Goal: Task Accomplishment & Management: Complete application form

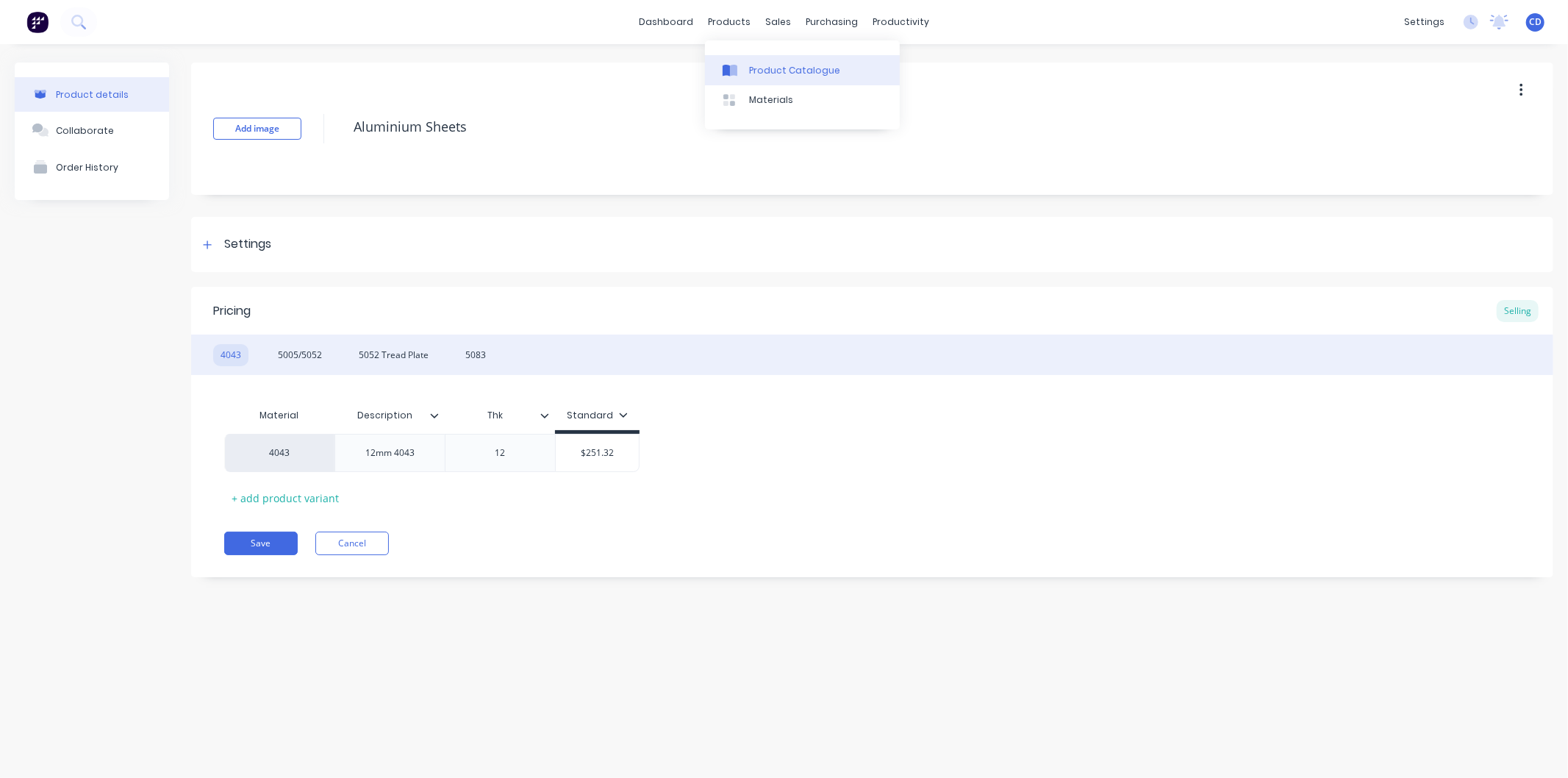
click at [756, 64] on div "Product Catalogue" at bounding box center [794, 70] width 92 height 13
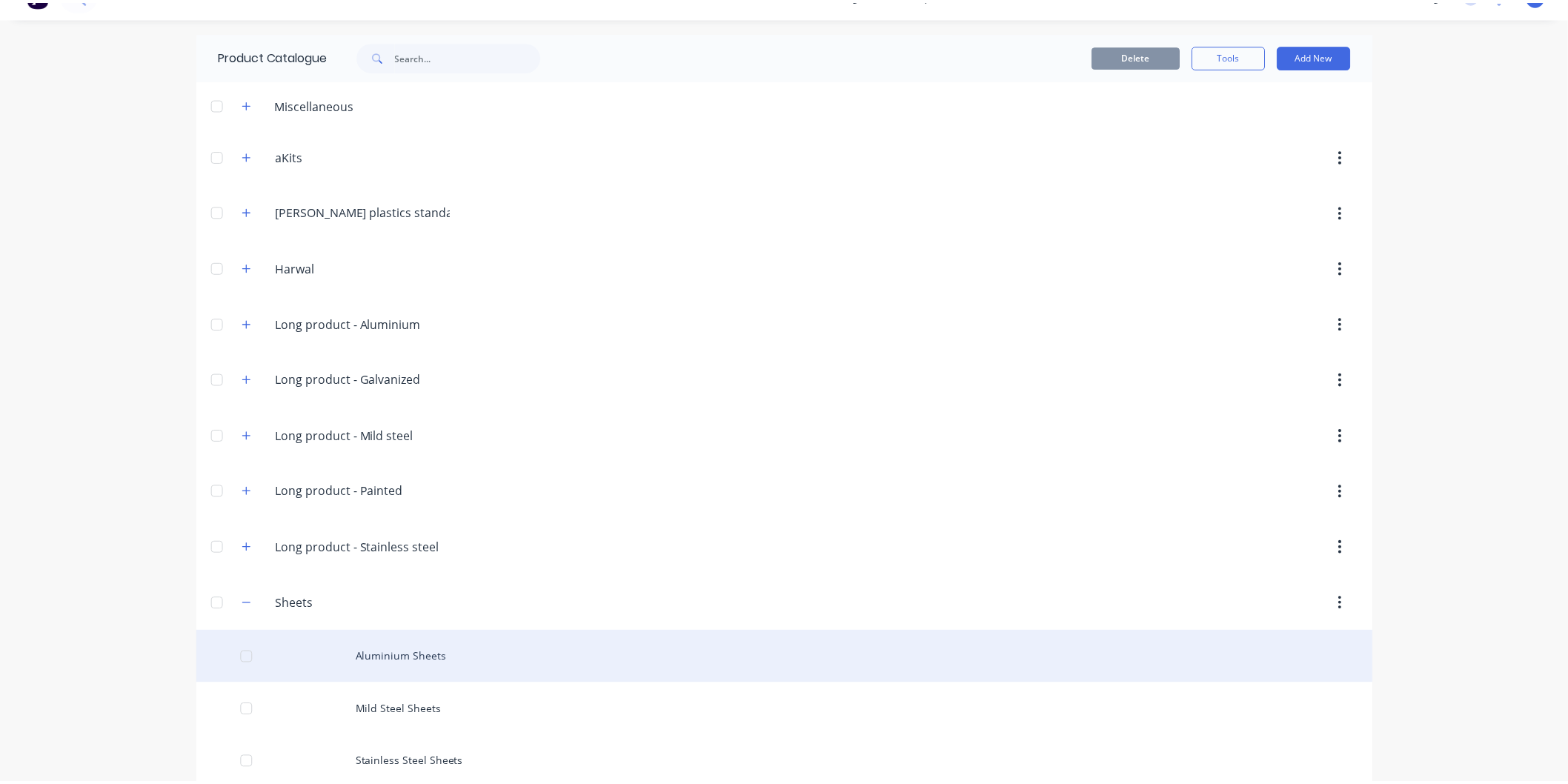
scroll to position [48, 0]
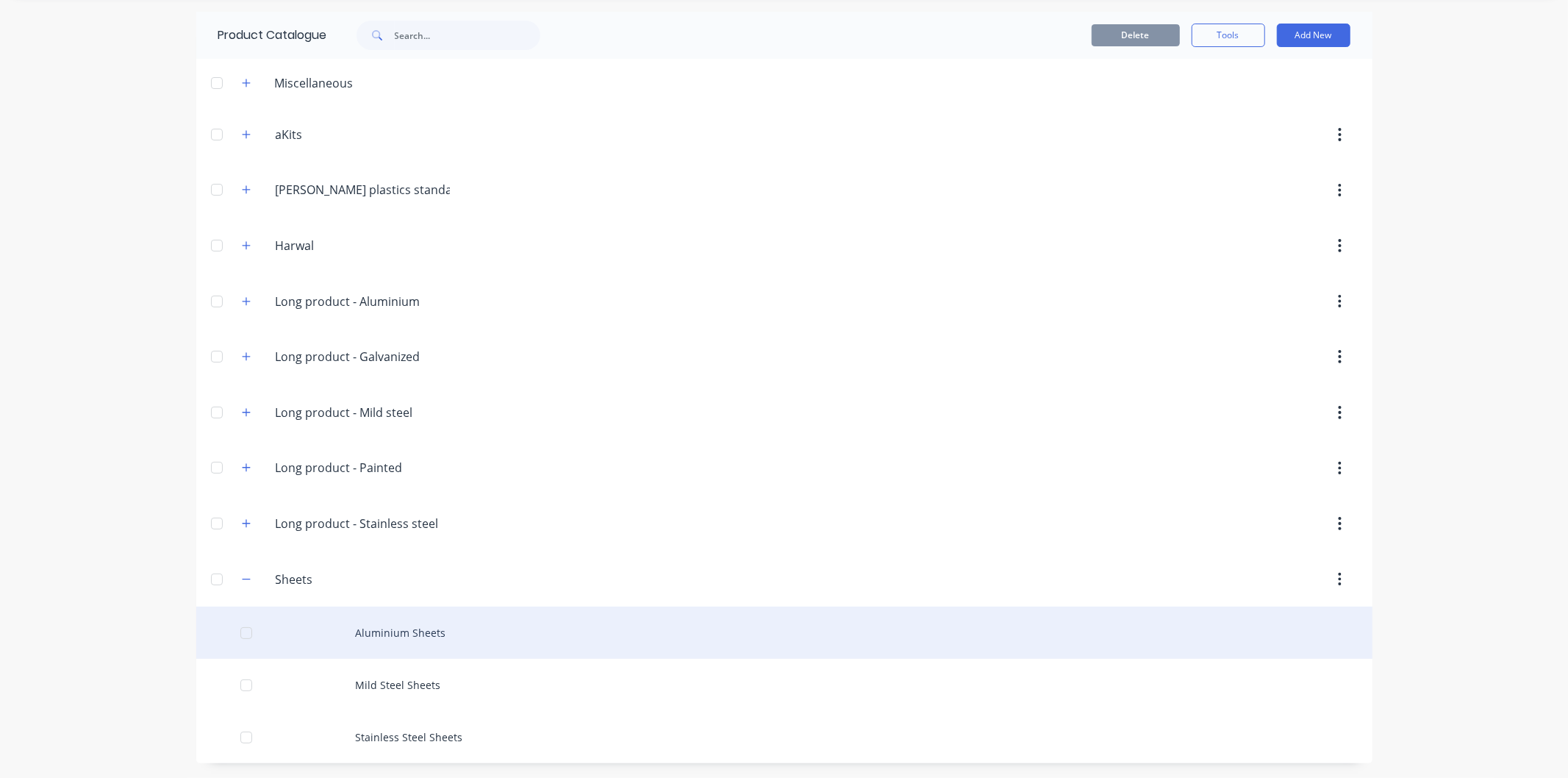
click at [329, 636] on div "Aluminium Sheets" at bounding box center [784, 632] width 1176 height 52
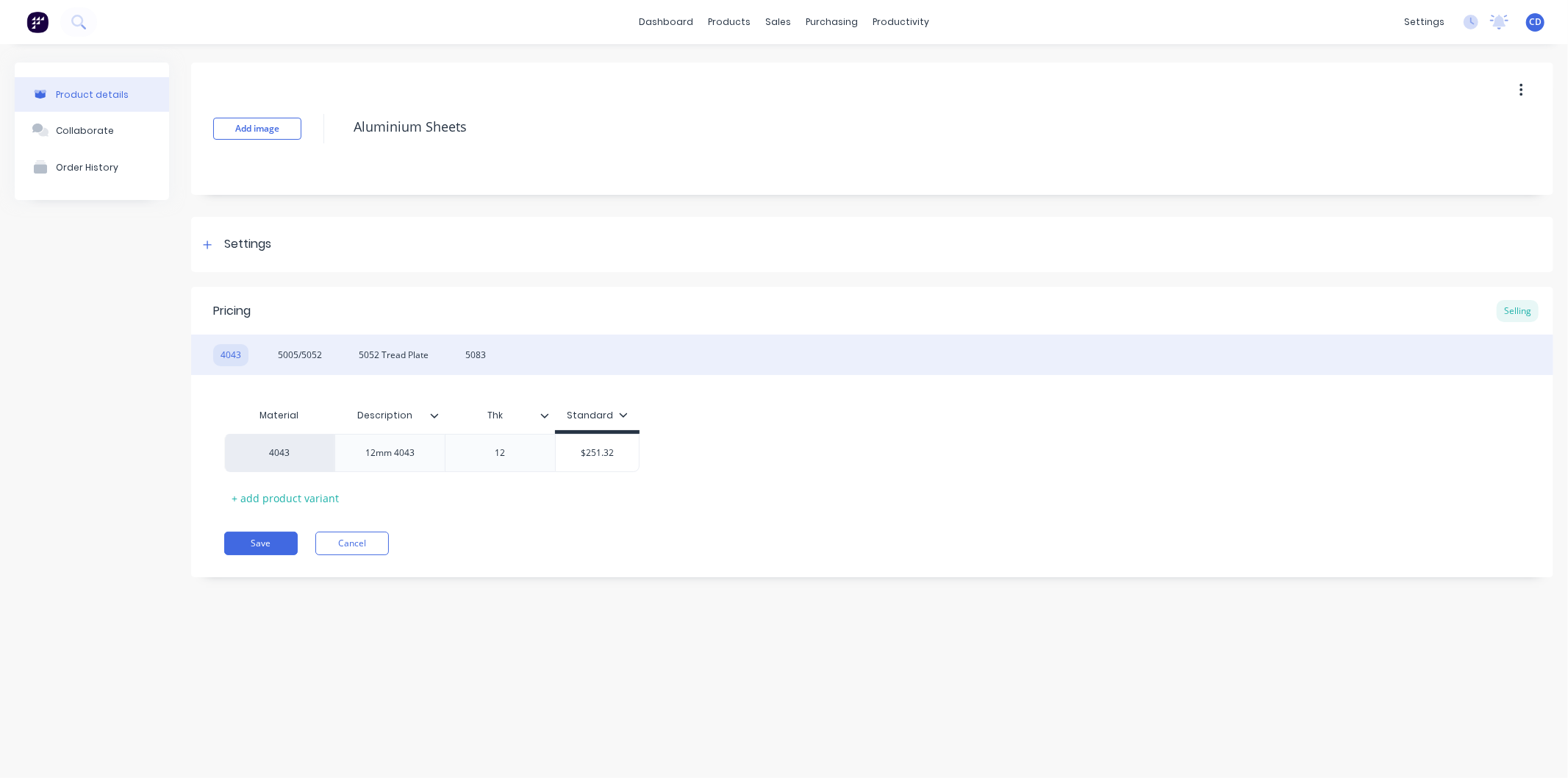
type textarea "x"
click at [472, 354] on div "5083" at bounding box center [475, 355] width 35 height 22
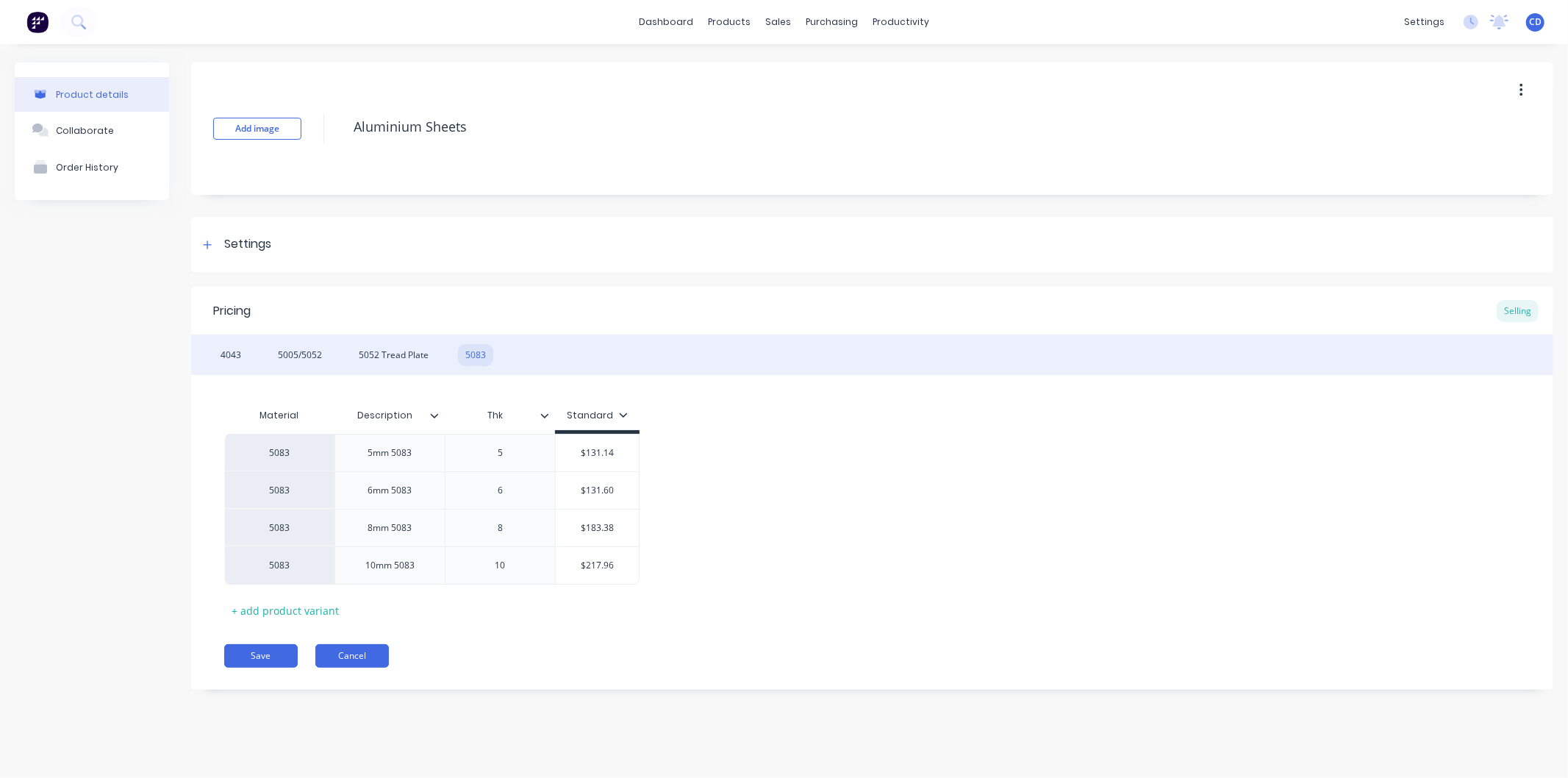
click at [364, 648] on button "Cancel" at bounding box center [351, 655] width 73 height 23
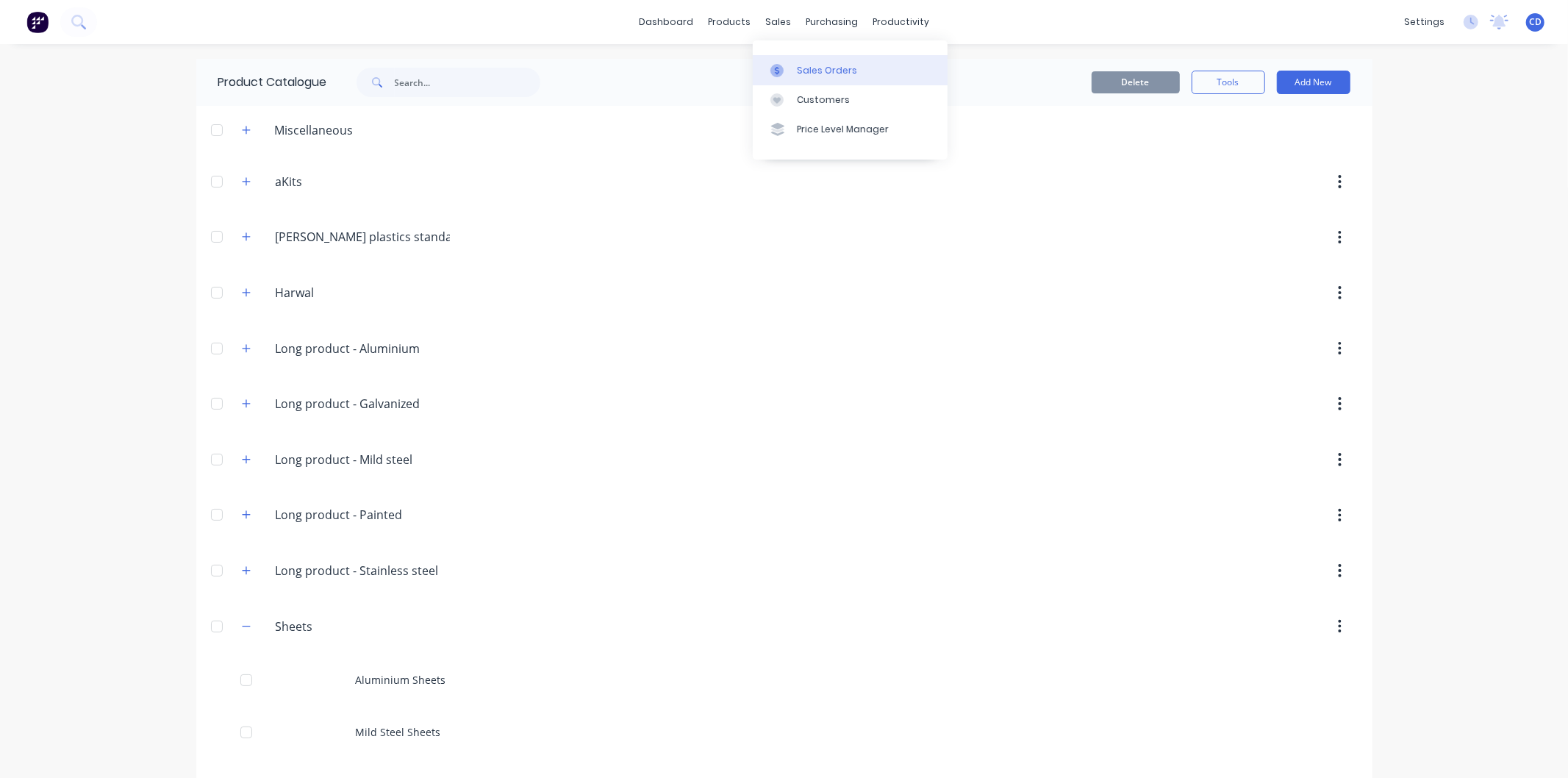
click at [812, 72] on div "Sales Orders" at bounding box center [827, 70] width 60 height 13
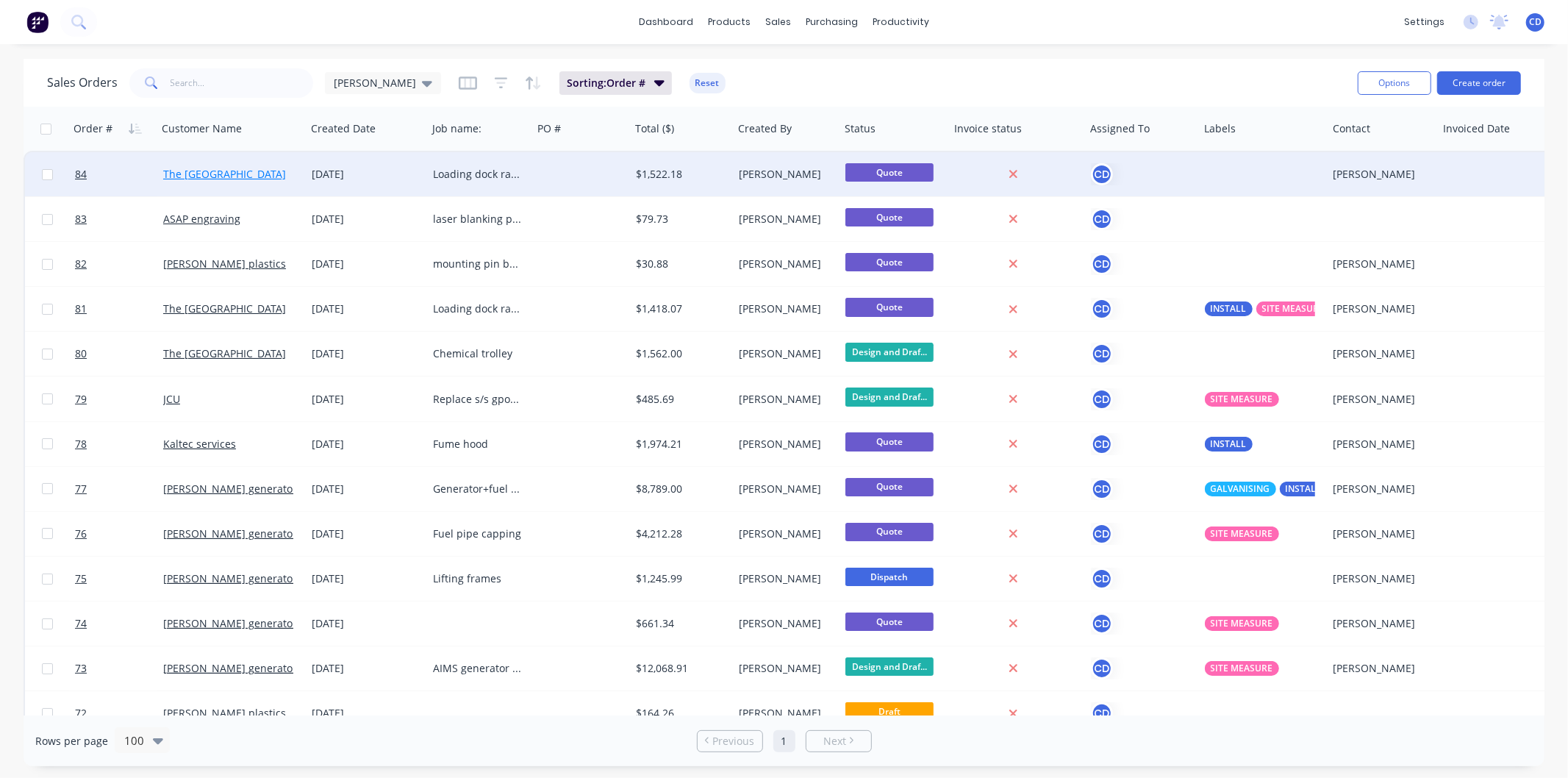
click at [234, 178] on link "The [GEOGRAPHIC_DATA]" at bounding box center [224, 174] width 123 height 14
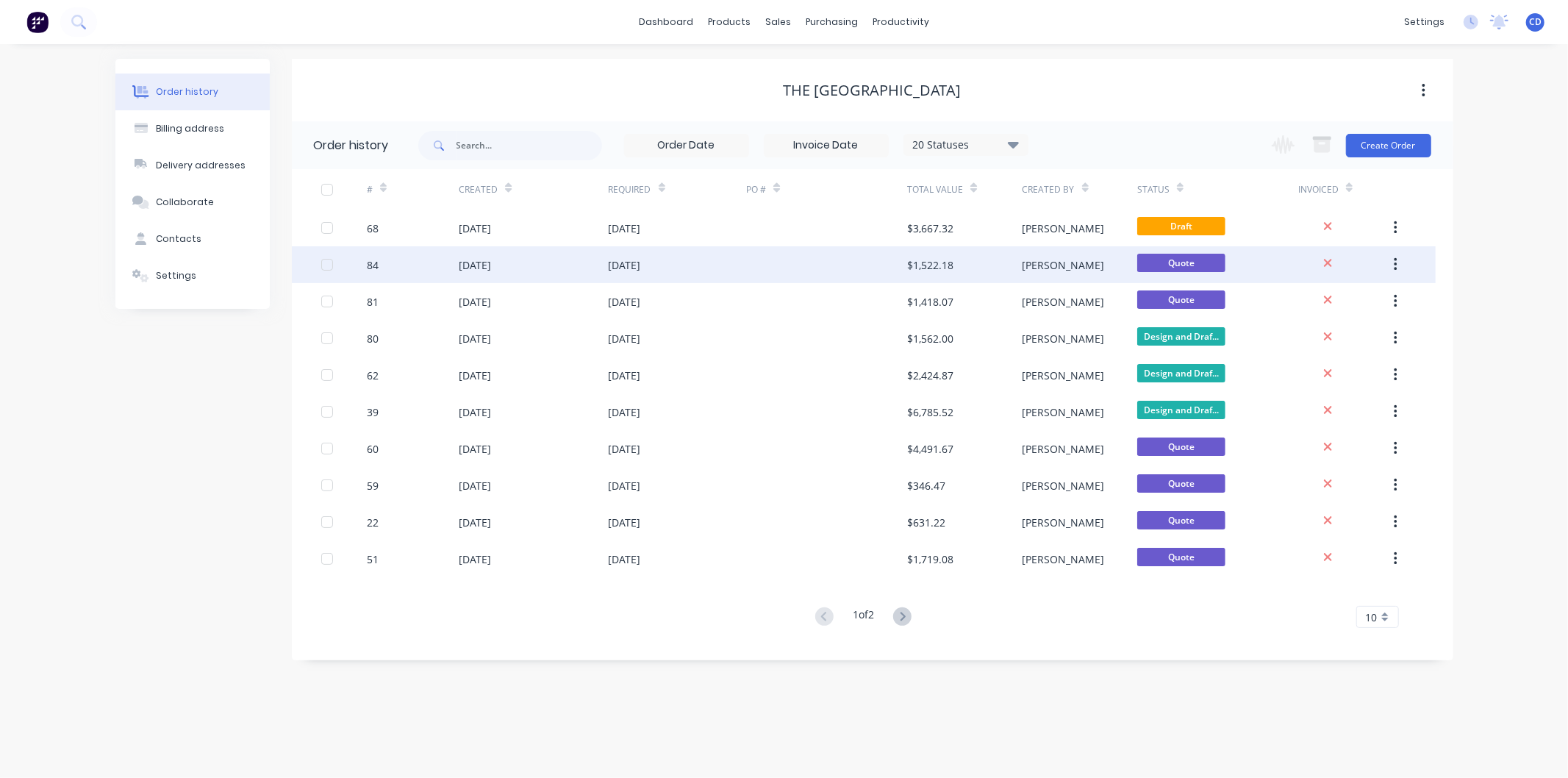
click at [529, 269] on div "[DATE]" at bounding box center [533, 264] width 149 height 37
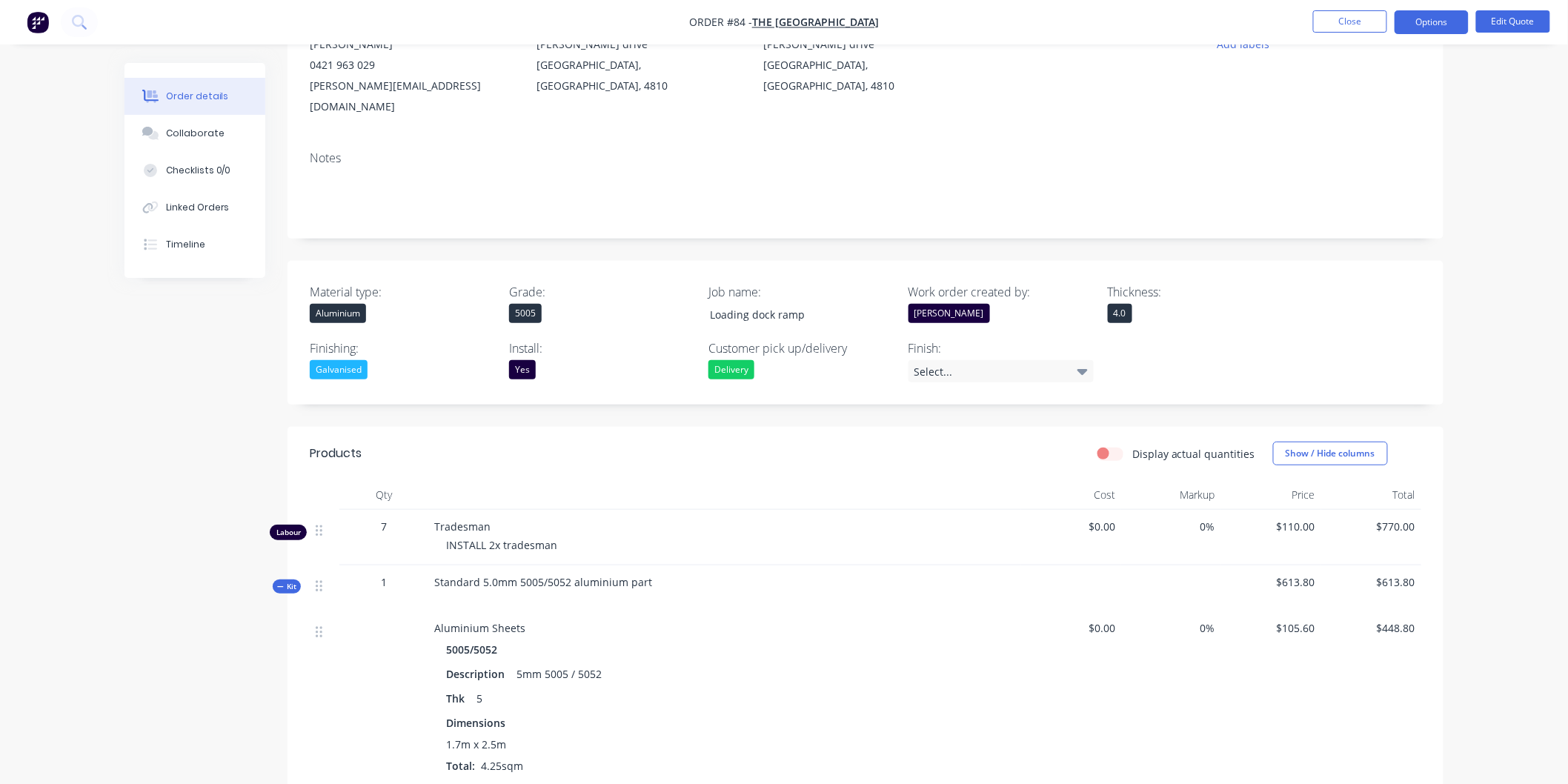
scroll to position [246, 0]
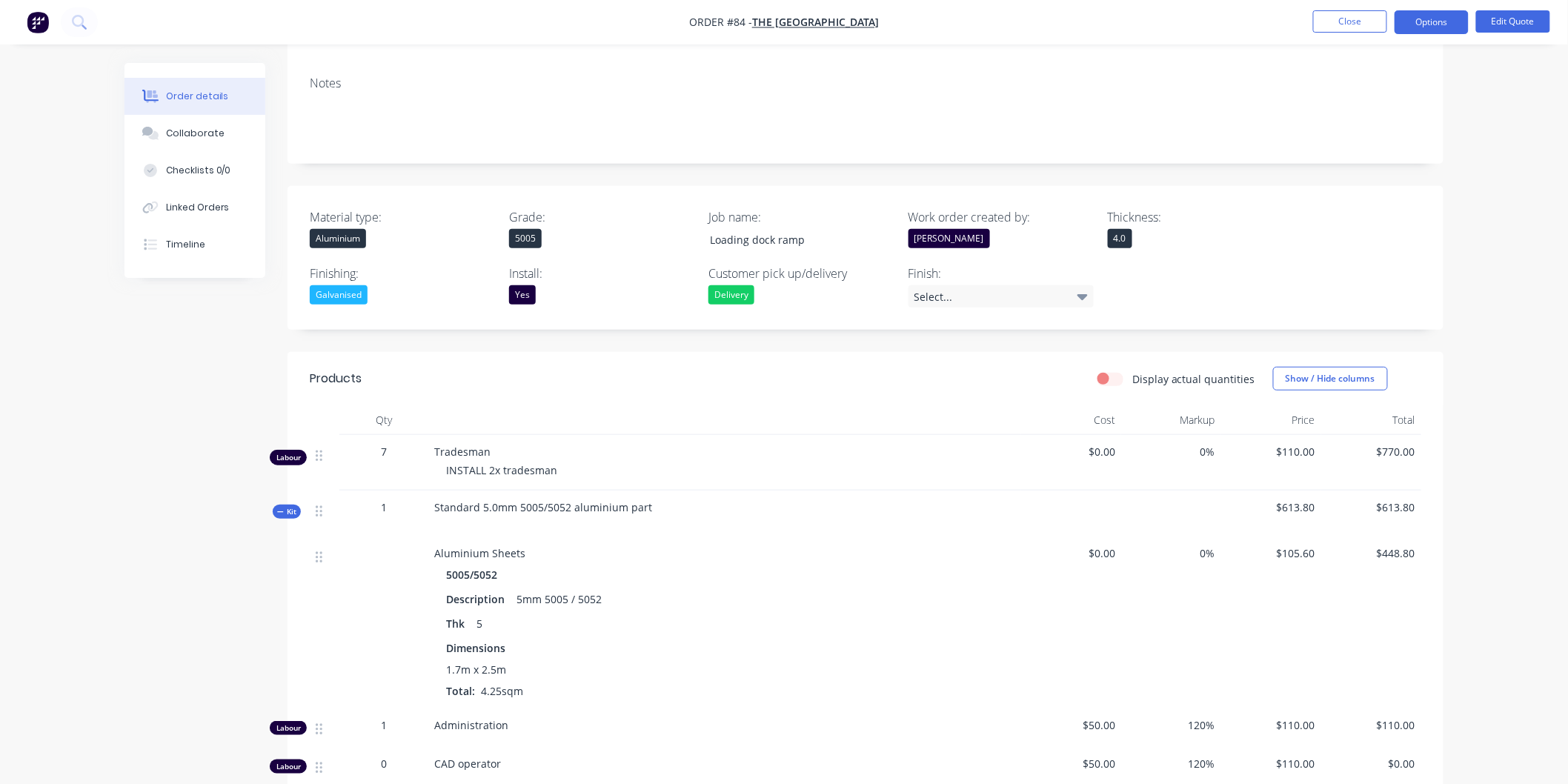
click at [371, 229] on div "Aluminium" at bounding box center [402, 238] width 185 height 19
click at [380, 336] on button "Mild steel" at bounding box center [421, 338] width 222 height 30
click at [546, 229] on div "5005" at bounding box center [602, 238] width 185 height 19
click at [431, 229] on div "Mild steel" at bounding box center [402, 238] width 185 height 19
click at [649, 144] on div "Created by [PERSON_NAME] Created [DATE] Required [DATE] Assigned to CD Status Q…" at bounding box center [865, 562] width 1156 height 1491
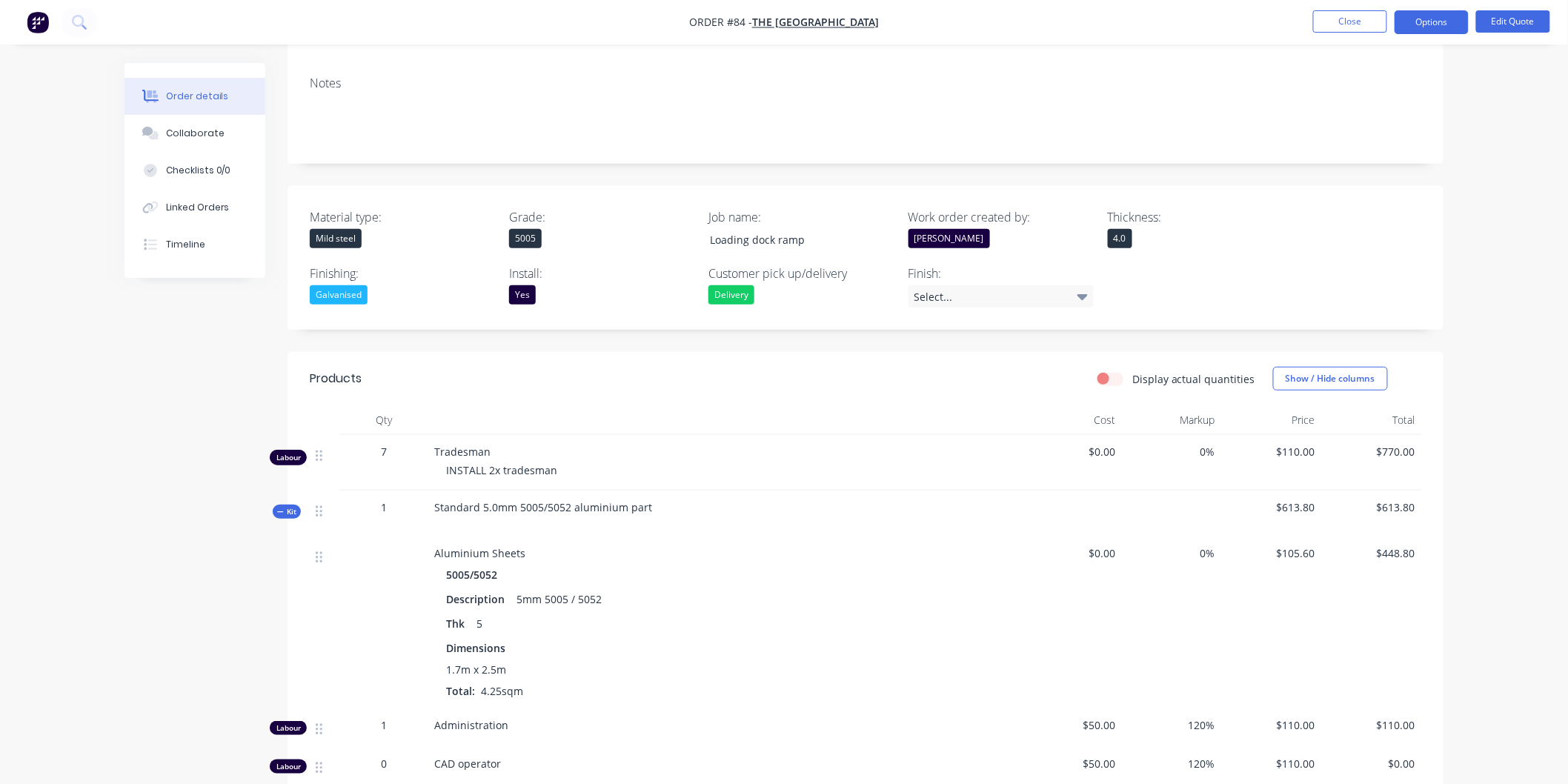
click at [1130, 229] on div "4.0" at bounding box center [1120, 238] width 24 height 19
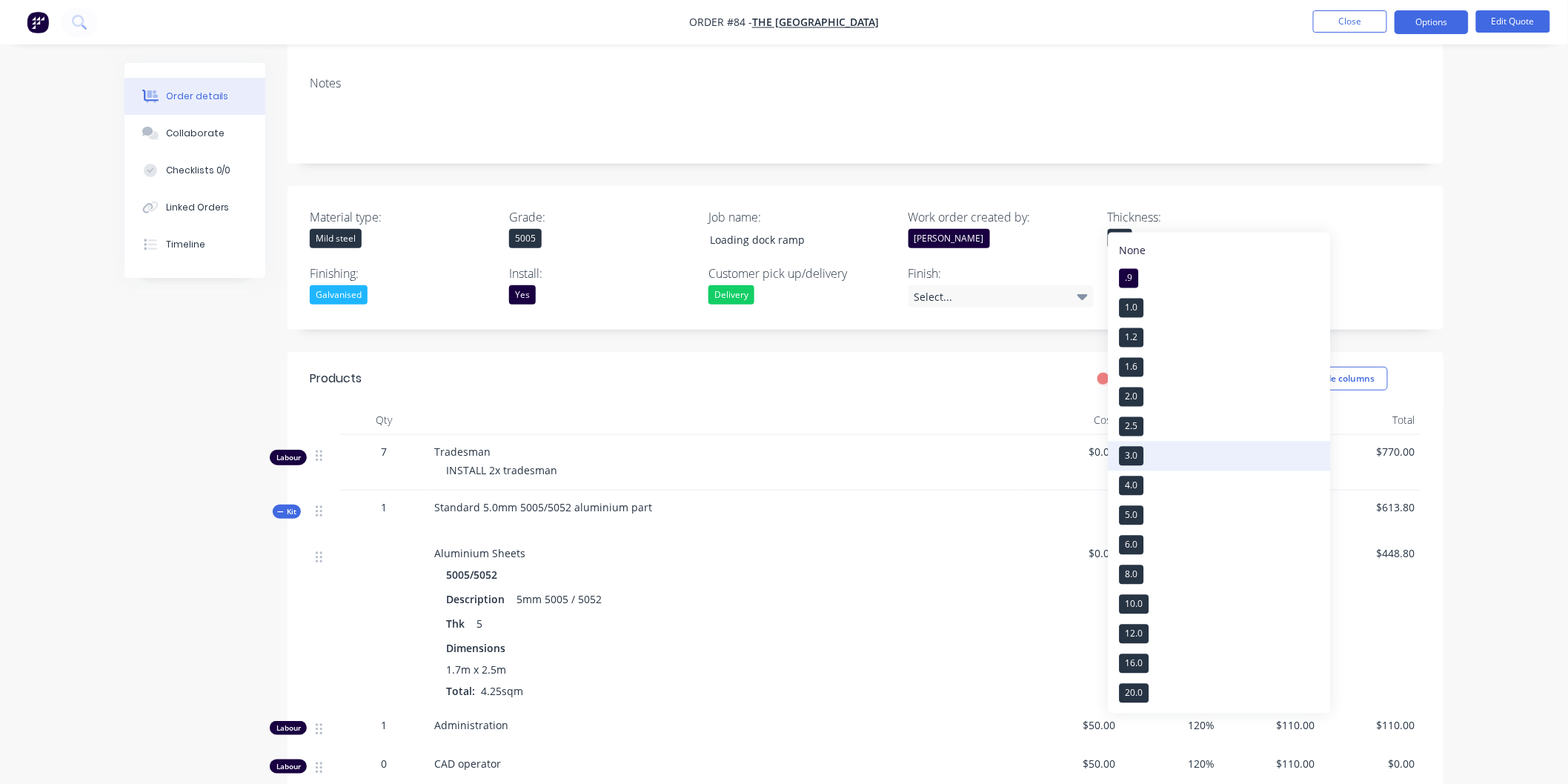
click at [1146, 452] on button "3.0" at bounding box center [1219, 456] width 222 height 30
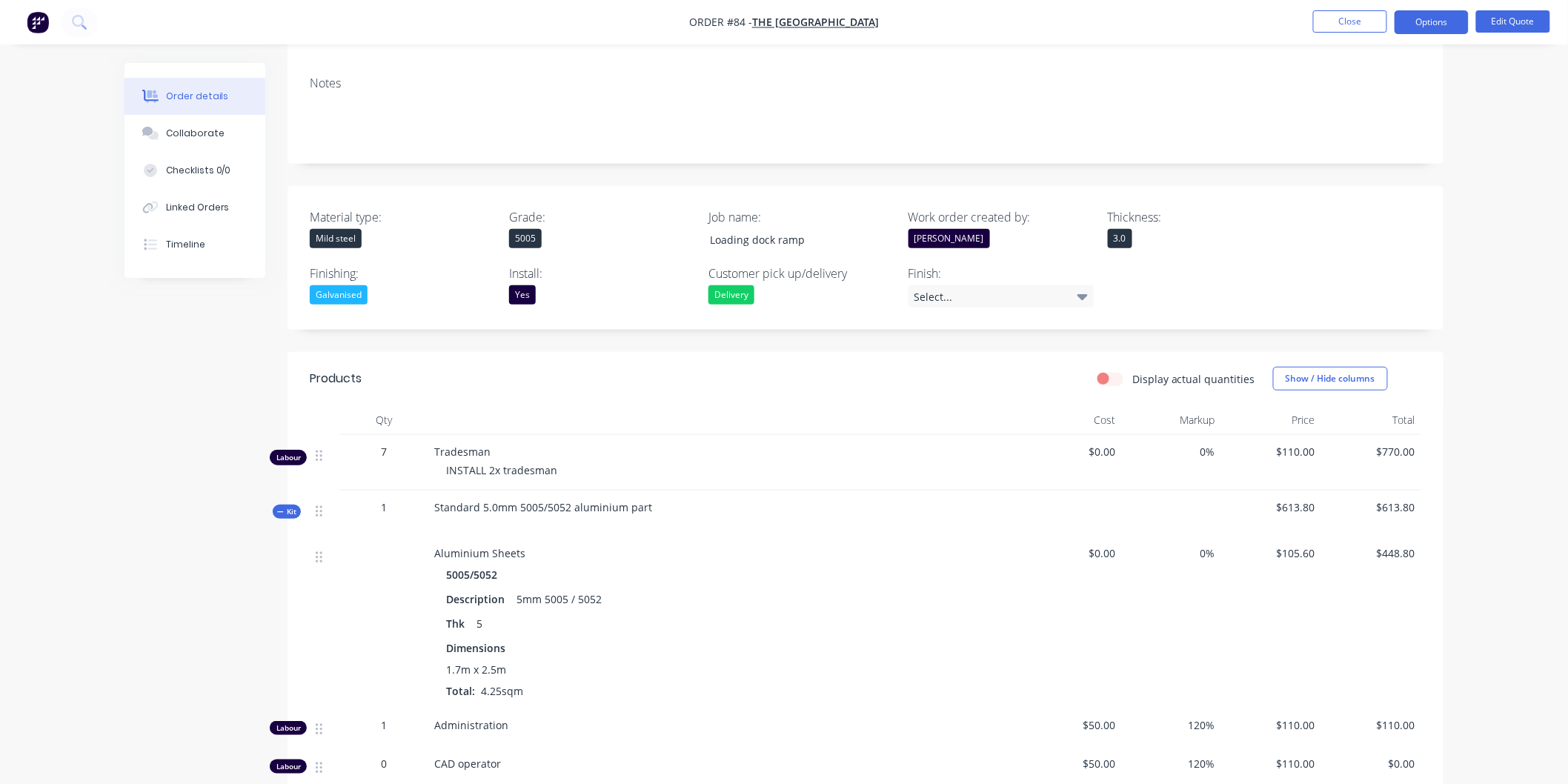
click at [1107, 147] on div "Created by [PERSON_NAME] Created [DATE] Required [DATE] Assigned to CD Status Q…" at bounding box center [865, 562] width 1156 height 1491
click at [535, 229] on div "5005" at bounding box center [525, 238] width 32 height 19
click at [553, 135] on div "Notes" at bounding box center [865, 114] width 1156 height 99
click at [351, 285] on div "Galvanised" at bounding box center [339, 295] width 57 height 19
click at [331, 335] on div at bounding box center [326, 338] width 30 height 30
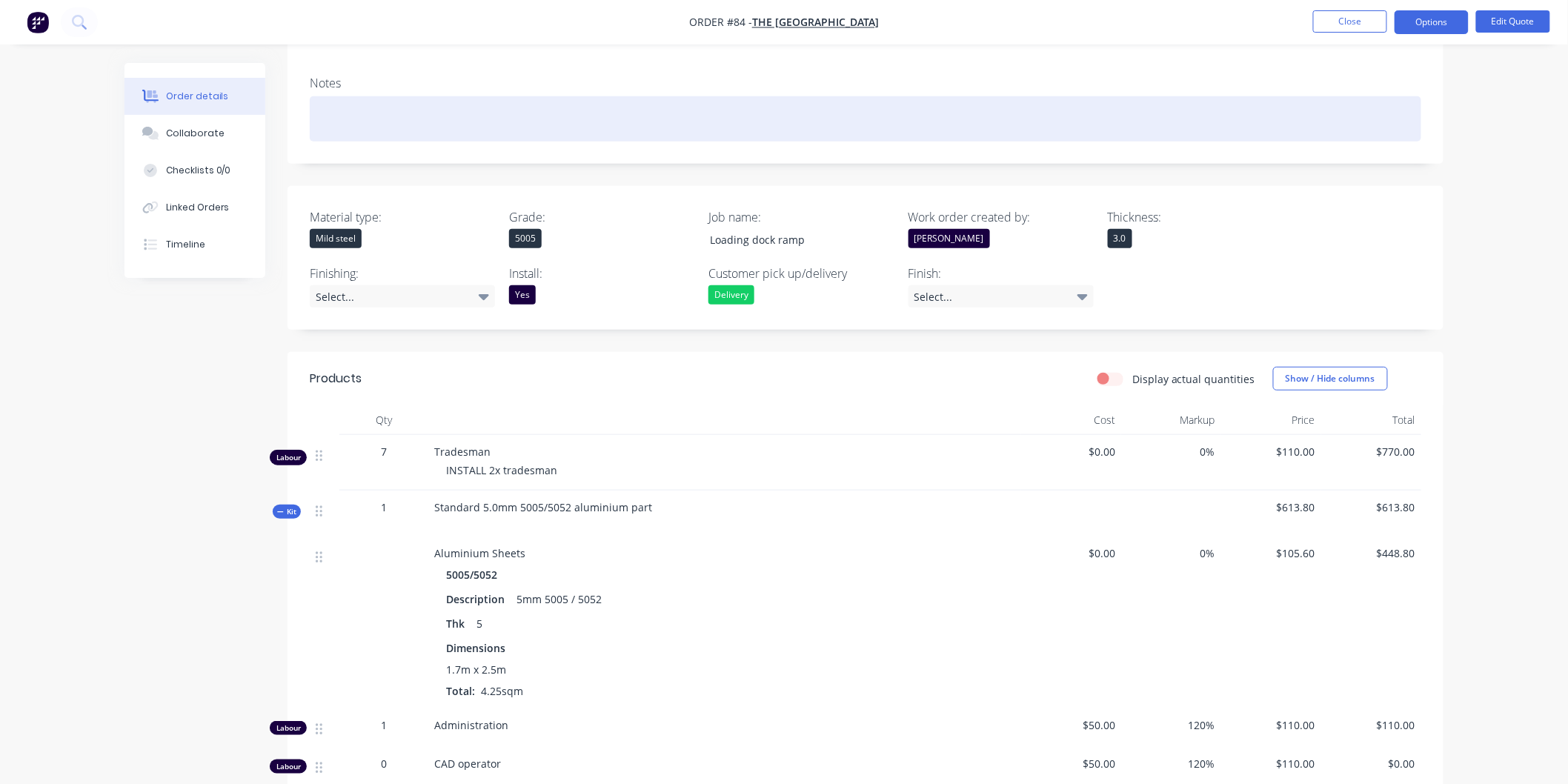
click at [646, 119] on div at bounding box center [865, 119] width 1112 height 45
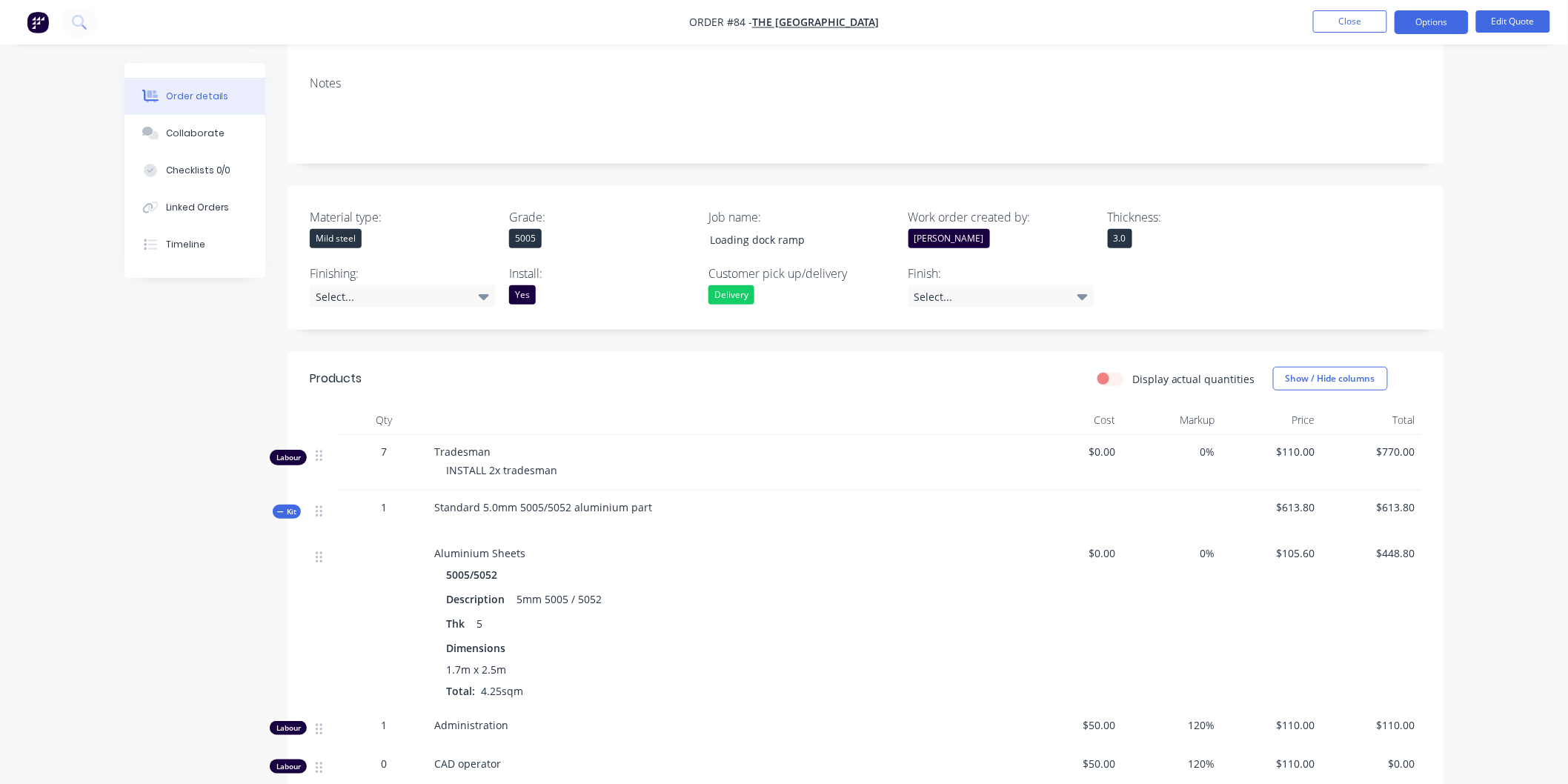
click at [535, 229] on div "5005" at bounding box center [525, 238] width 32 height 19
click at [1343, 23] on button "Close" at bounding box center [1349, 22] width 74 height 23
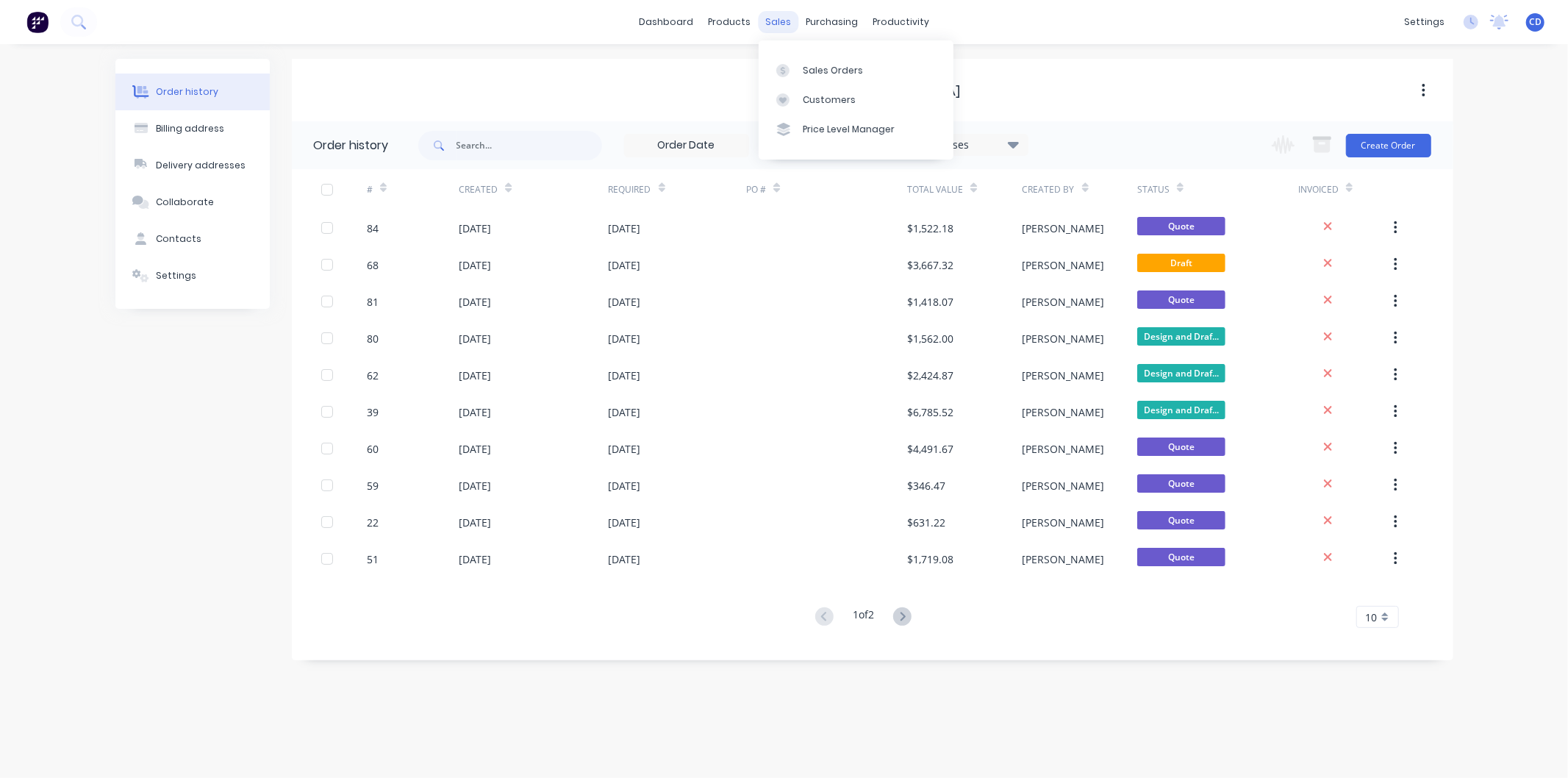
click at [781, 22] on div "sales" at bounding box center [778, 22] width 41 height 22
click at [831, 66] on div "Sales Orders" at bounding box center [833, 70] width 60 height 13
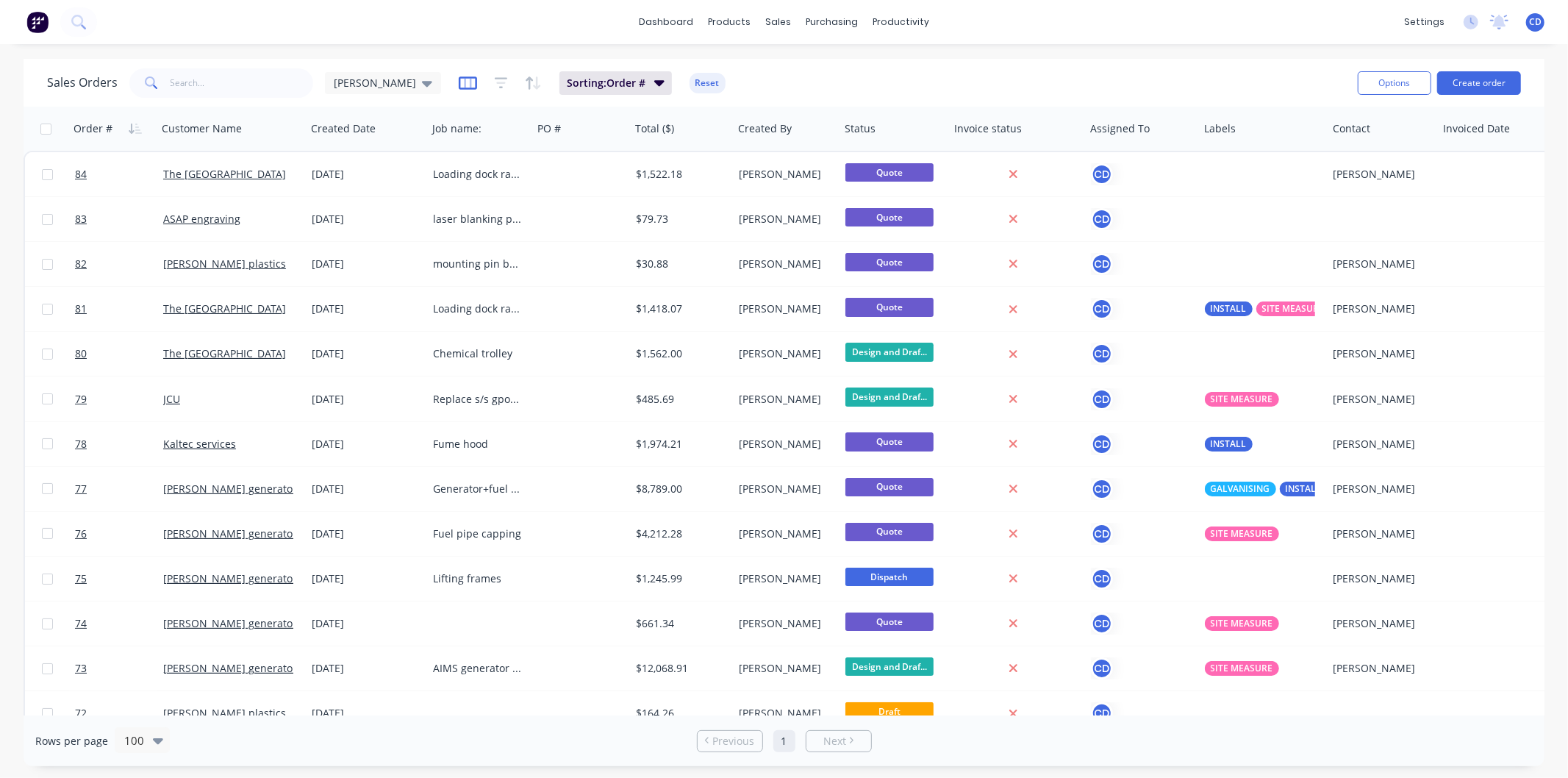
click at [458, 77] on icon "button" at bounding box center [467, 83] width 18 height 13
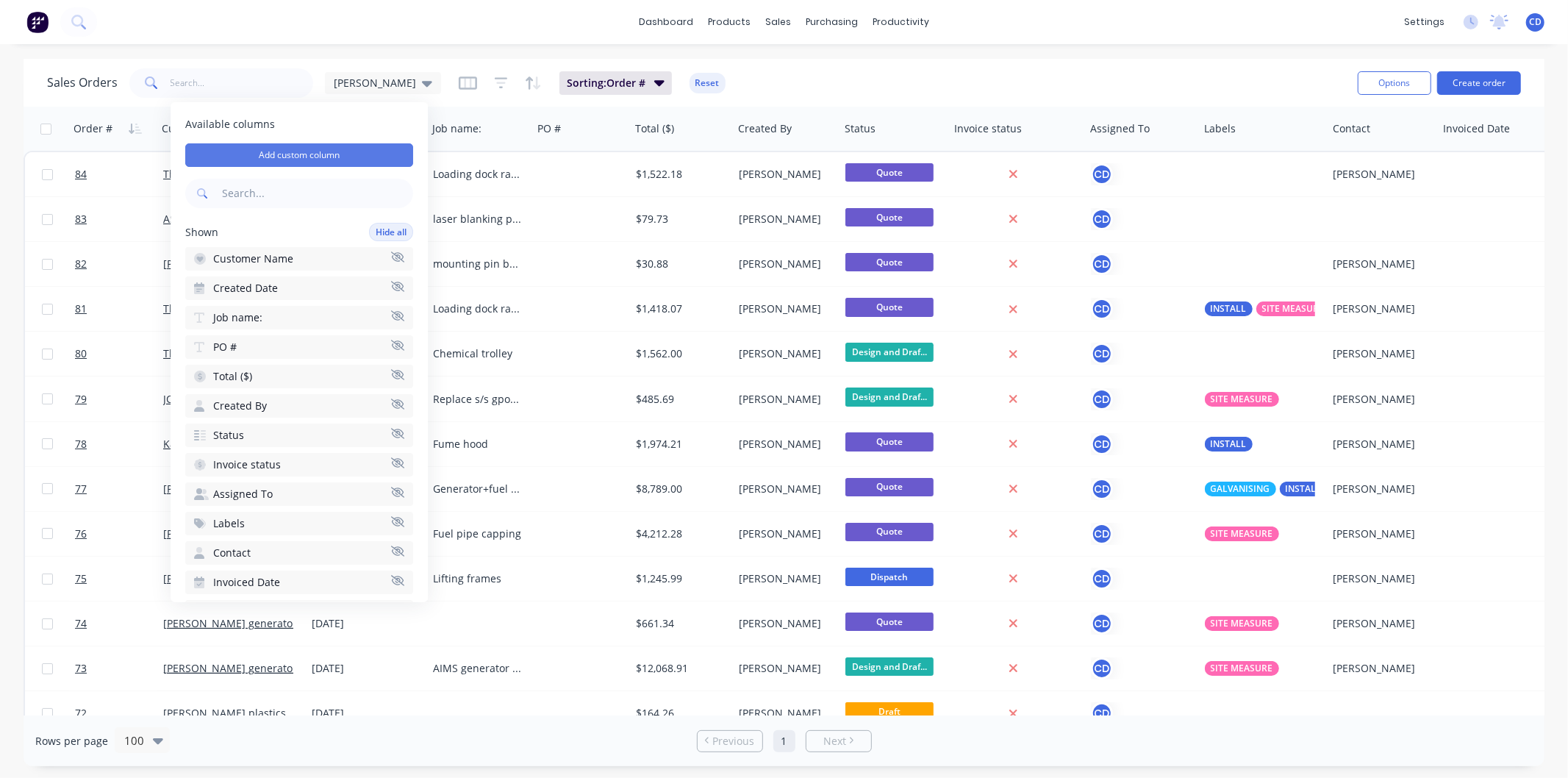
click at [356, 153] on button "Add custom column" at bounding box center [300, 155] width 228 height 23
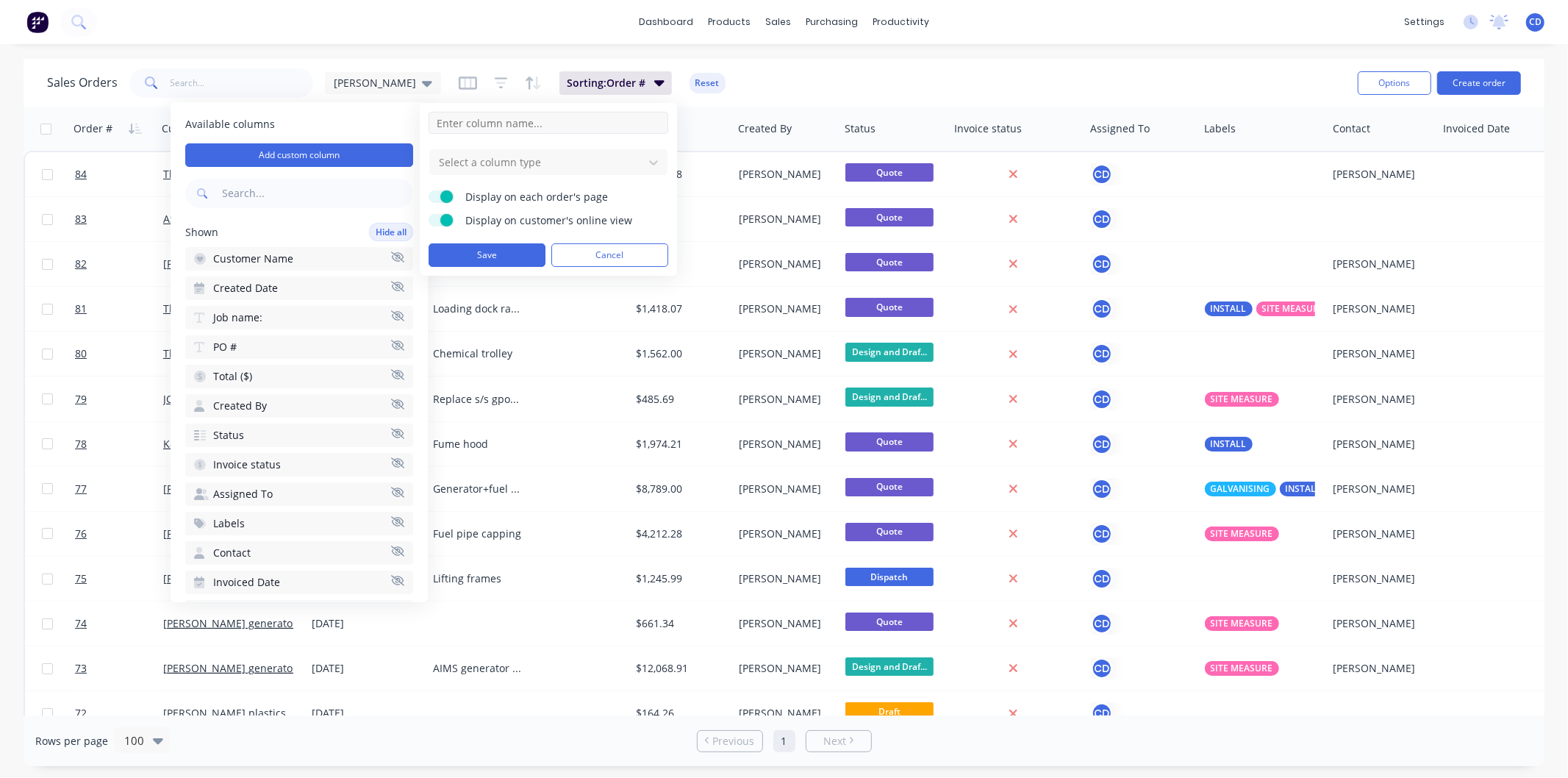
click at [547, 123] on input at bounding box center [548, 123] width 240 height 22
click at [1101, 71] on div "Sales Orders [PERSON_NAME]: Order # Reset" at bounding box center [696, 83] width 1299 height 36
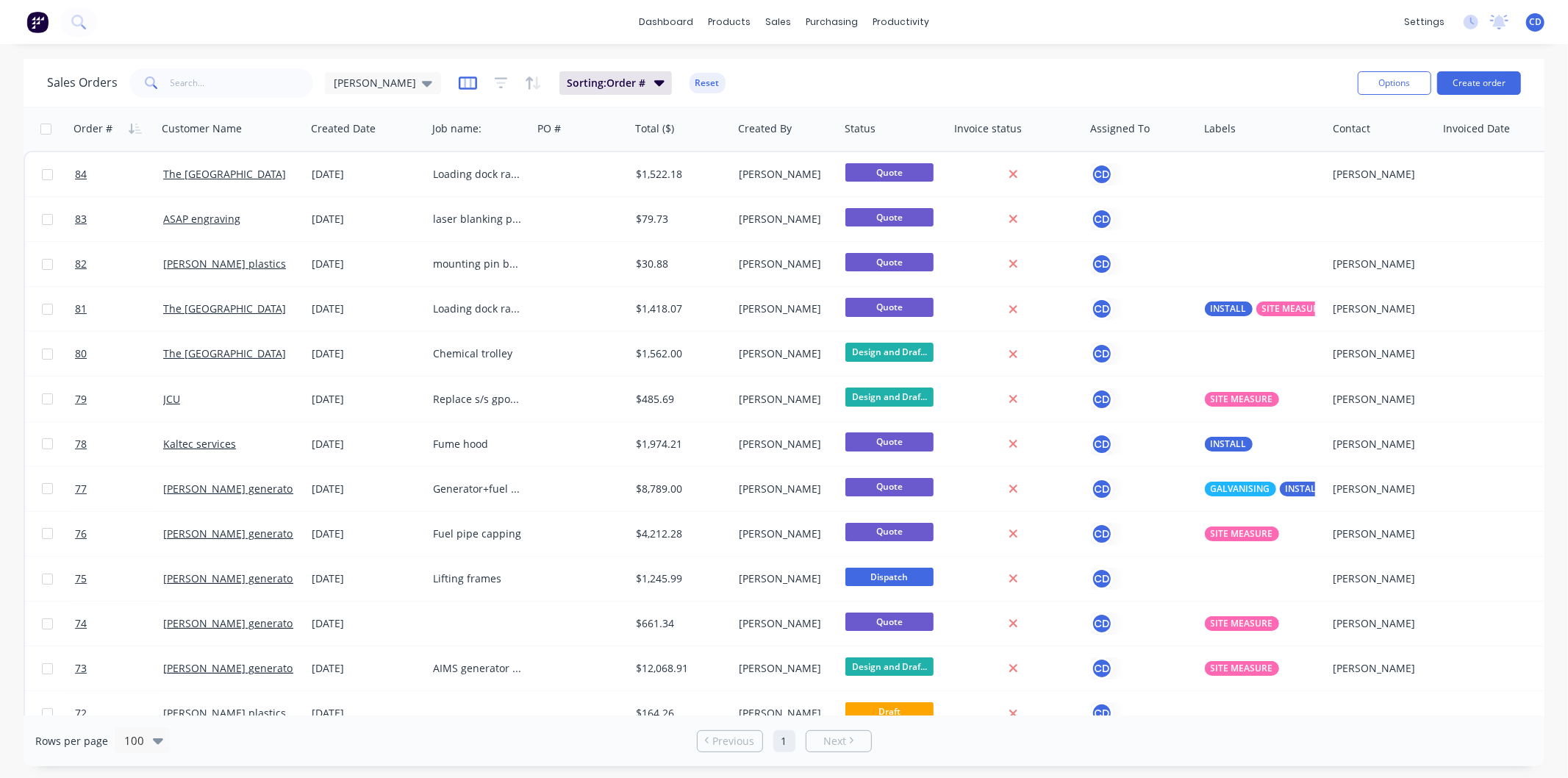
click at [458, 81] on icon "button" at bounding box center [467, 83] width 18 height 15
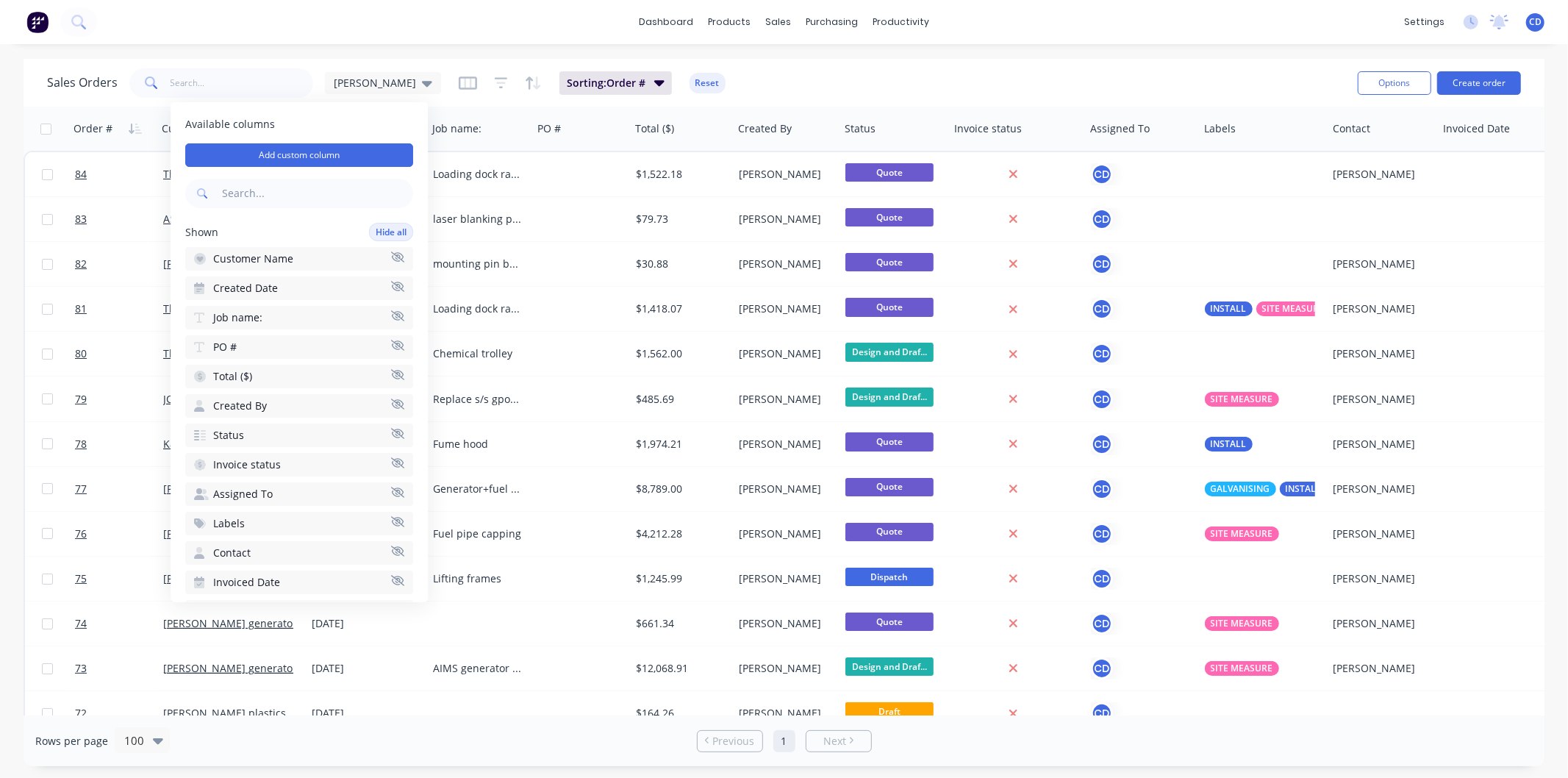
click at [1061, 41] on div "dashboard products sales purchasing productivity dashboard products Product Cat…" at bounding box center [784, 22] width 1568 height 44
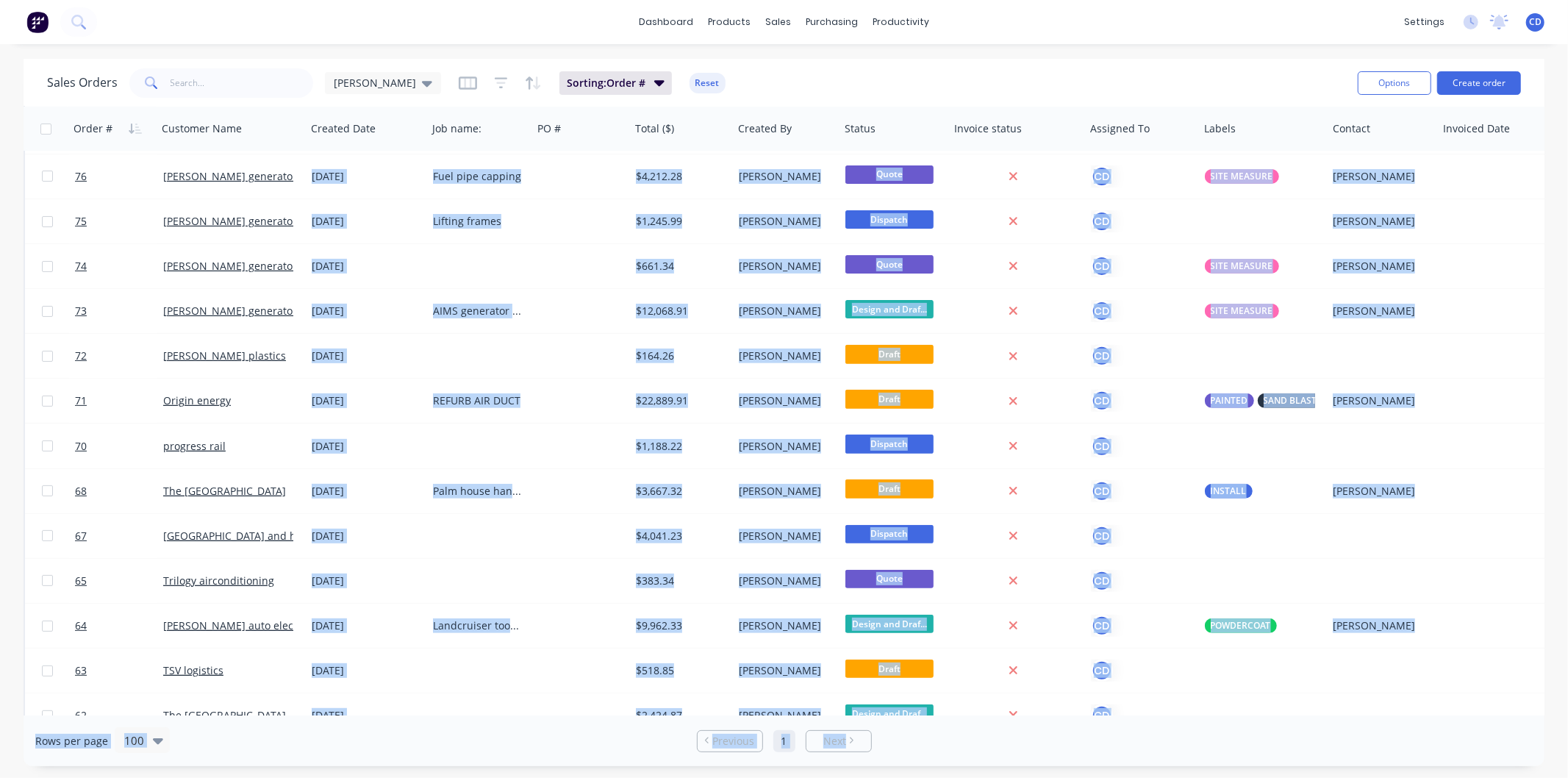
scroll to position [490, 0]
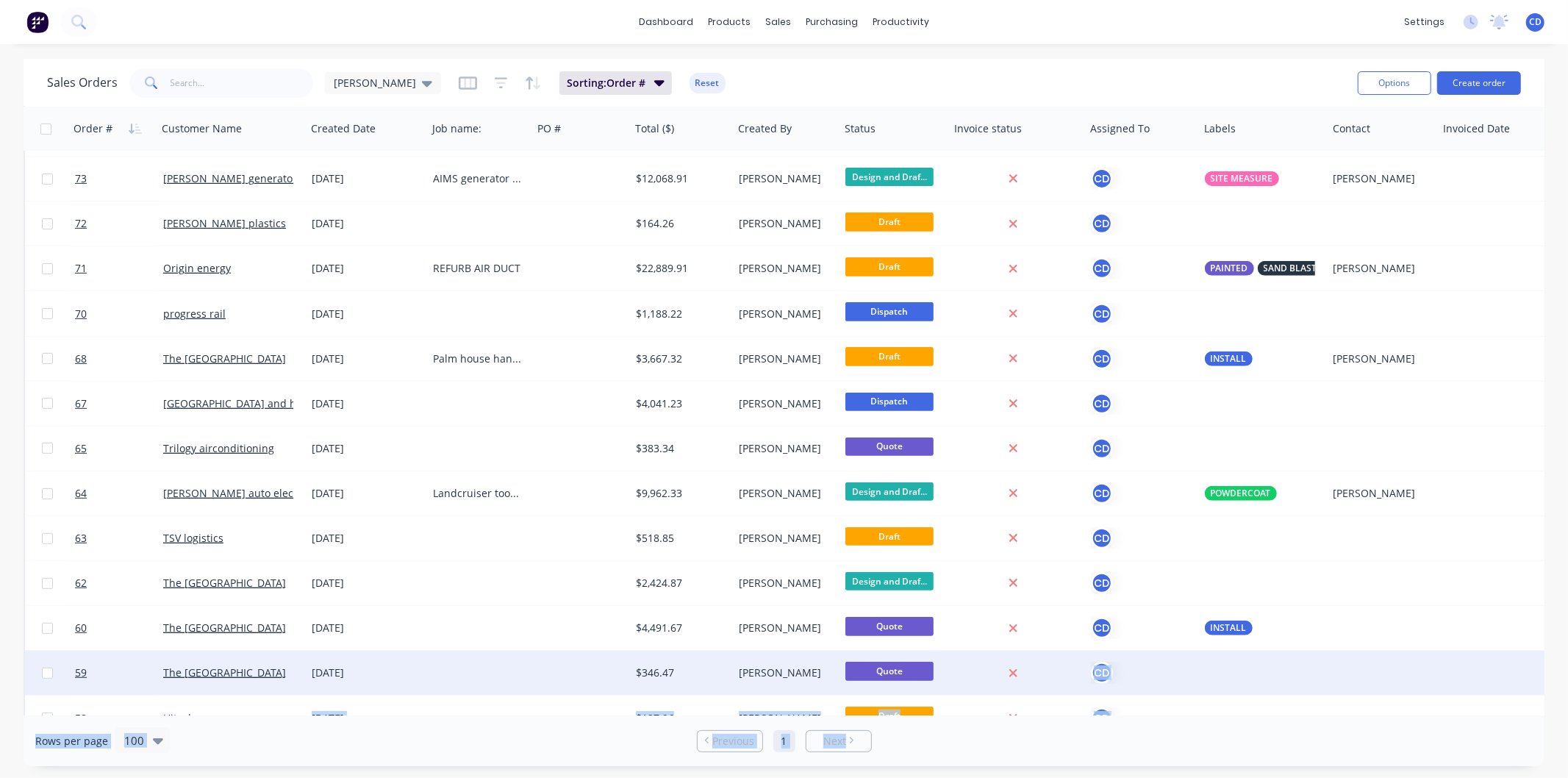
drag, startPoint x: 863, startPoint y: 715, endPoint x: 1012, endPoint y: 674, distance: 154.5
click at [1012, 674] on div "Sales Orders [PERSON_NAME] D Sorting: Order # Reset Options Create order Order …" at bounding box center [783, 412] width 1521 height 707
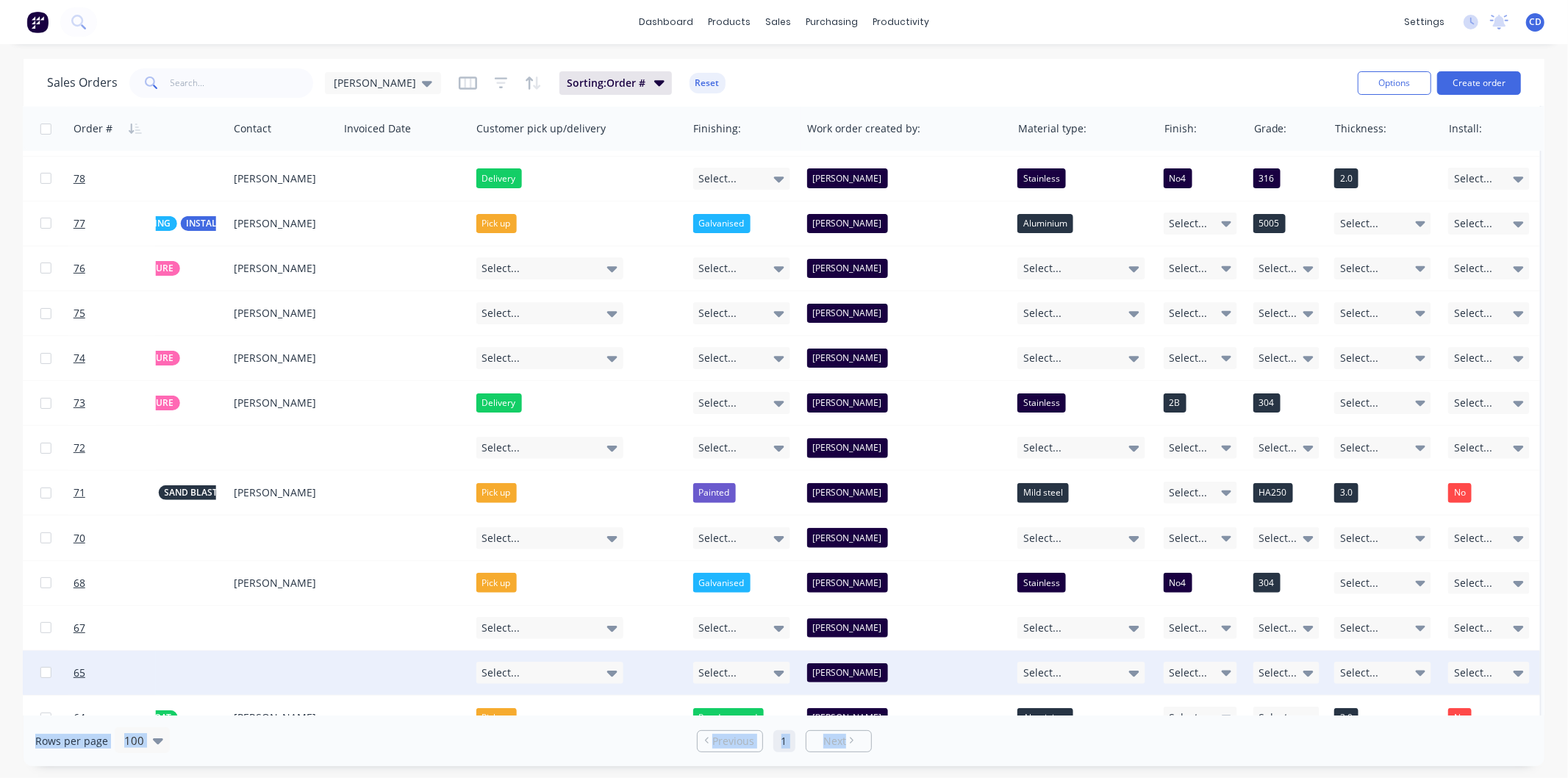
scroll to position [244, 1105]
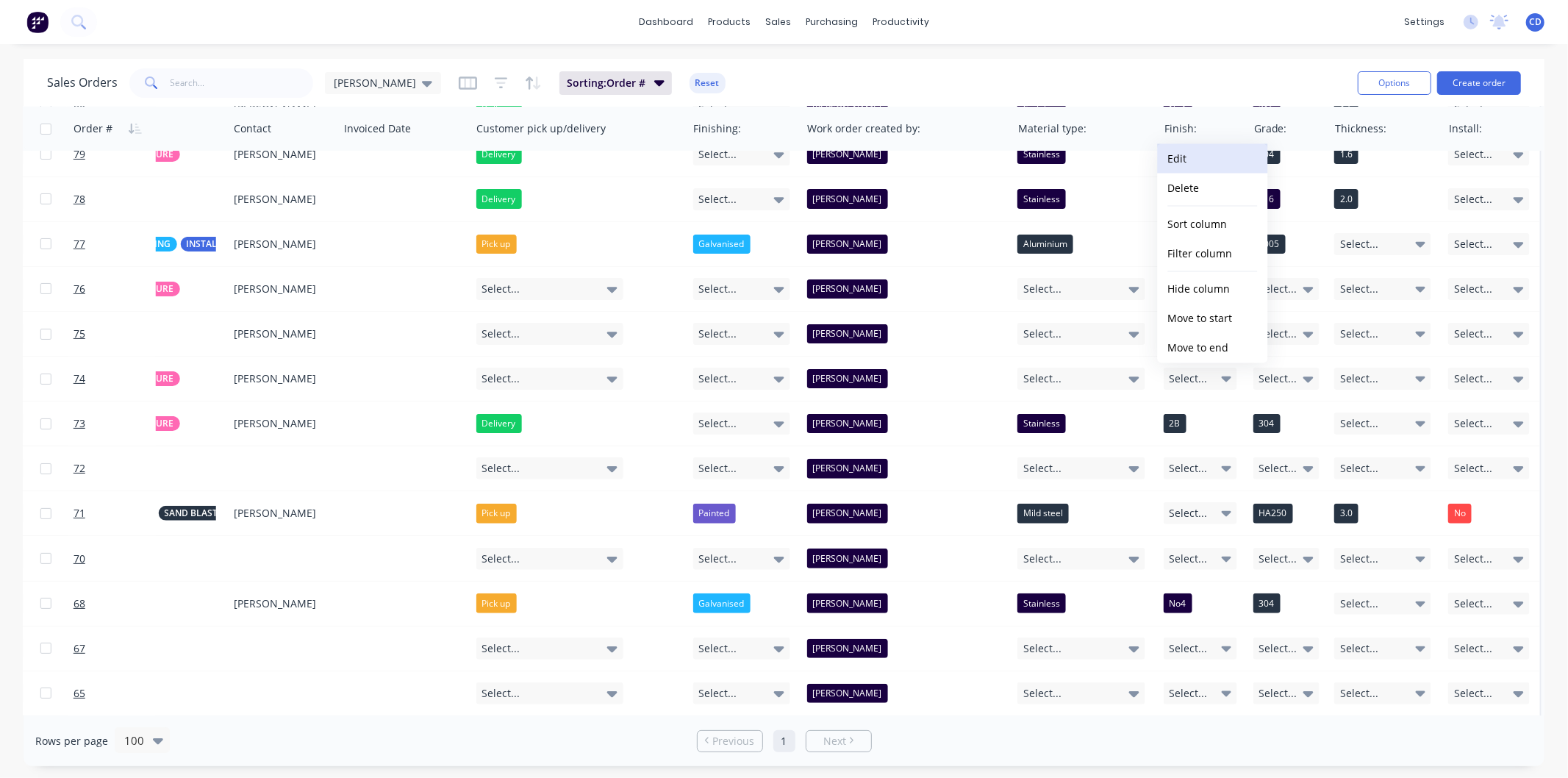
click at [1193, 162] on button "Edit" at bounding box center [1212, 159] width 111 height 29
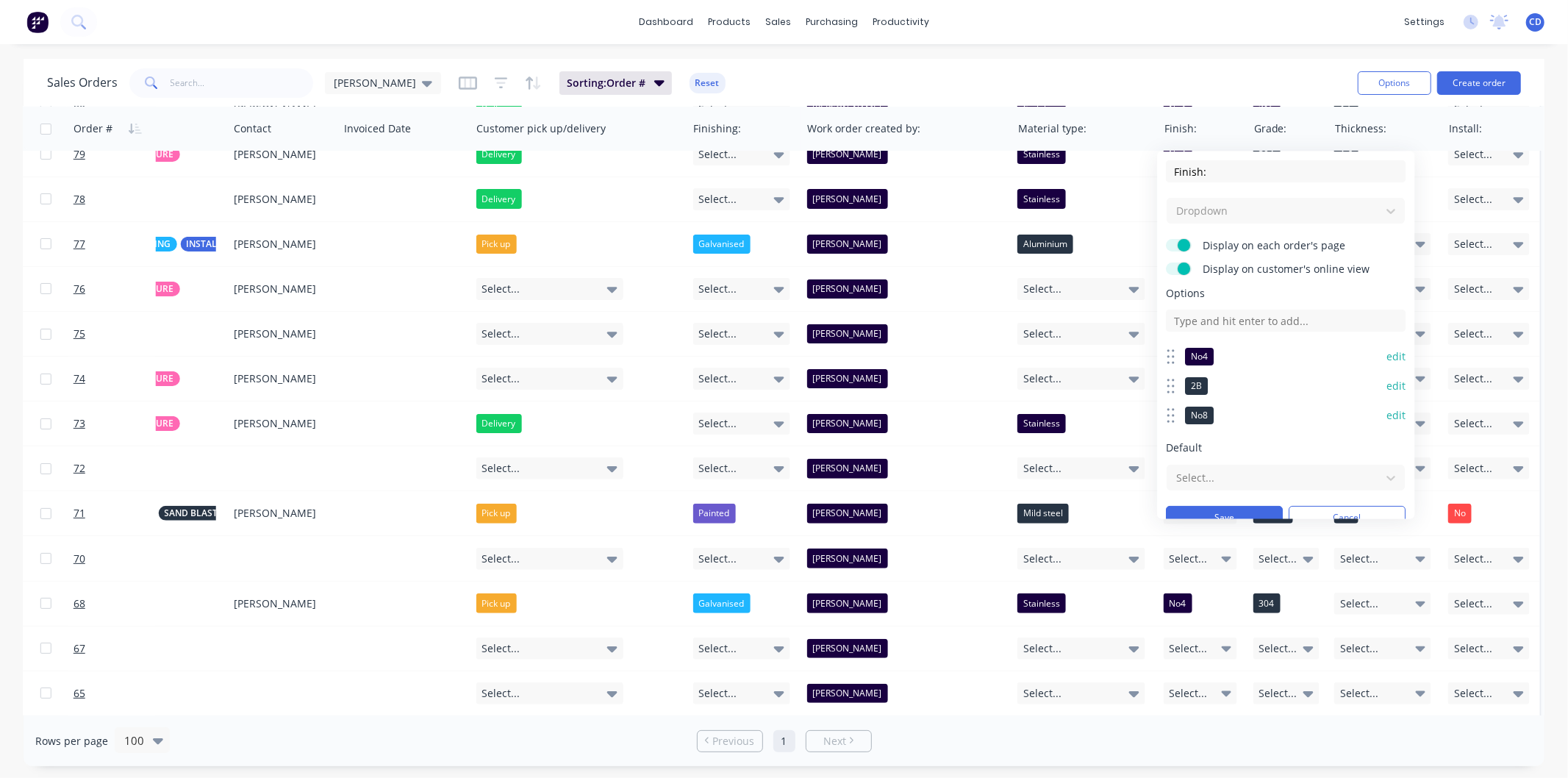
scroll to position [19, 0]
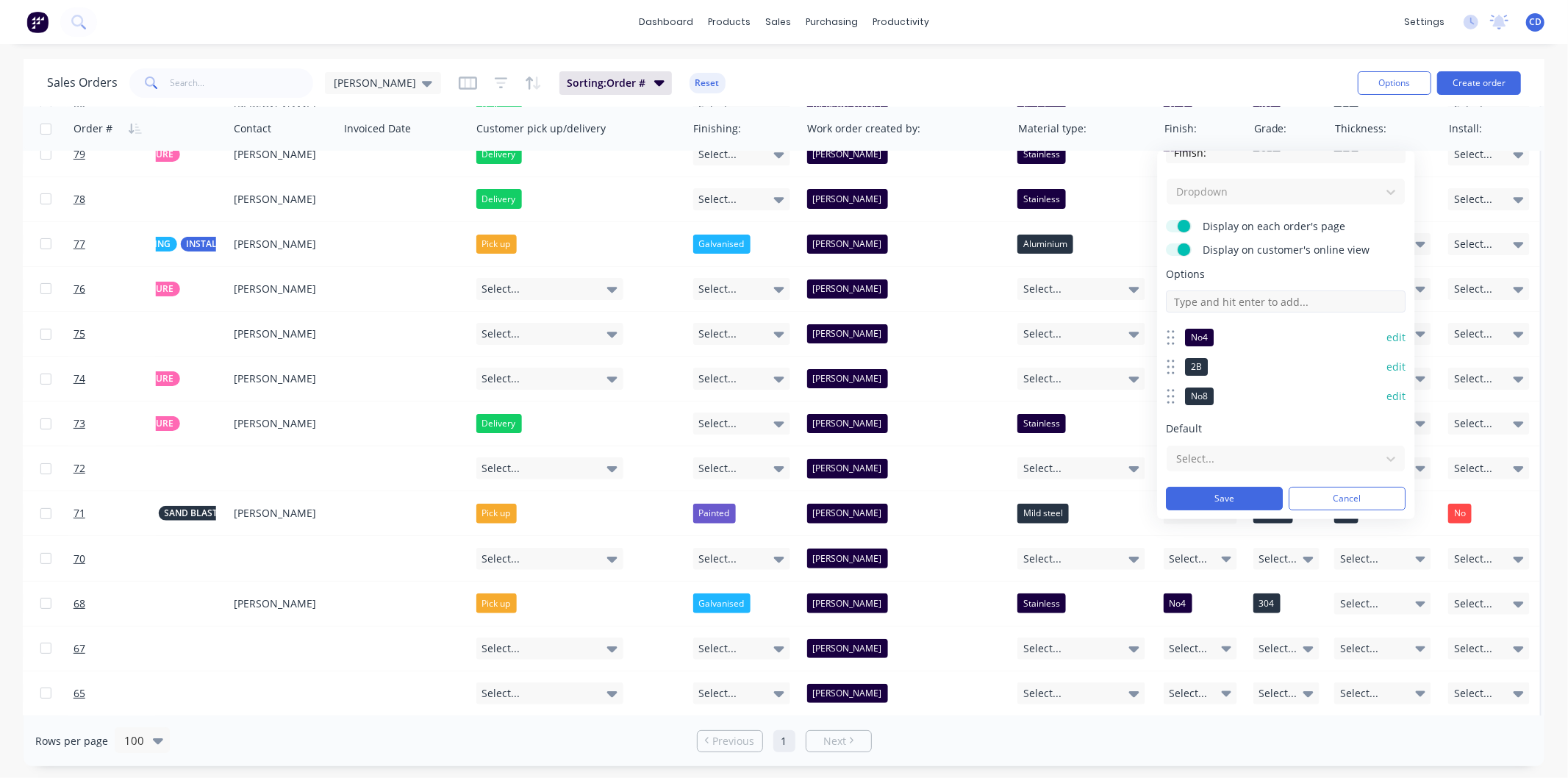
click at [1238, 307] on input at bounding box center [1286, 301] width 240 height 22
type input "Galvanised"
click at [1386, 421] on button "edit" at bounding box center [1395, 425] width 19 height 15
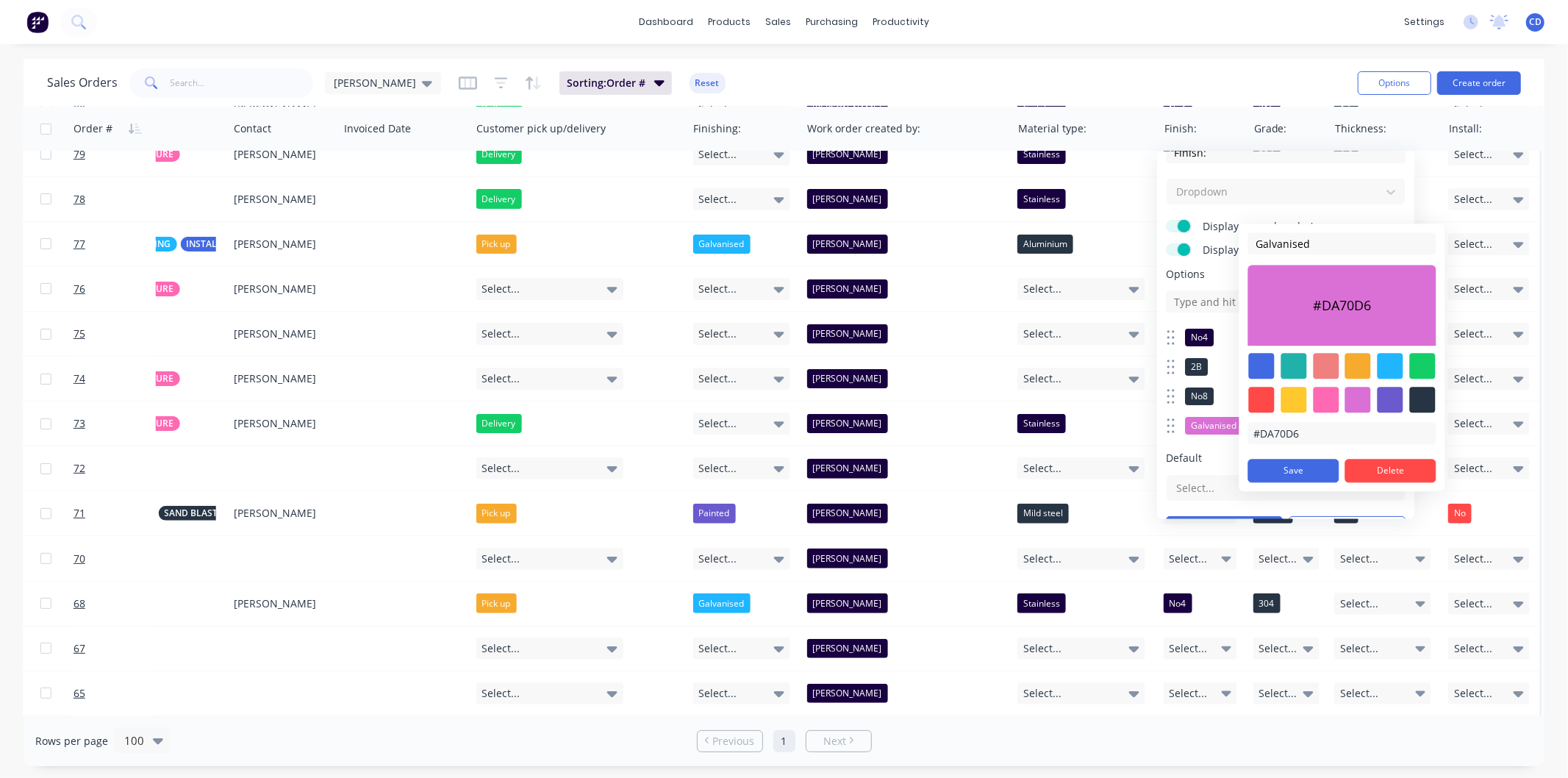
click at [1429, 398] on div at bounding box center [1422, 400] width 26 height 26
type input "#273444"
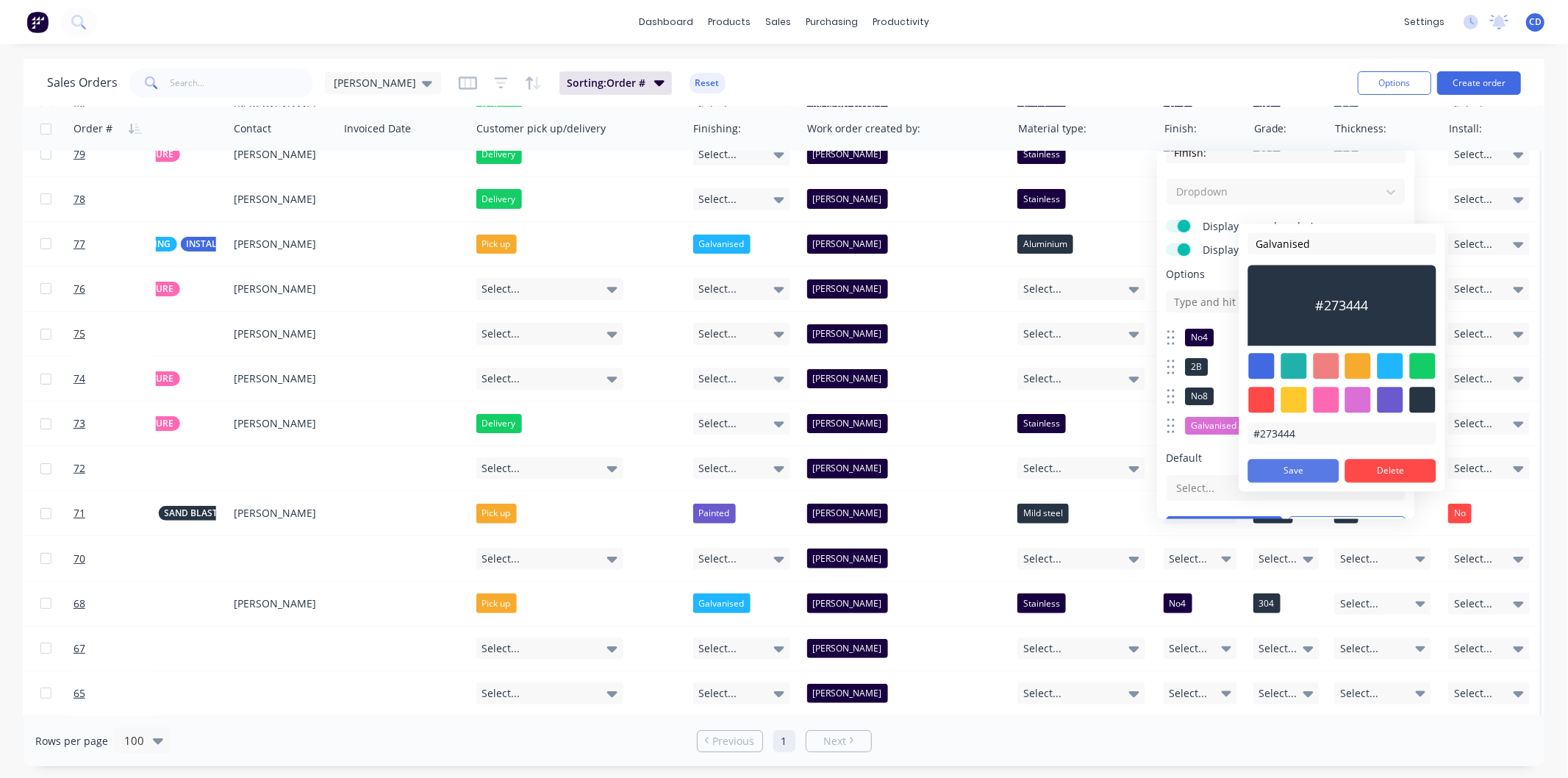
click at [1306, 471] on button "Save" at bounding box center [1293, 470] width 92 height 23
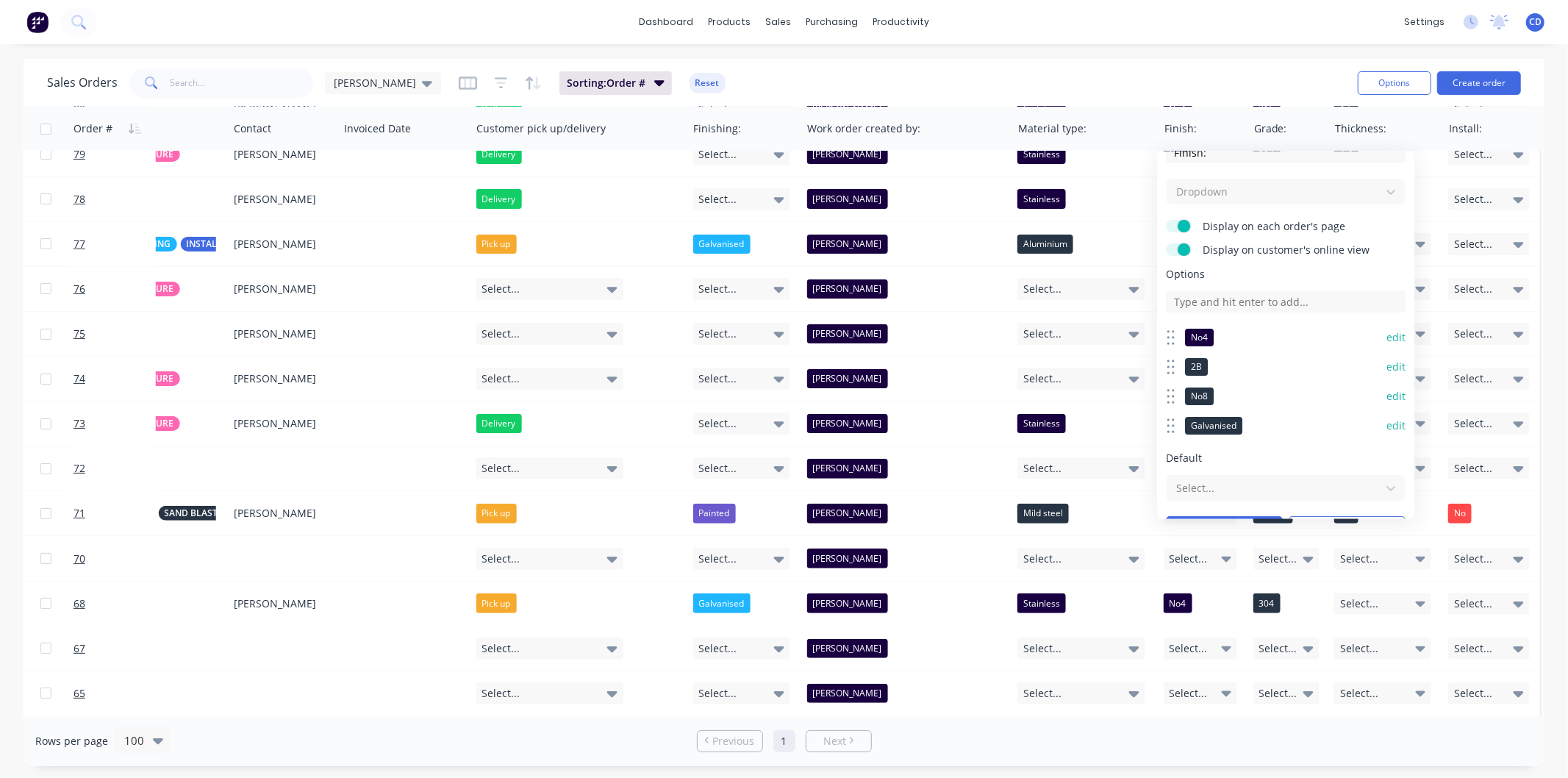
scroll to position [48, 0]
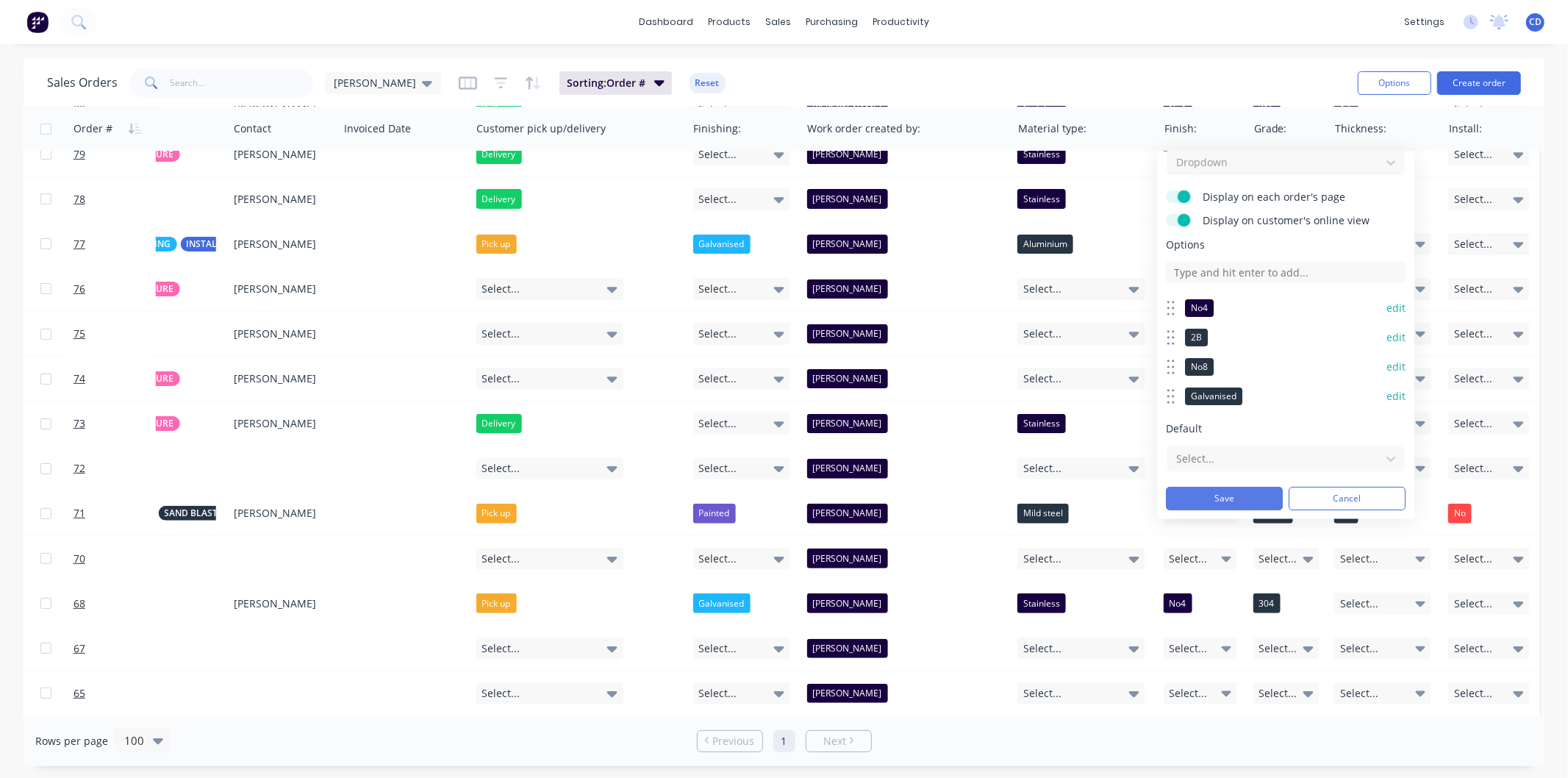
click at [1258, 497] on button "Save" at bounding box center [1223, 498] width 117 height 23
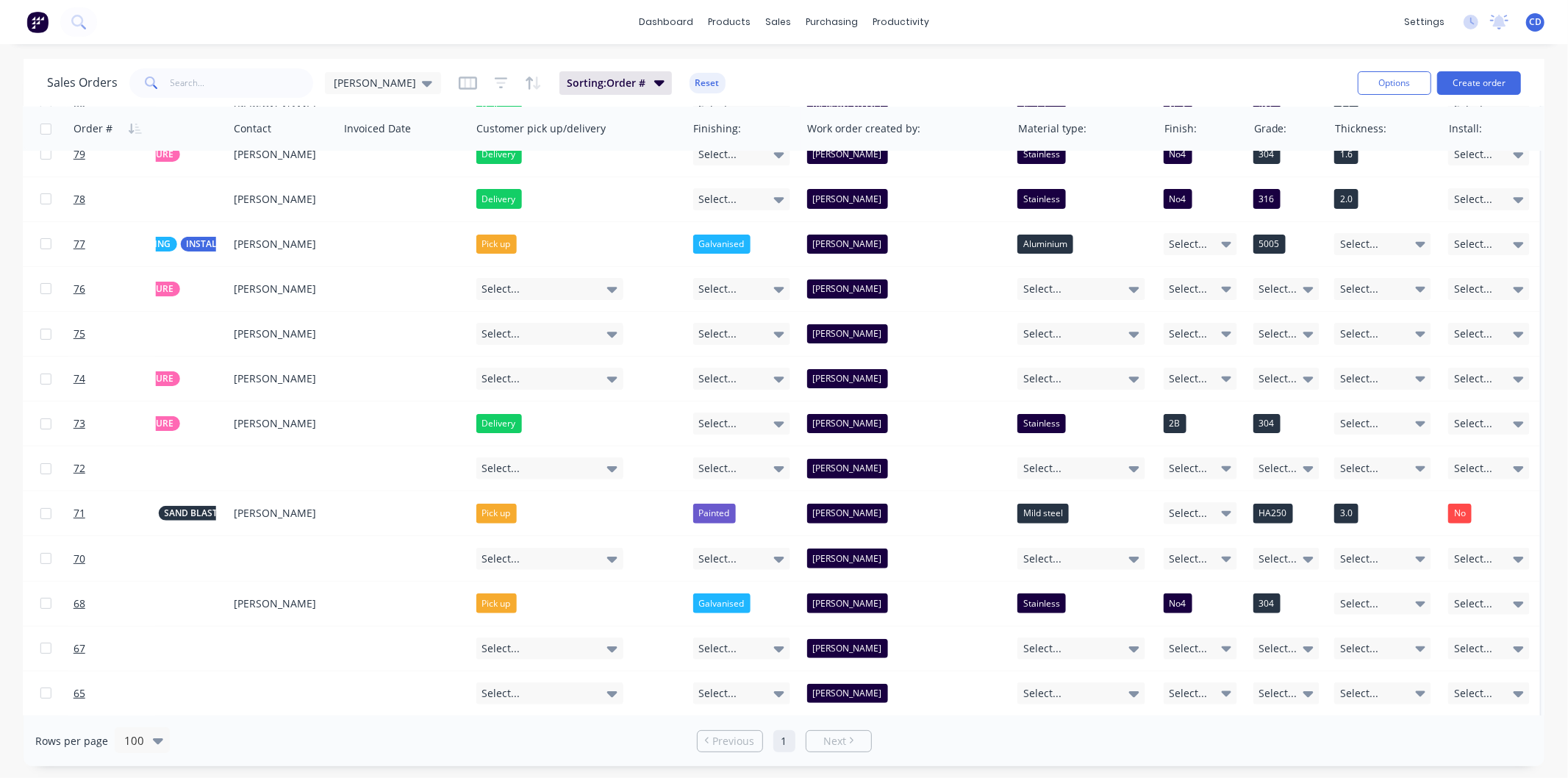
click at [1093, 57] on div "dashboard products sales purchasing productivity dashboard products Product Cat…" at bounding box center [784, 389] width 1568 height 778
click at [783, 19] on div "sales" at bounding box center [778, 22] width 41 height 22
click at [828, 79] on link "Sales Orders" at bounding box center [856, 70] width 195 height 29
click at [1149, 26] on div "dashboard products sales purchasing productivity dashboard products Product Cat…" at bounding box center [784, 22] width 1568 height 44
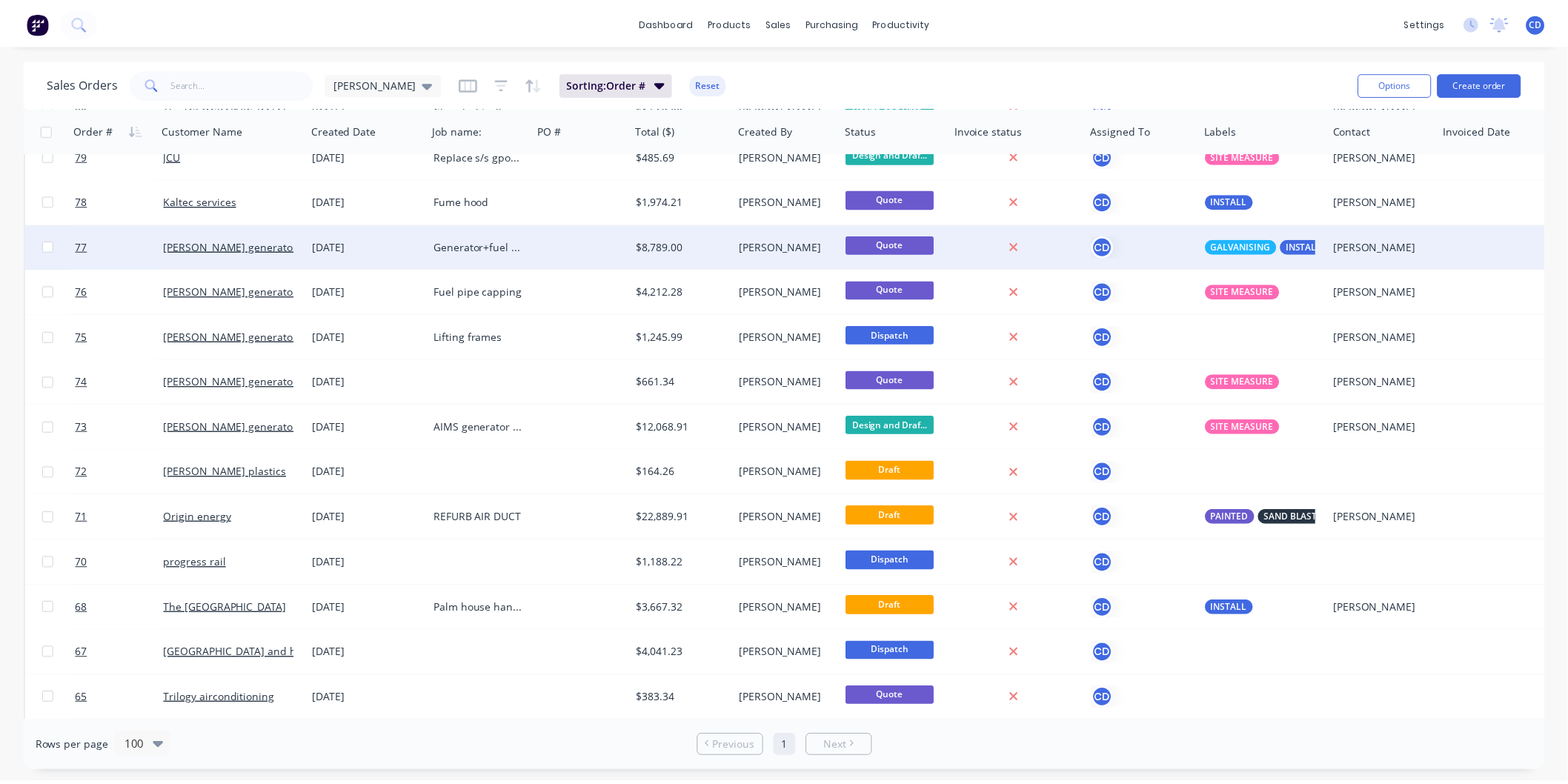
scroll to position [0, 0]
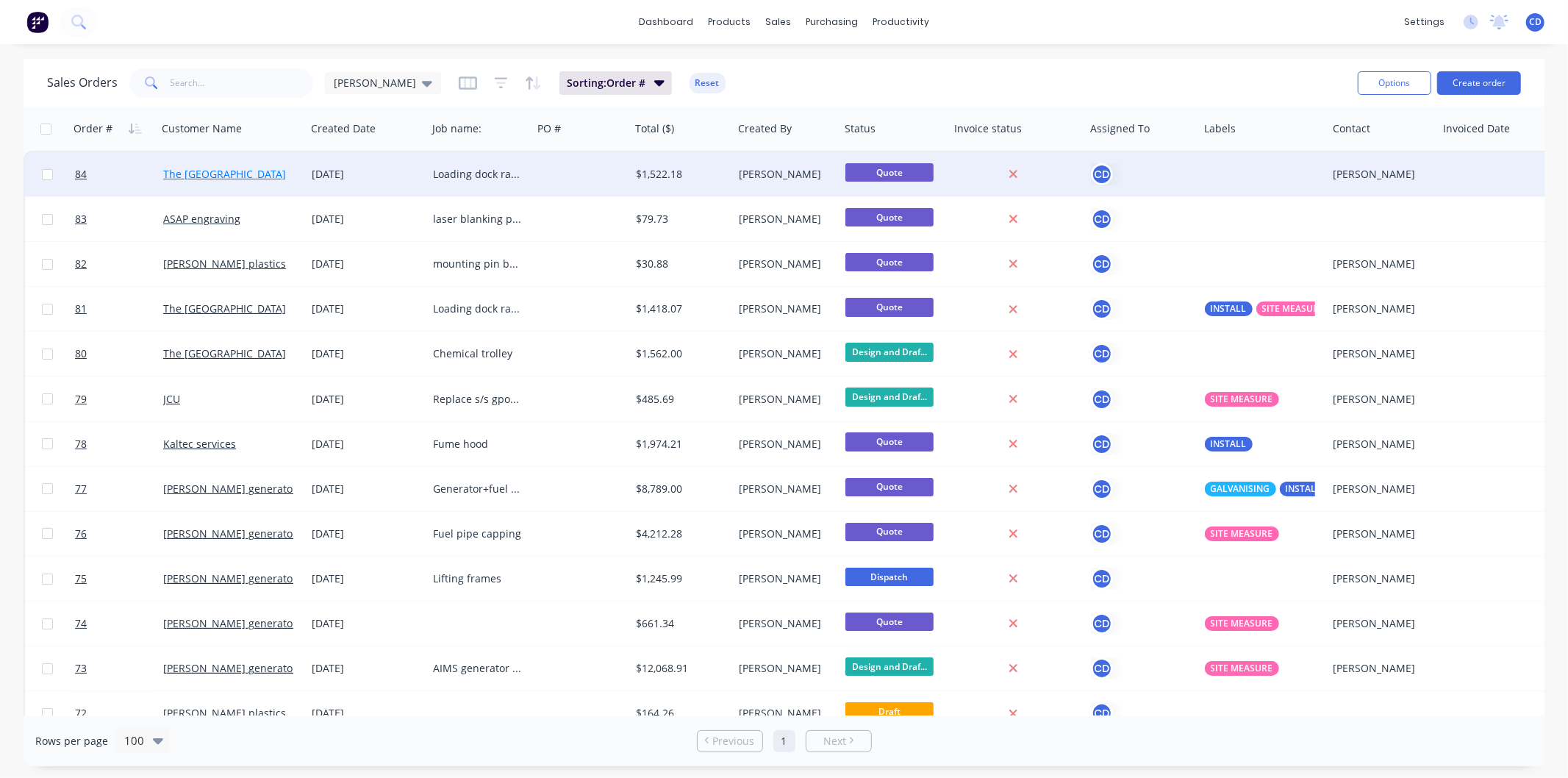
click at [215, 168] on link "The [GEOGRAPHIC_DATA]" at bounding box center [224, 174] width 123 height 14
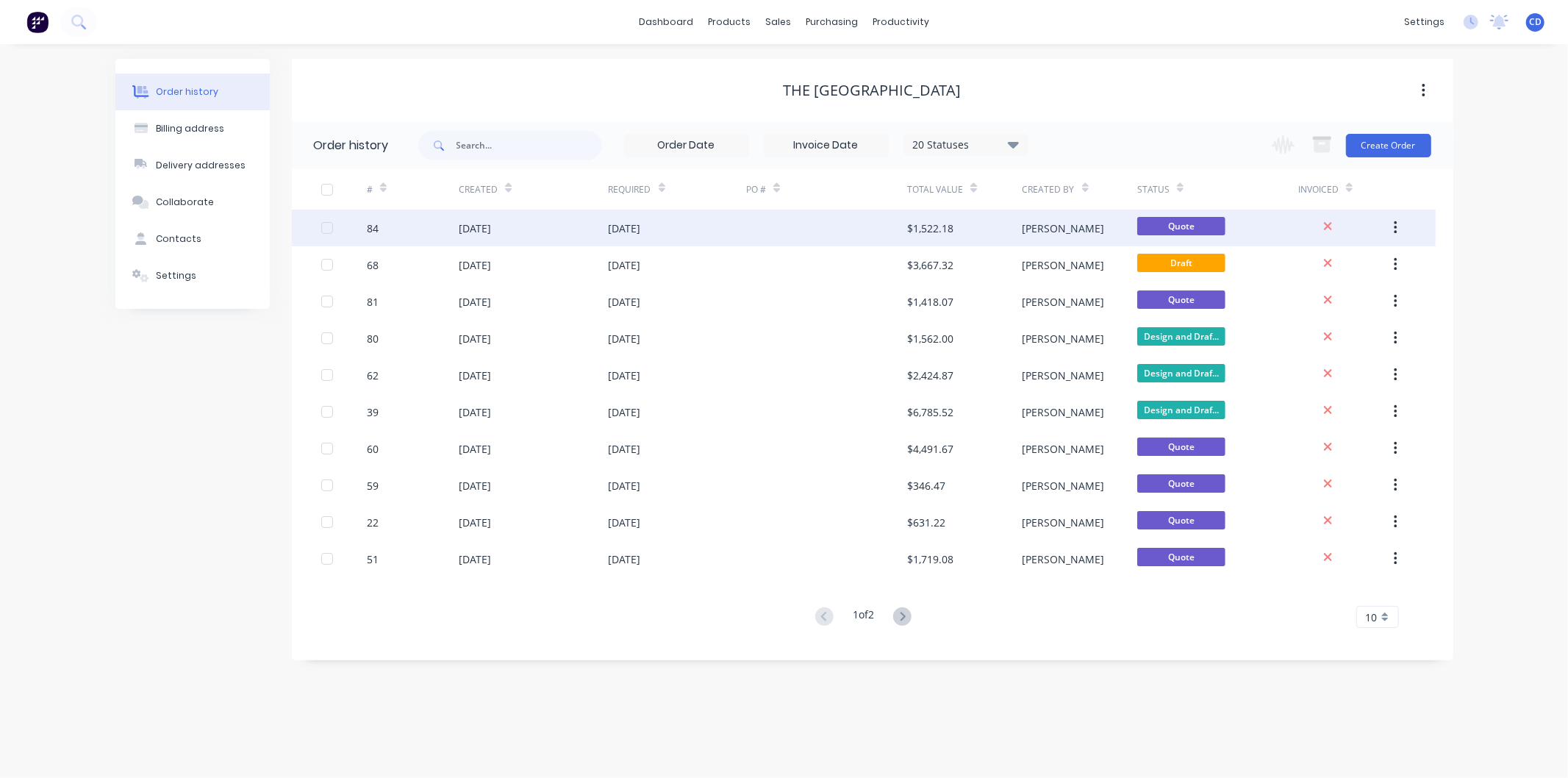
click at [478, 236] on div "[DATE]" at bounding box center [533, 228] width 149 height 37
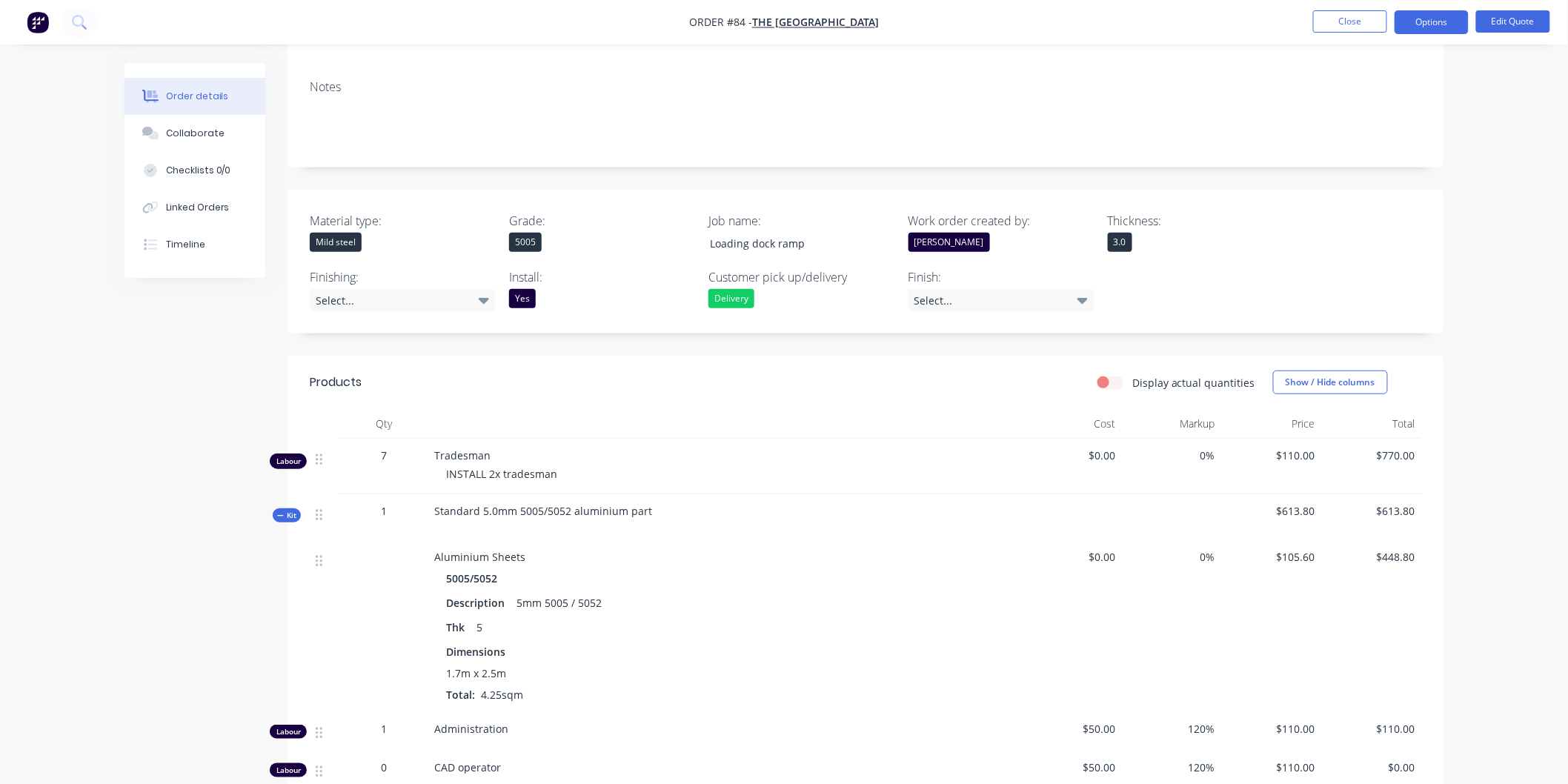
scroll to position [246, 0]
click at [574, 229] on div "5005" at bounding box center [602, 238] width 185 height 19
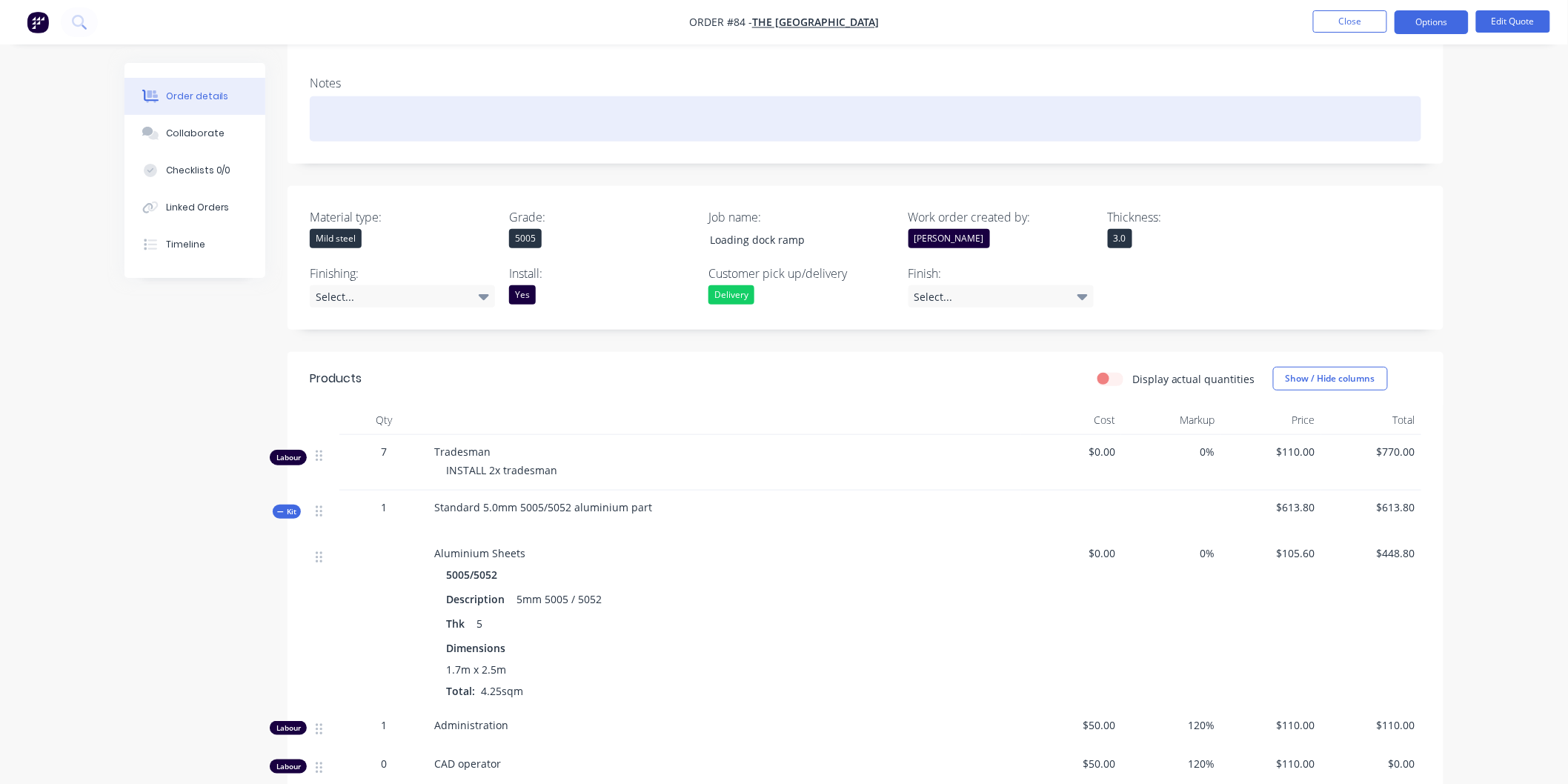
click at [636, 115] on div at bounding box center [865, 119] width 1112 height 45
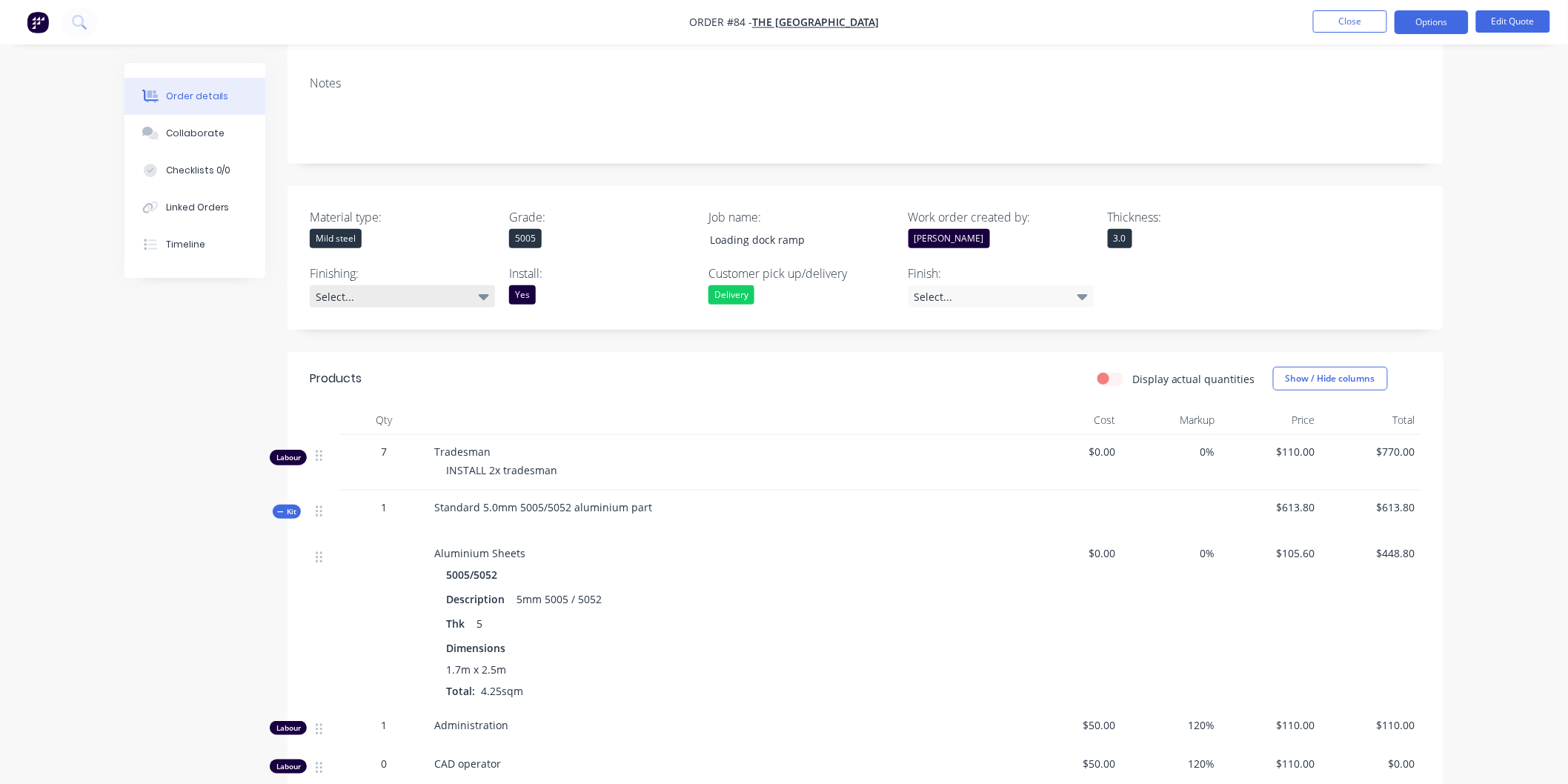
click at [456, 285] on div "Select..." at bounding box center [402, 297] width 185 height 23
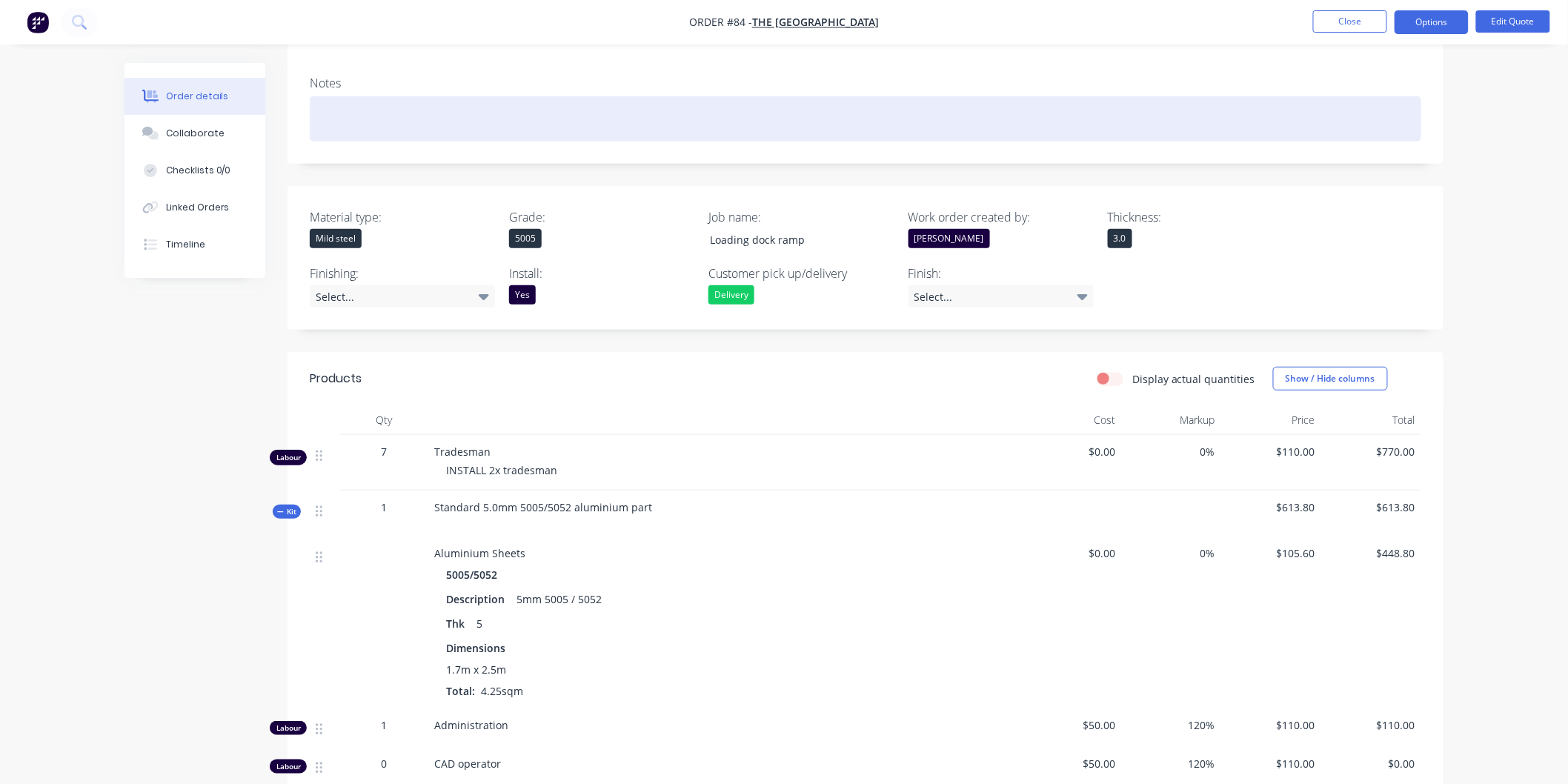
click at [575, 110] on div at bounding box center [865, 119] width 1112 height 45
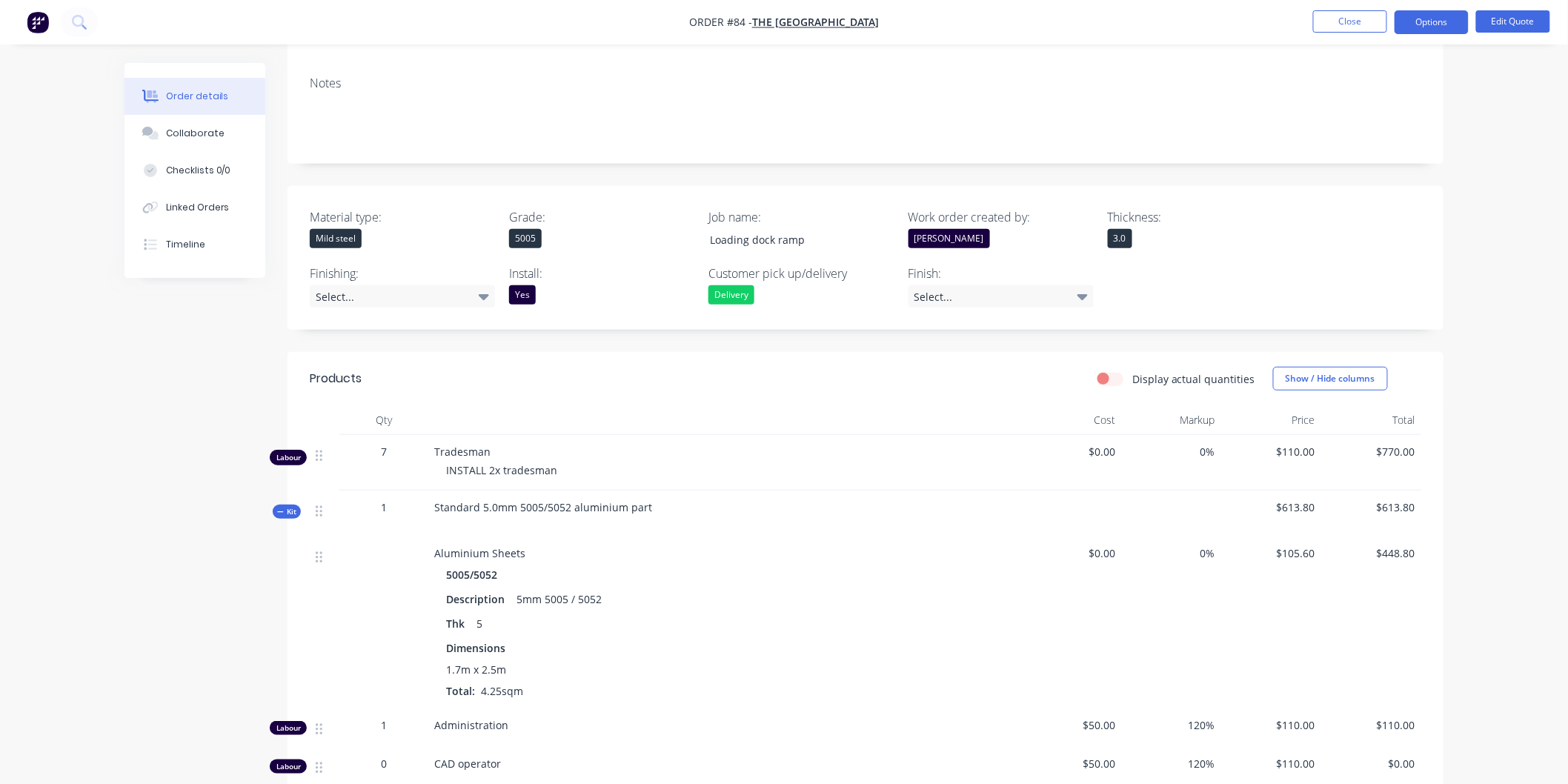
click at [361, 229] on div "Mild steel" at bounding box center [336, 238] width 52 height 19
click at [358, 229] on div "Mild steel" at bounding box center [336, 238] width 52 height 19
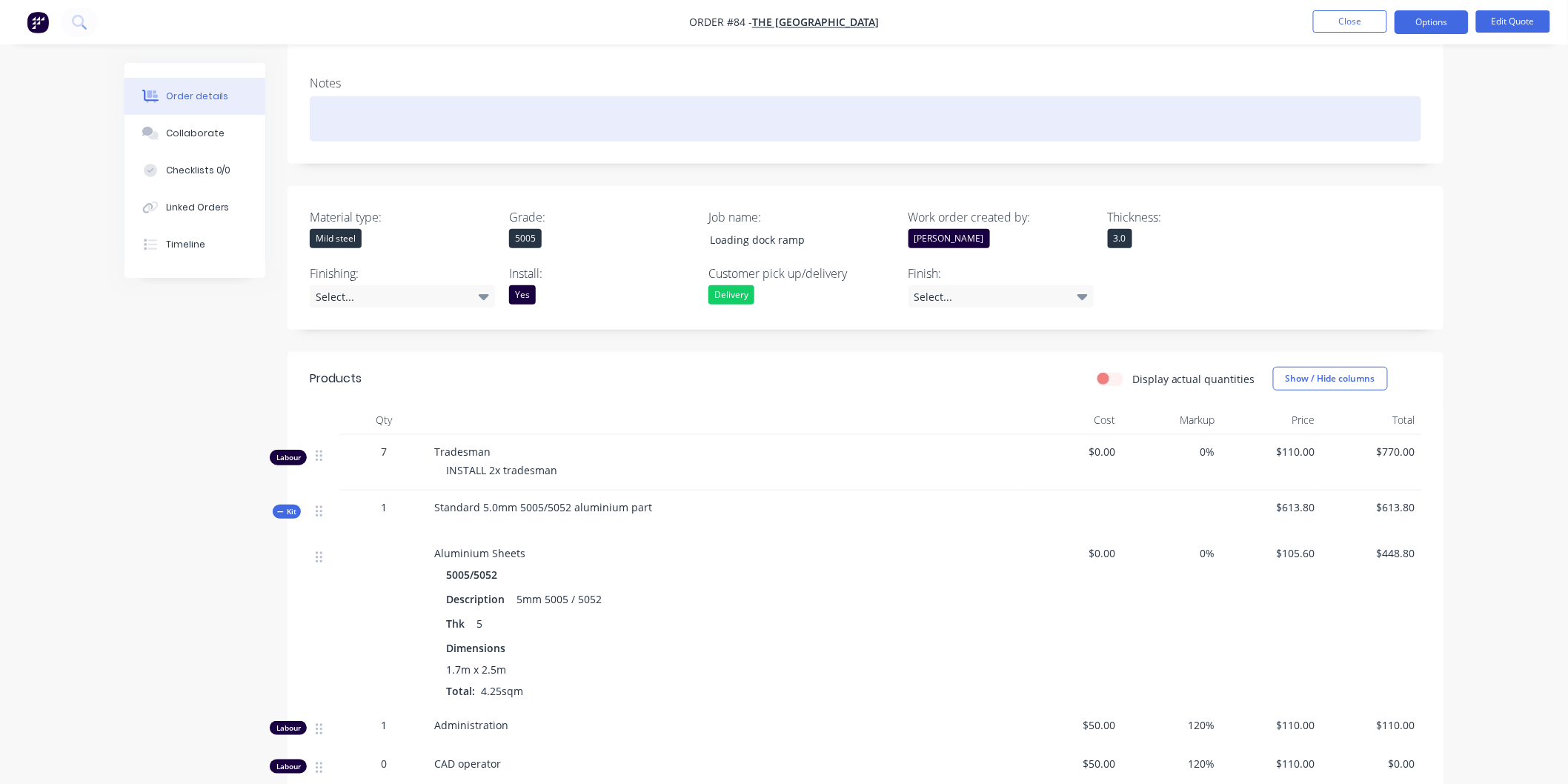
click at [495, 99] on div at bounding box center [865, 119] width 1112 height 45
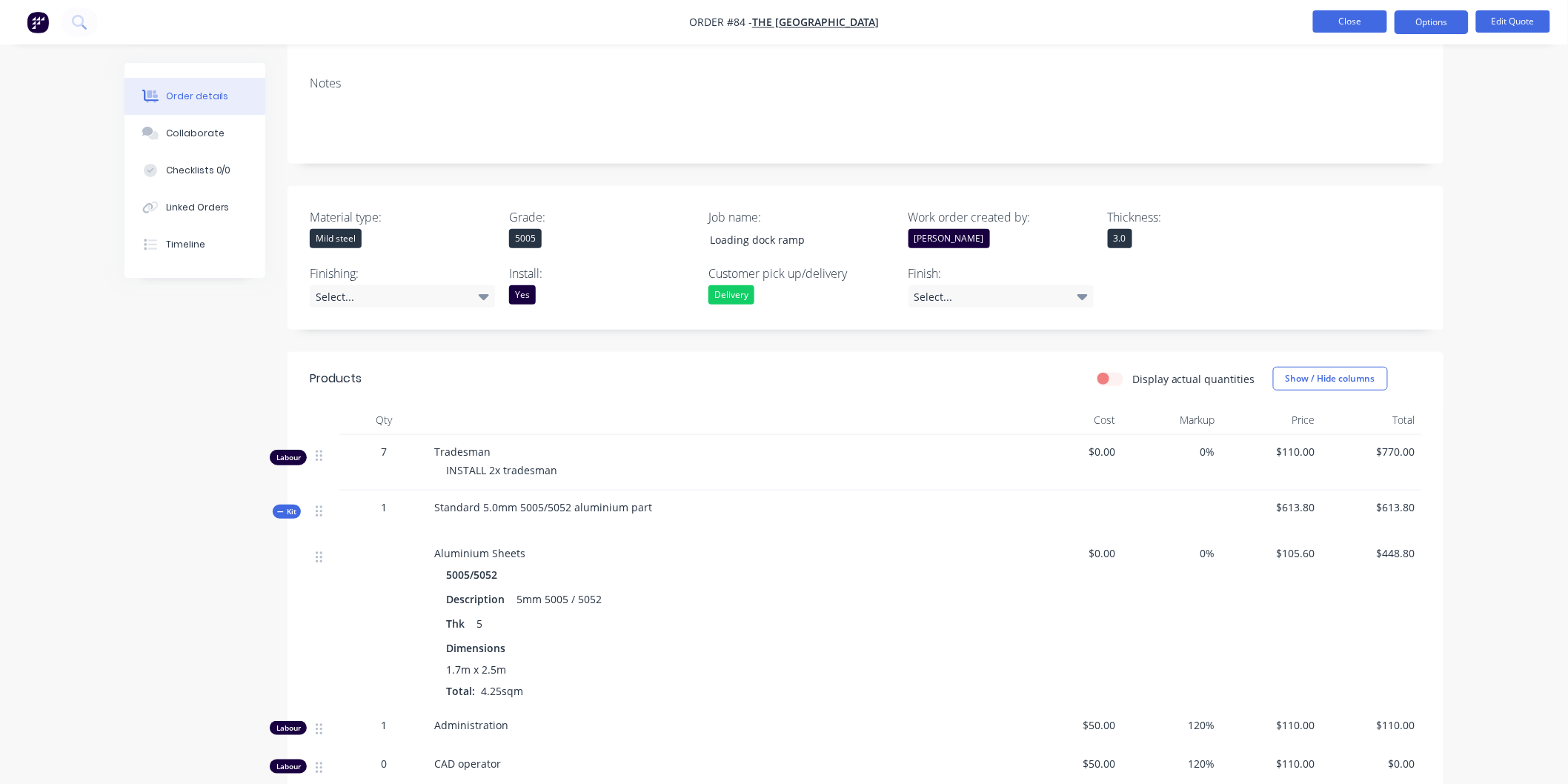
click at [1355, 26] on button "Close" at bounding box center [1349, 22] width 74 height 23
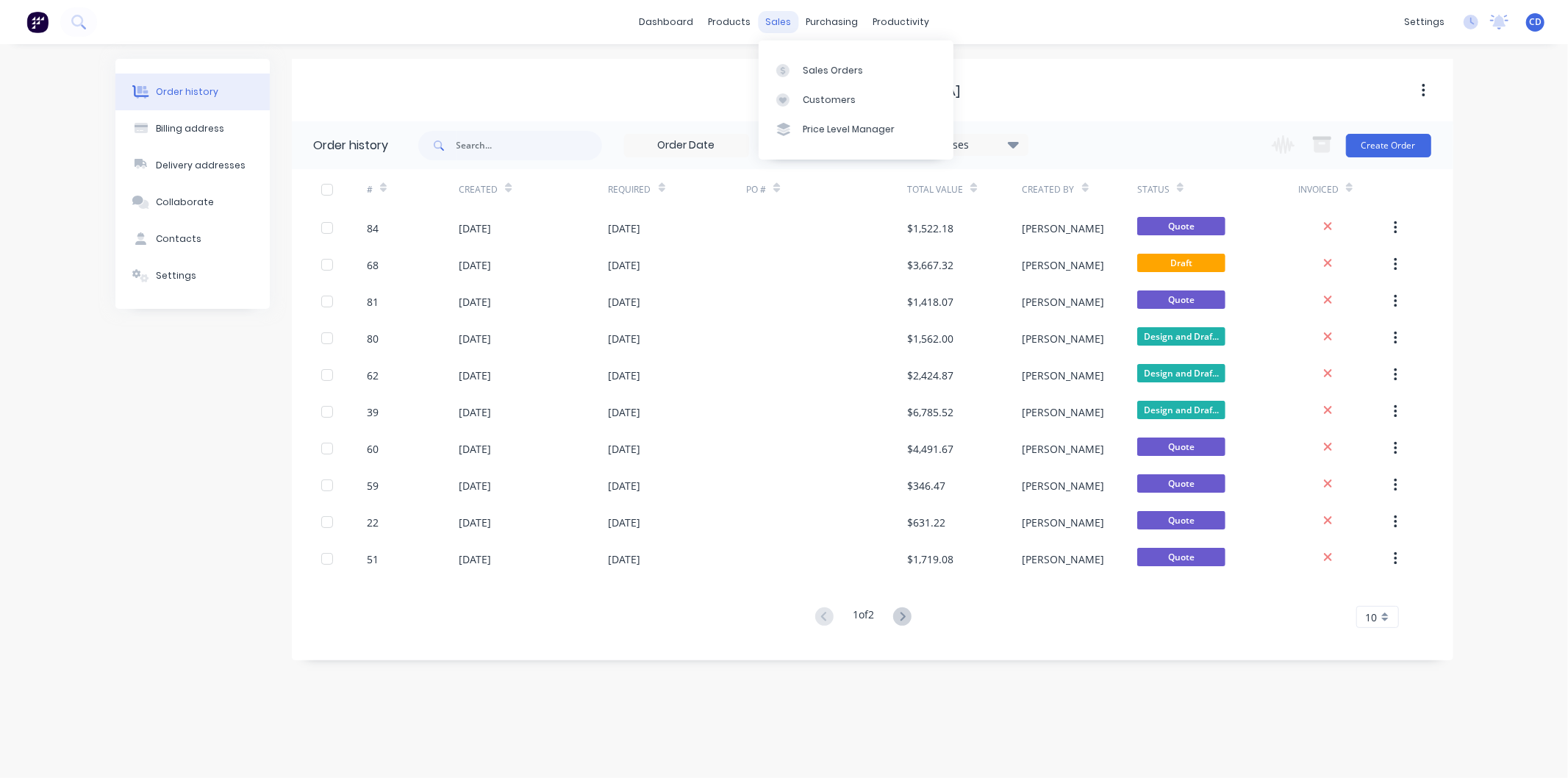
click at [775, 16] on div "sales" at bounding box center [778, 22] width 41 height 22
click at [824, 65] on div "Sales Orders" at bounding box center [833, 70] width 60 height 13
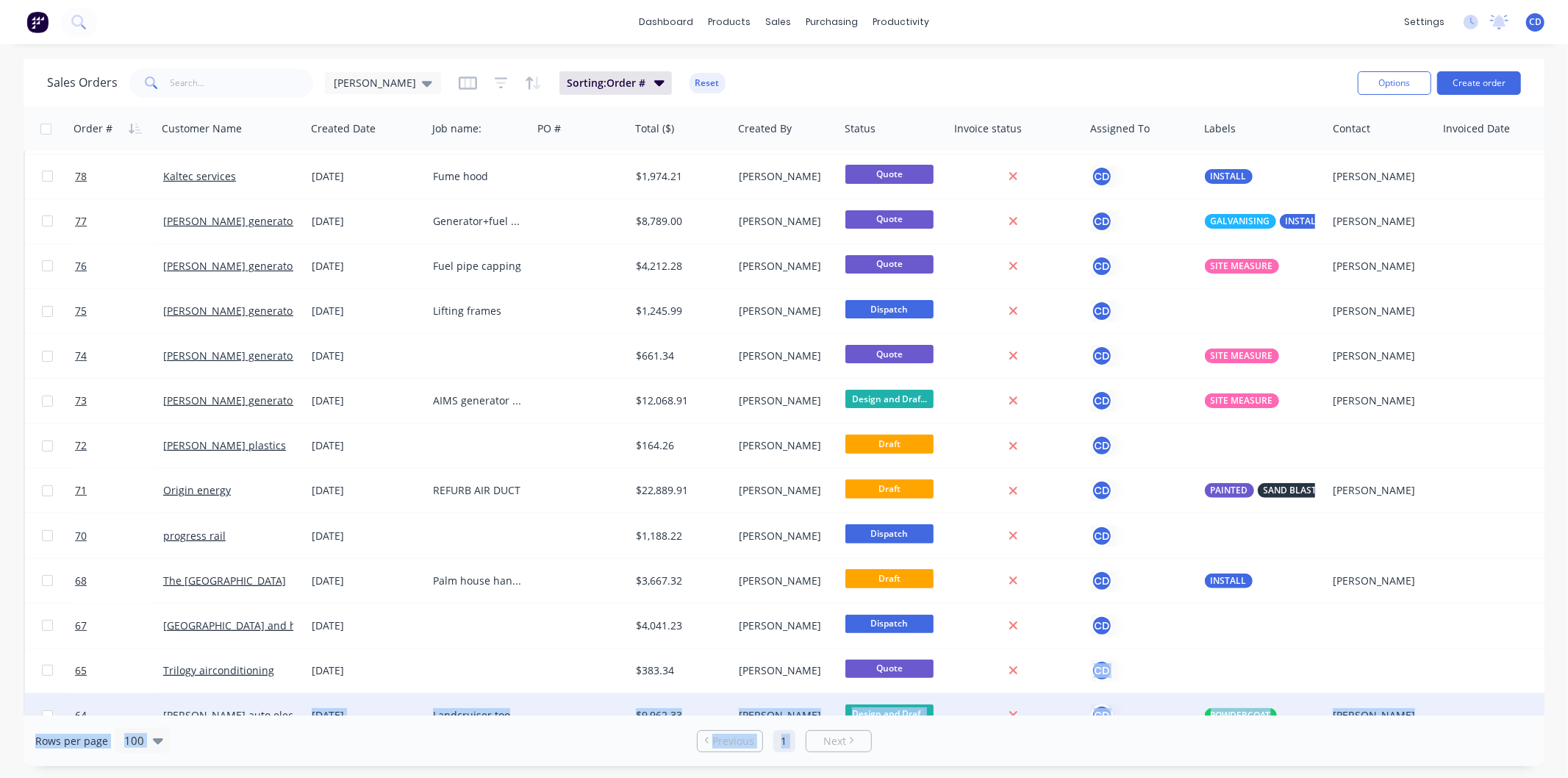
drag, startPoint x: 809, startPoint y: 715, endPoint x: 868, endPoint y: 702, distance: 60.4
click at [868, 704] on div "Sales Orders [PERSON_NAME] D Sorting: Order # Reset Options Create order Order …" at bounding box center [783, 412] width 1521 height 707
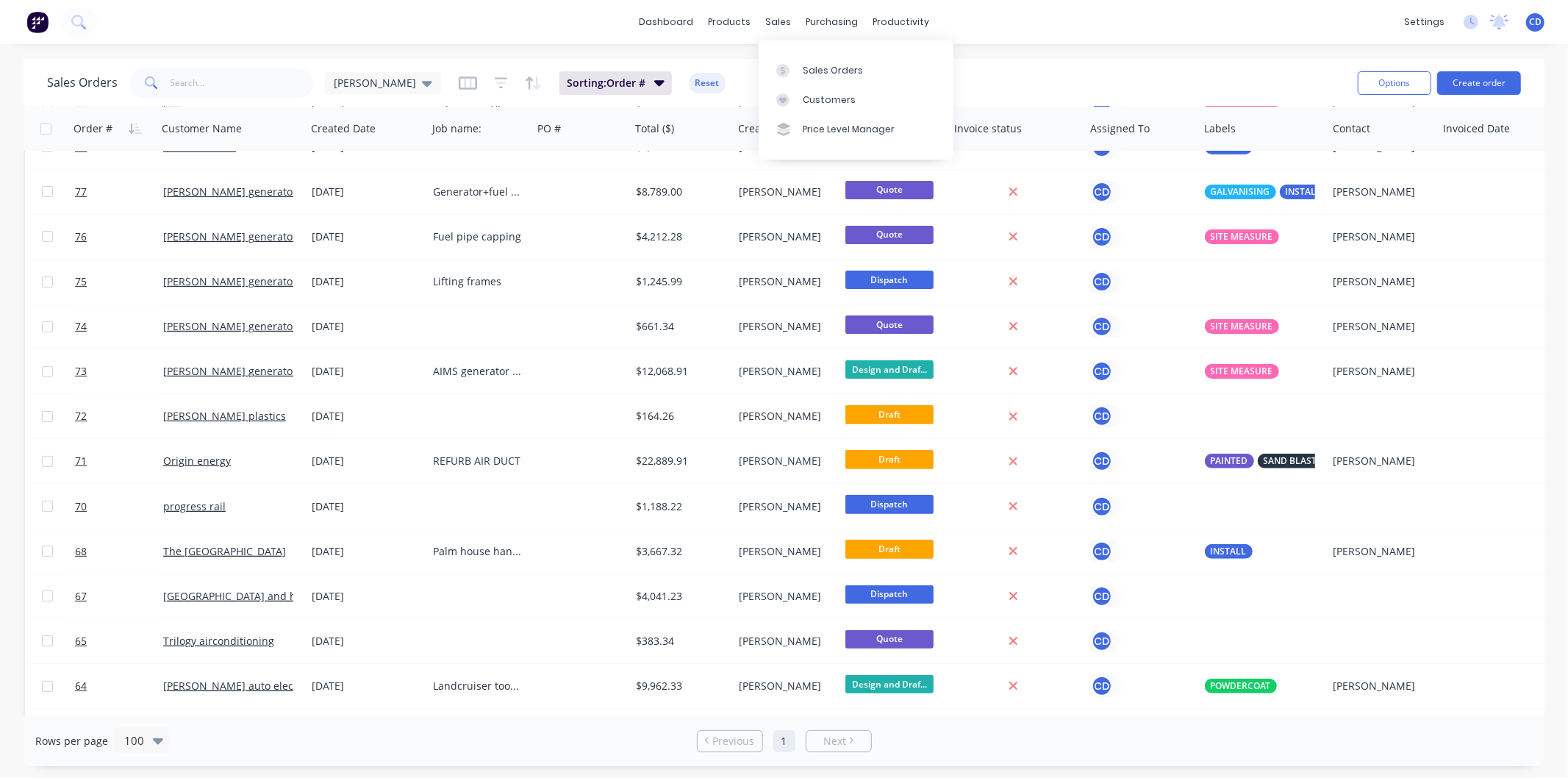
click at [1047, 12] on div "dashboard products sales purchasing productivity dashboard products Product Cat…" at bounding box center [784, 22] width 1568 height 44
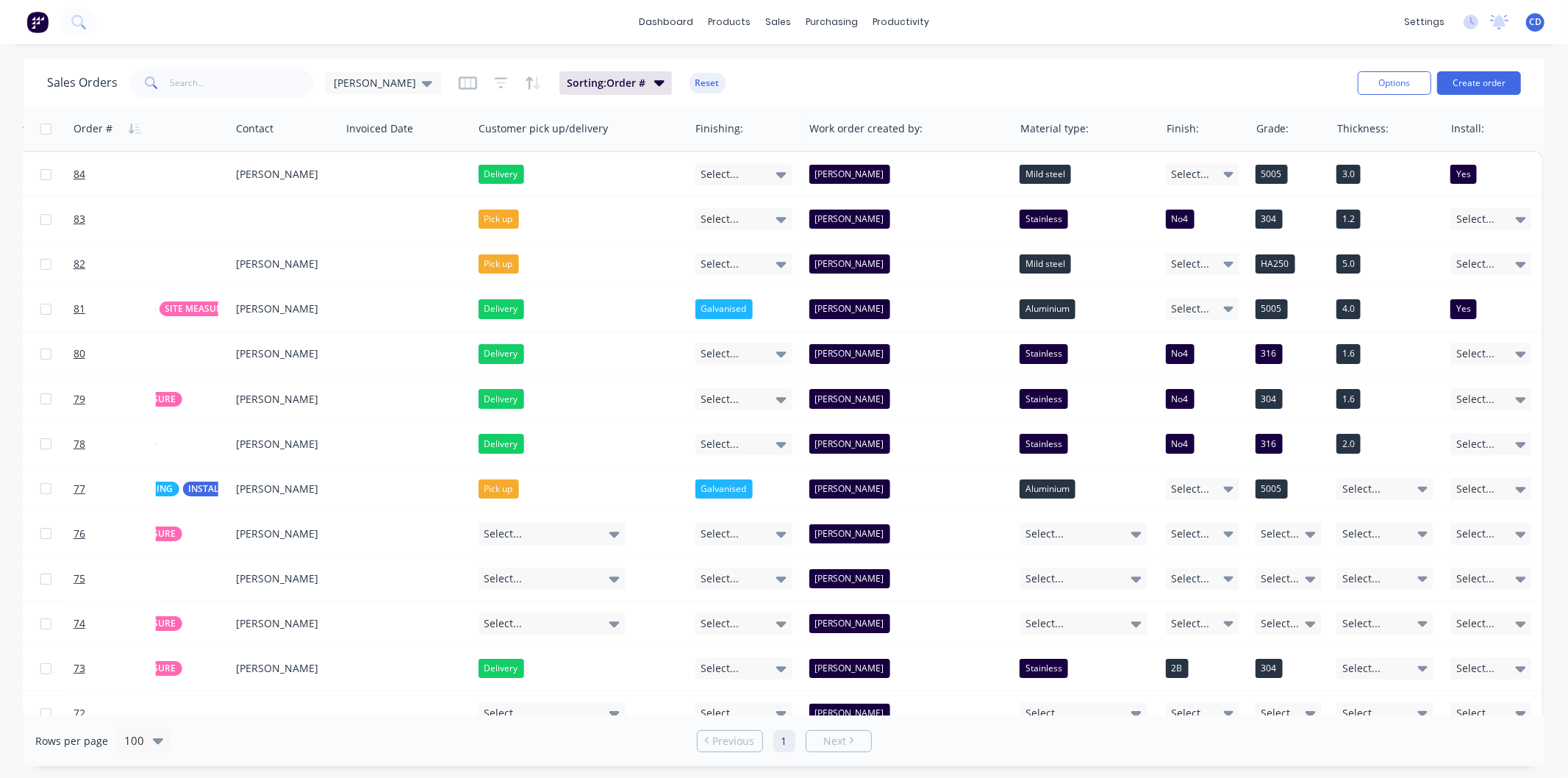
scroll to position [0, 1105]
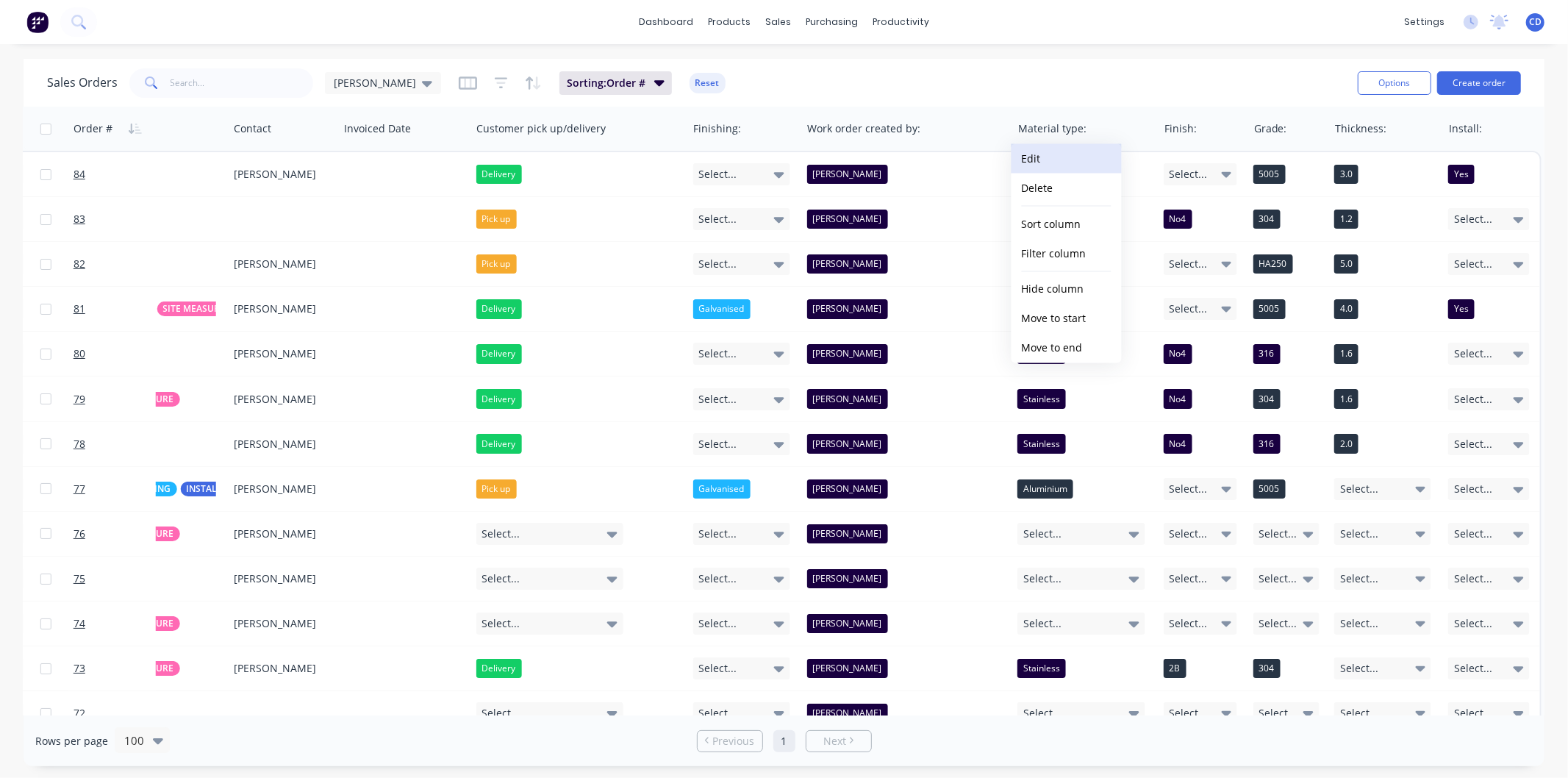
click at [1062, 162] on button "Edit" at bounding box center [1066, 159] width 111 height 29
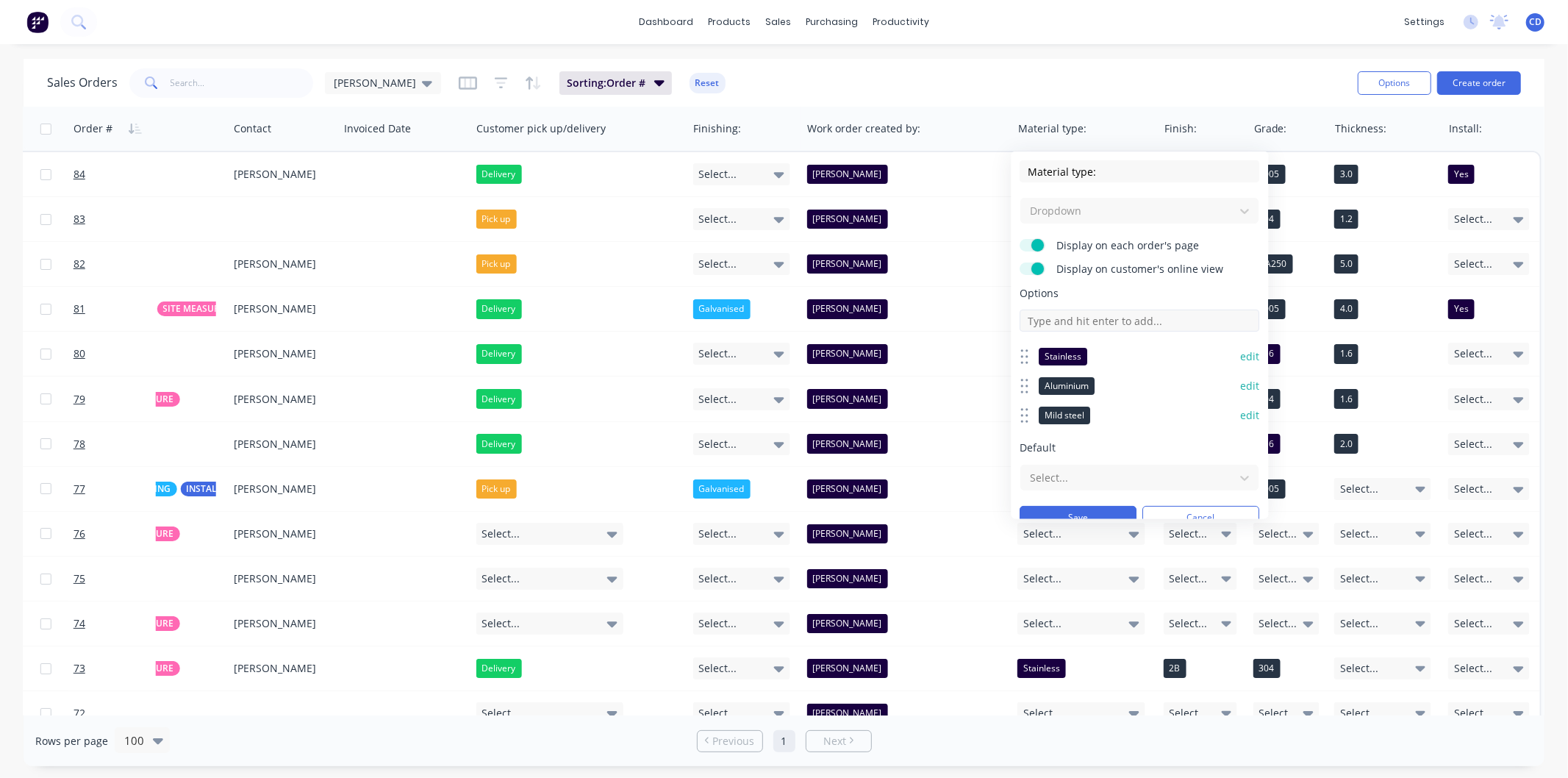
click at [1108, 314] on input at bounding box center [1141, 320] width 240 height 22
type input "Galvanised"
click at [1241, 445] on button "edit" at bounding box center [1250, 444] width 19 height 15
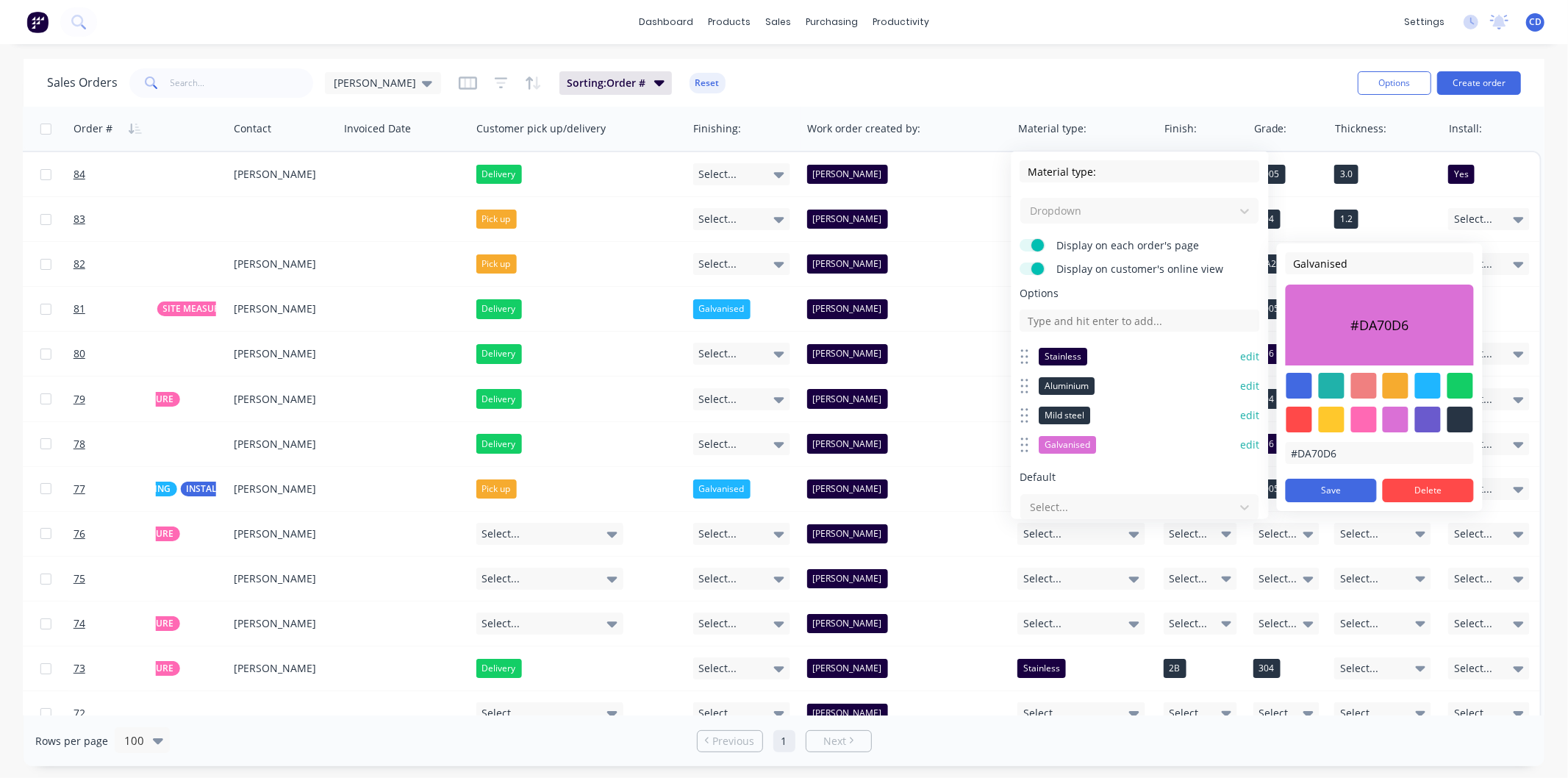
click at [1465, 420] on div at bounding box center [1459, 420] width 26 height 26
type input "#273444"
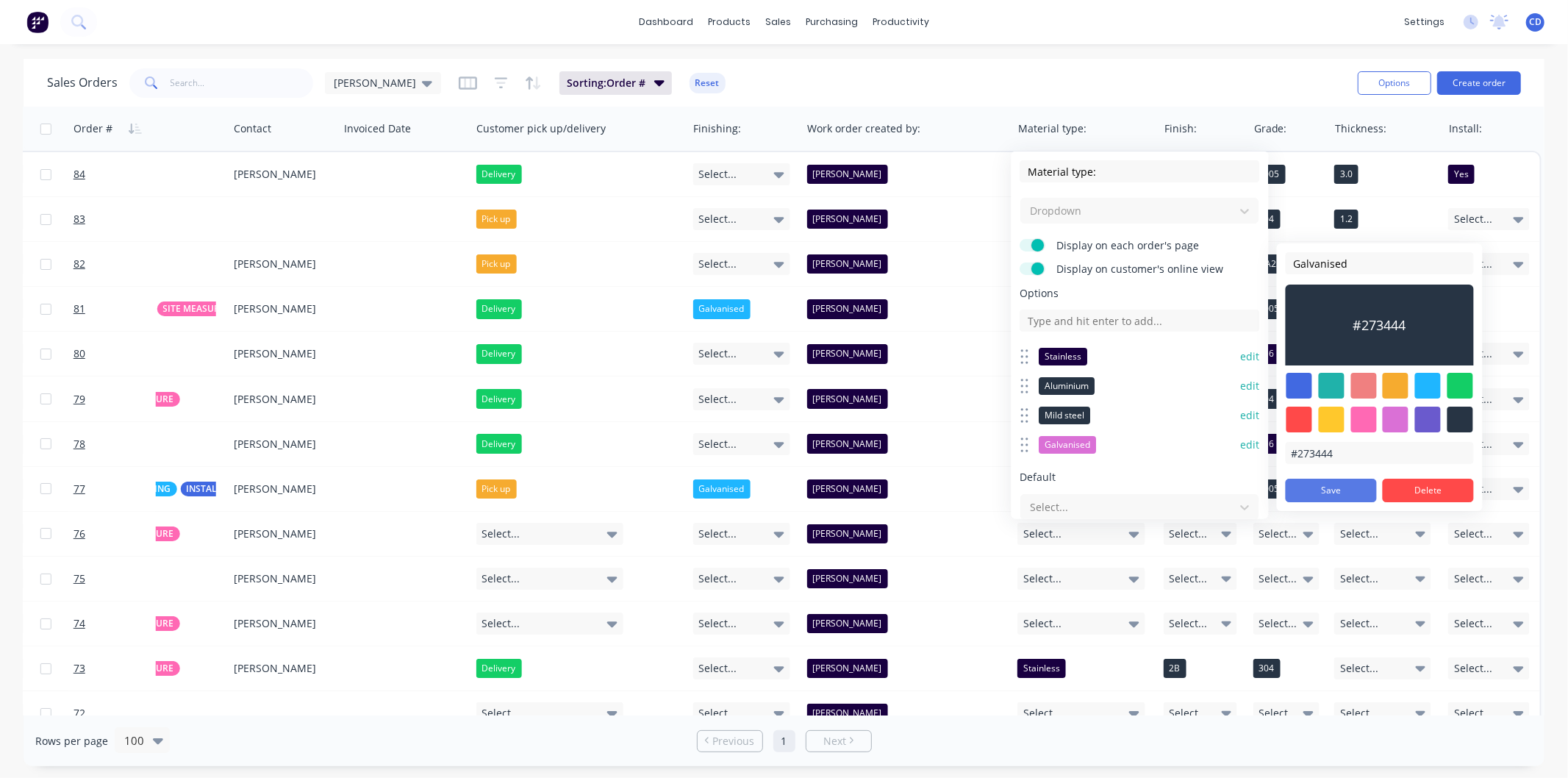
click at [1340, 496] on button "Save" at bounding box center [1331, 490] width 92 height 23
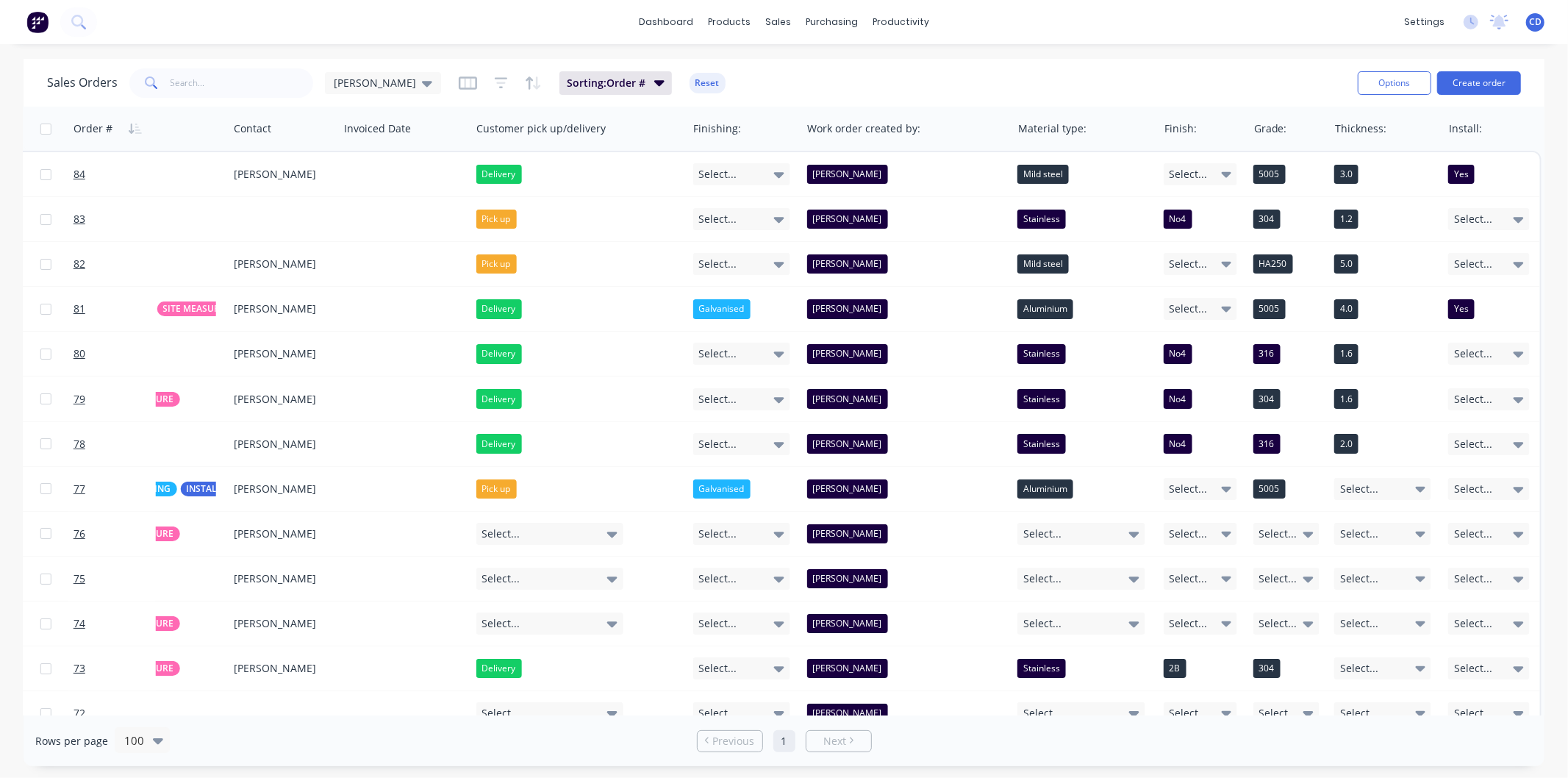
click at [1188, 30] on div "dashboard products sales purchasing productivity dashboard products Product Cat…" at bounding box center [784, 22] width 1568 height 44
click at [1213, 160] on button "Edit" at bounding box center [1212, 159] width 111 height 29
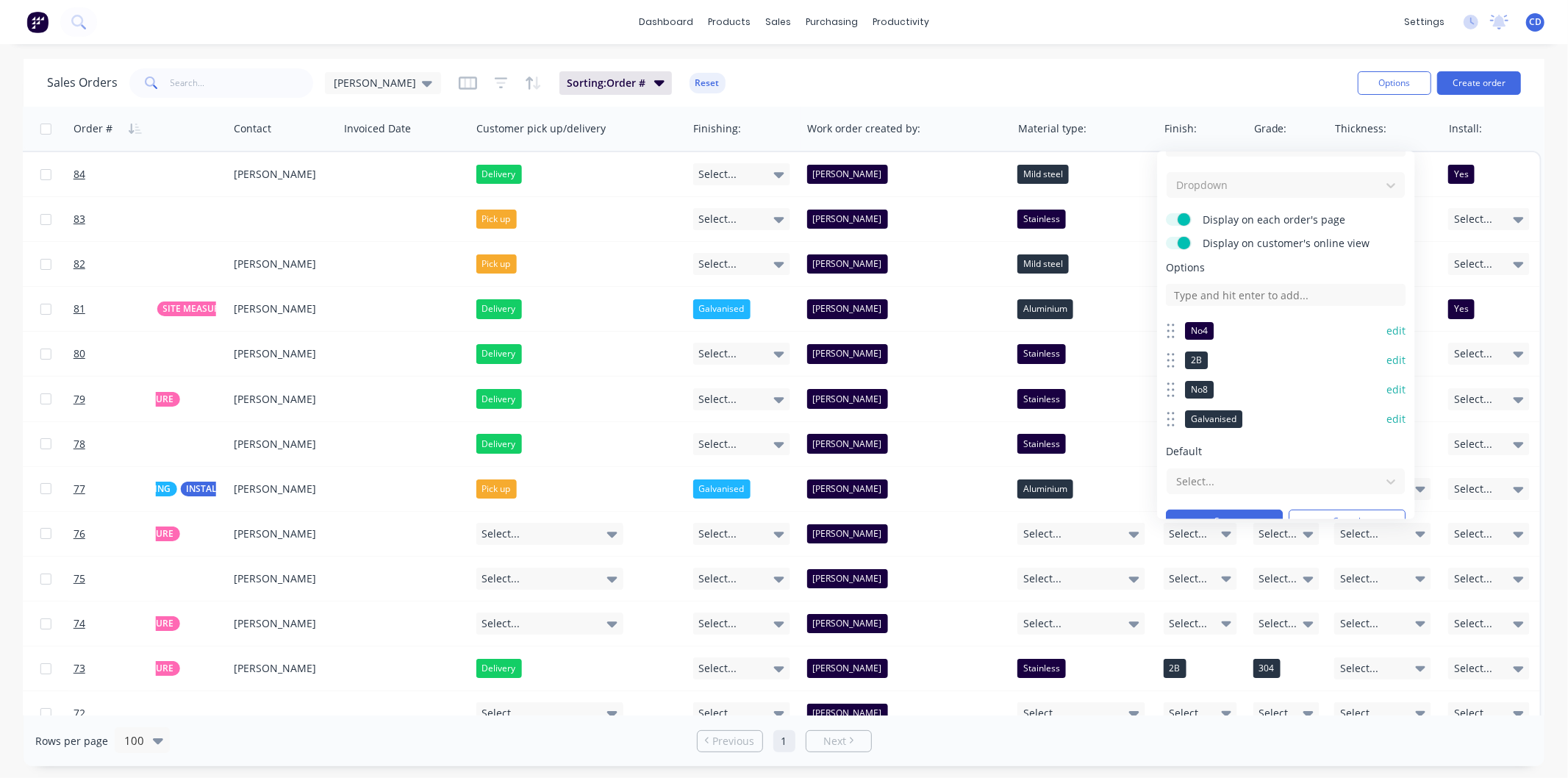
scroll to position [48, 0]
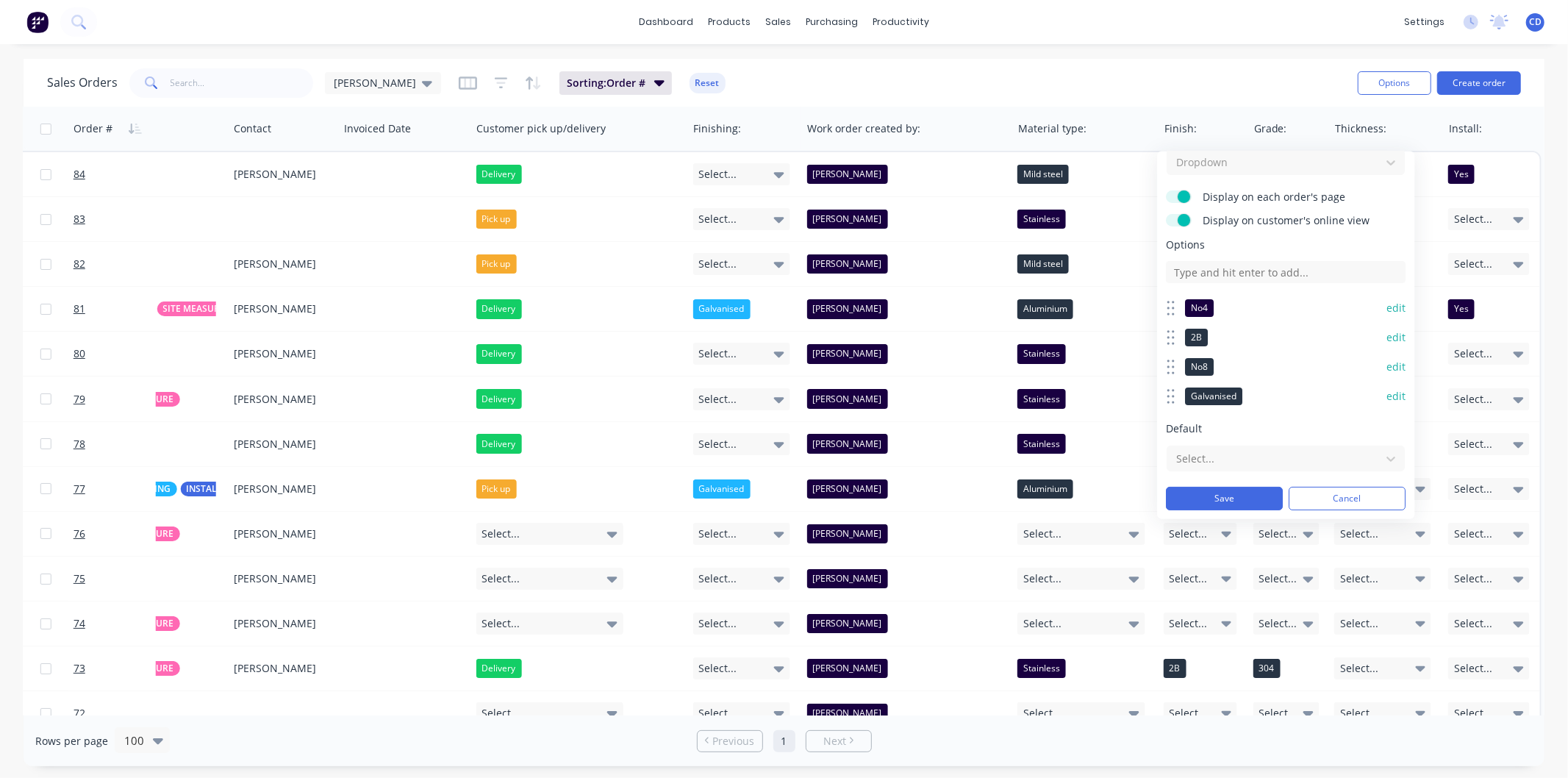
click at [1389, 392] on button "edit" at bounding box center [1395, 395] width 19 height 15
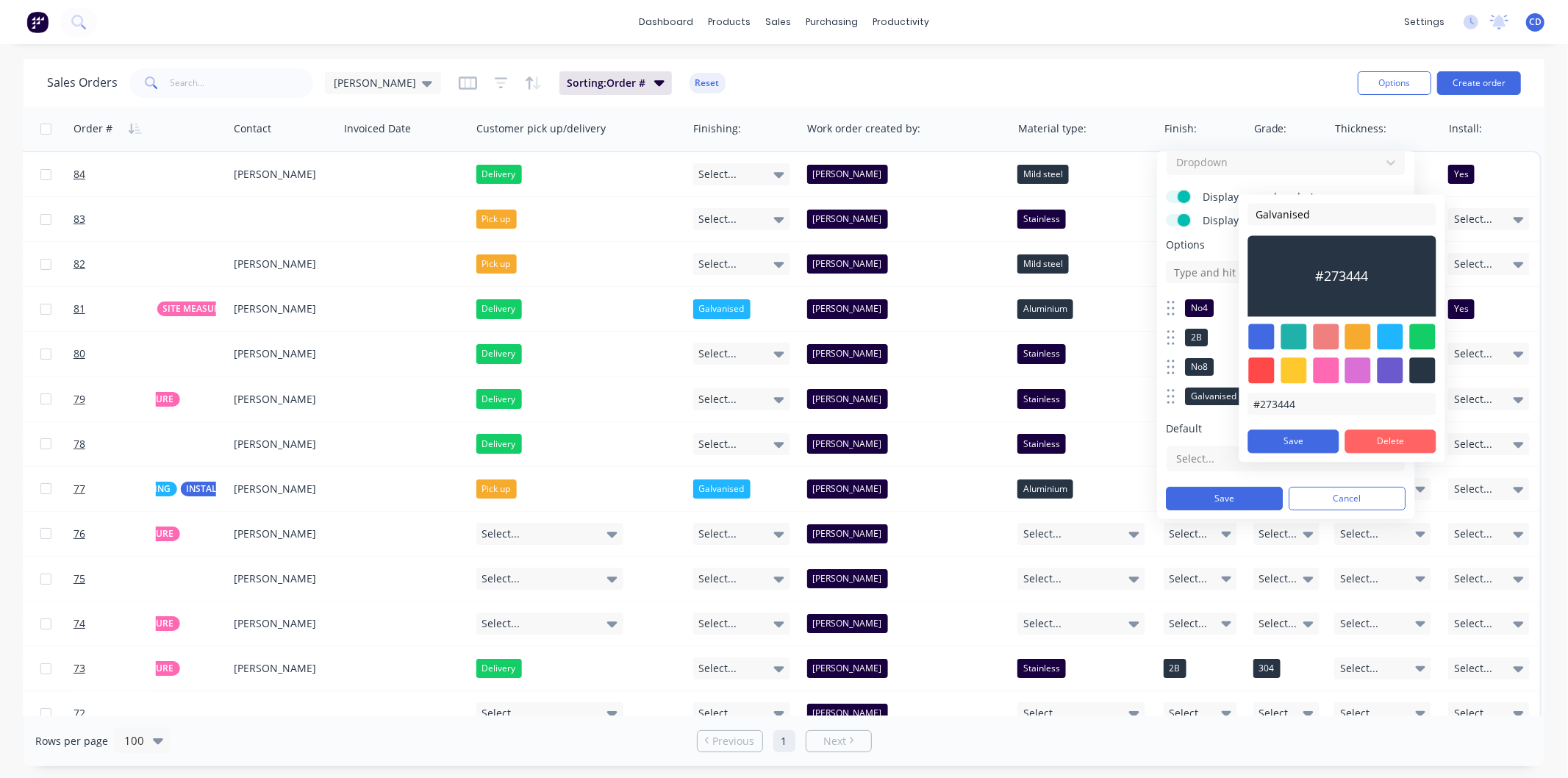
click at [1391, 442] on button "Delete" at bounding box center [1391, 440] width 92 height 23
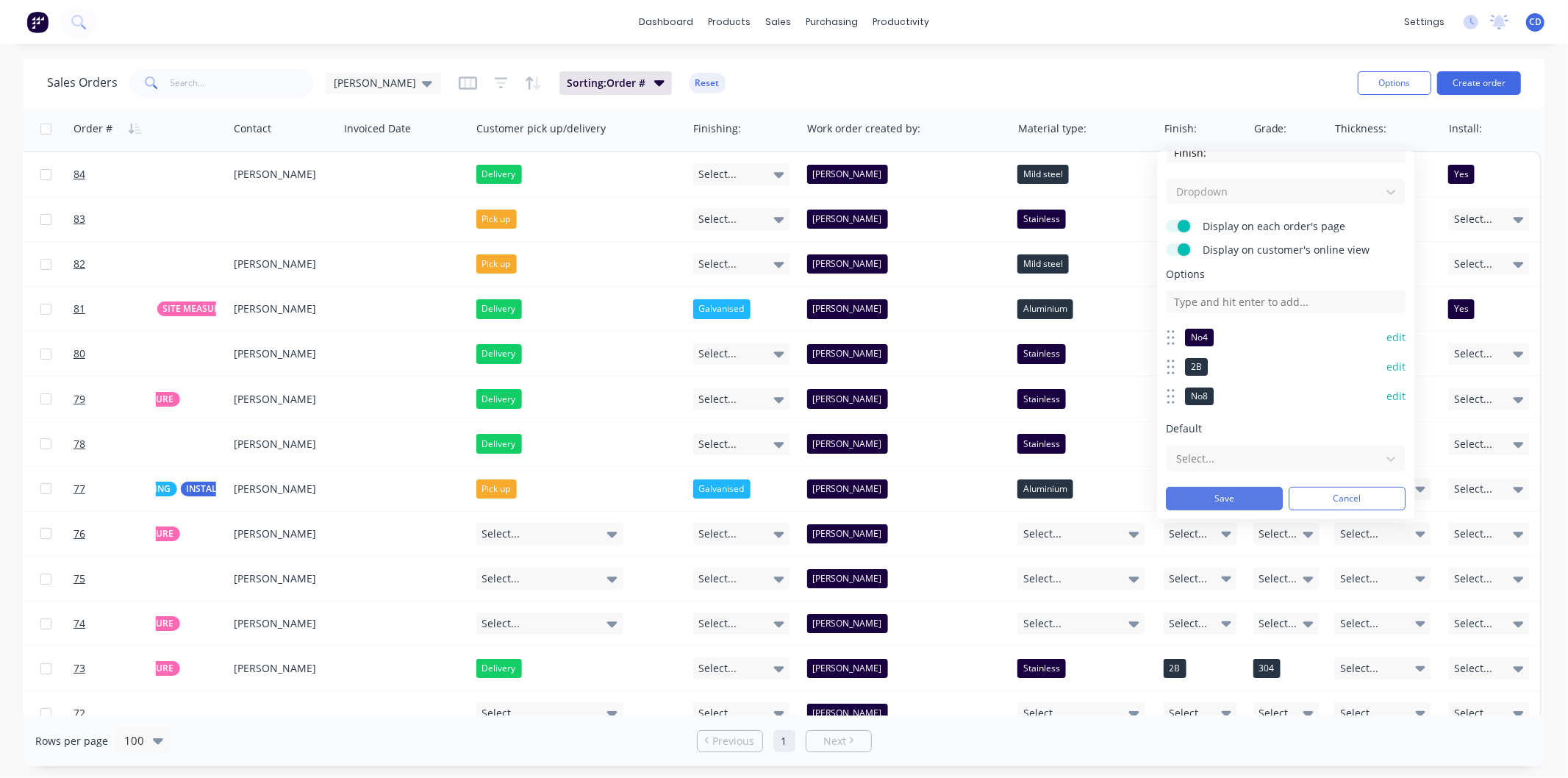
click at [1218, 496] on button "Save" at bounding box center [1223, 498] width 117 height 23
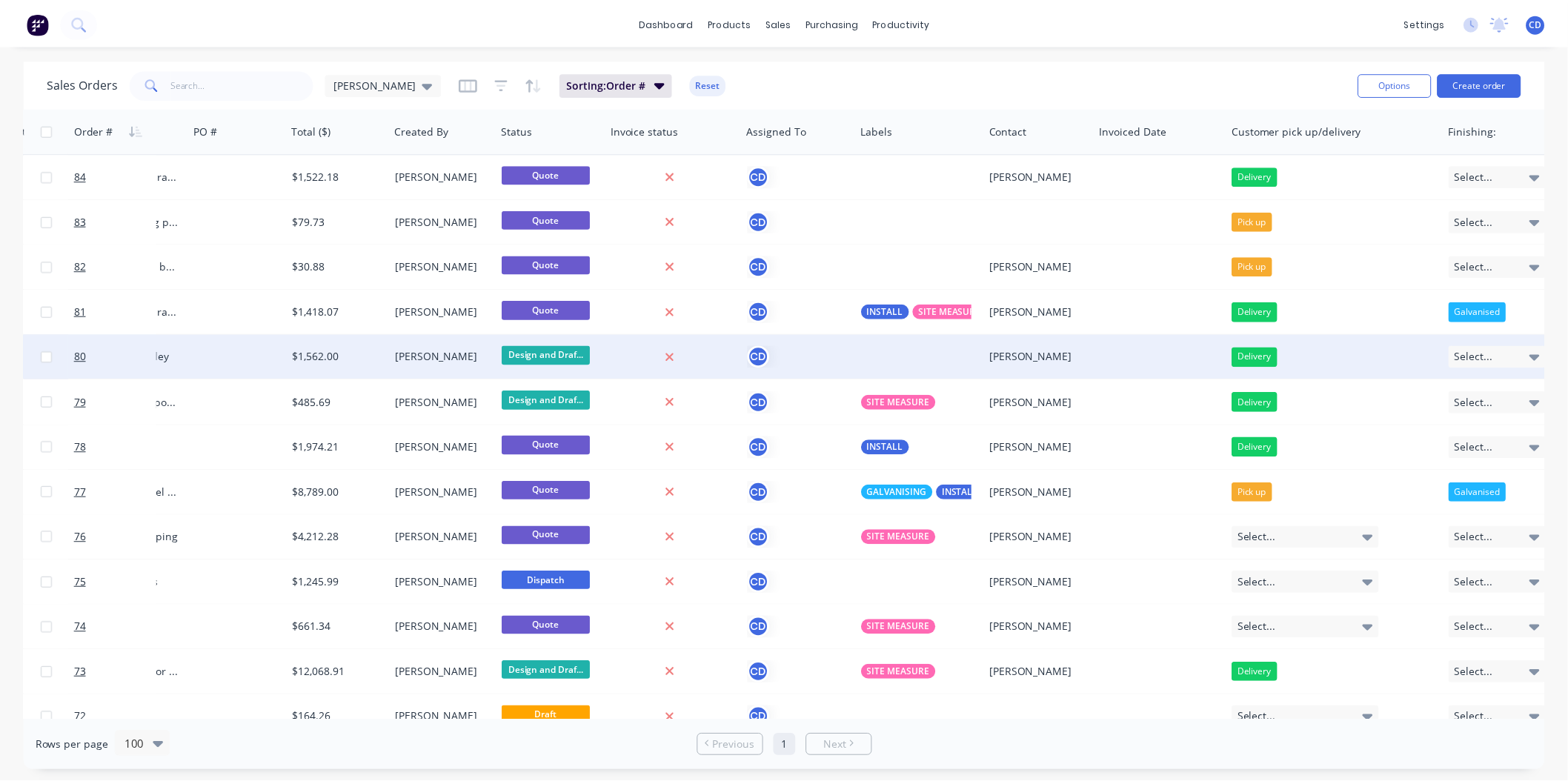
scroll to position [0, 317]
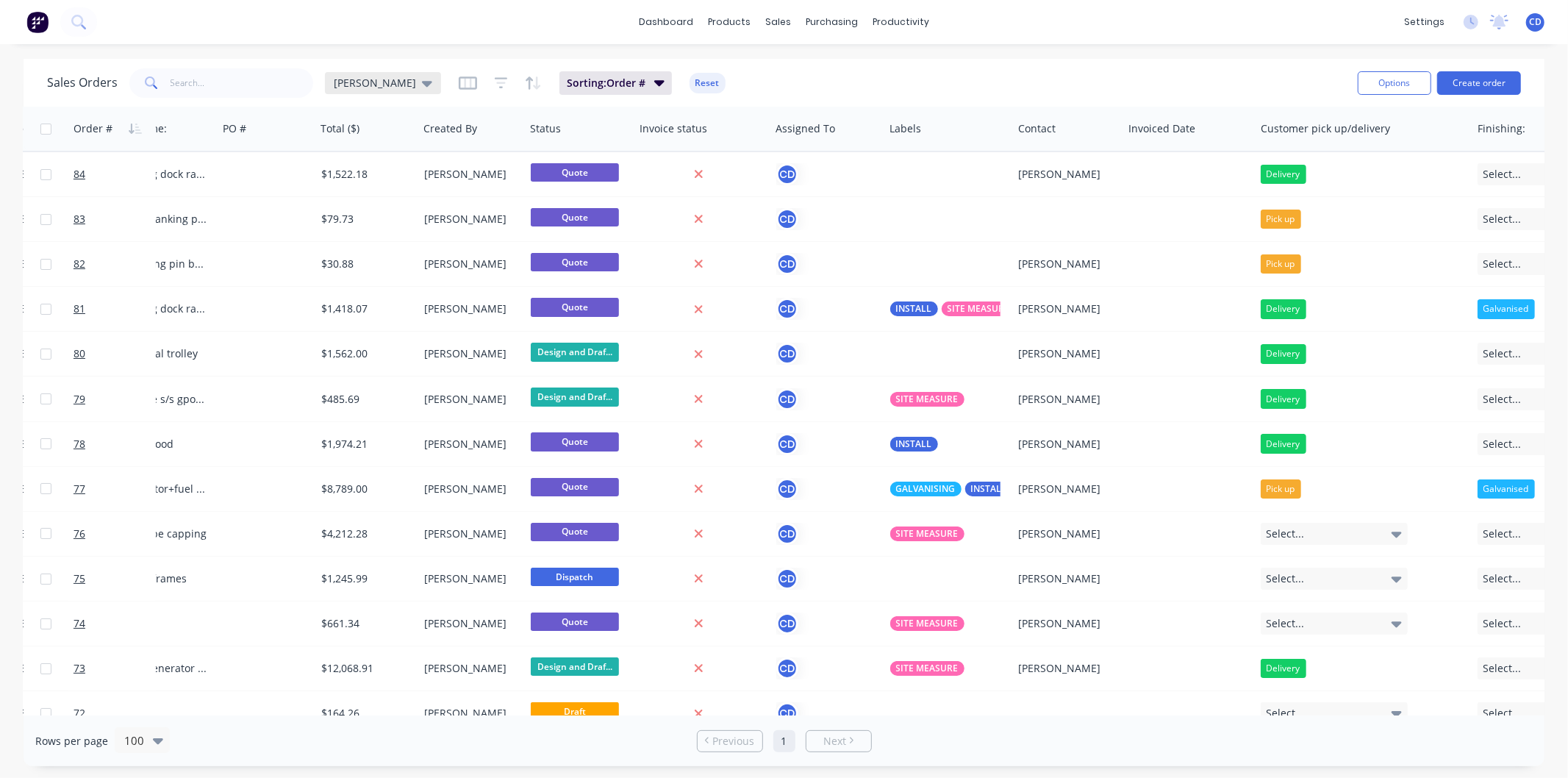
click at [422, 78] on icon at bounding box center [427, 83] width 10 height 16
click at [515, 233] on button "edit" at bounding box center [513, 237] width 19 height 16
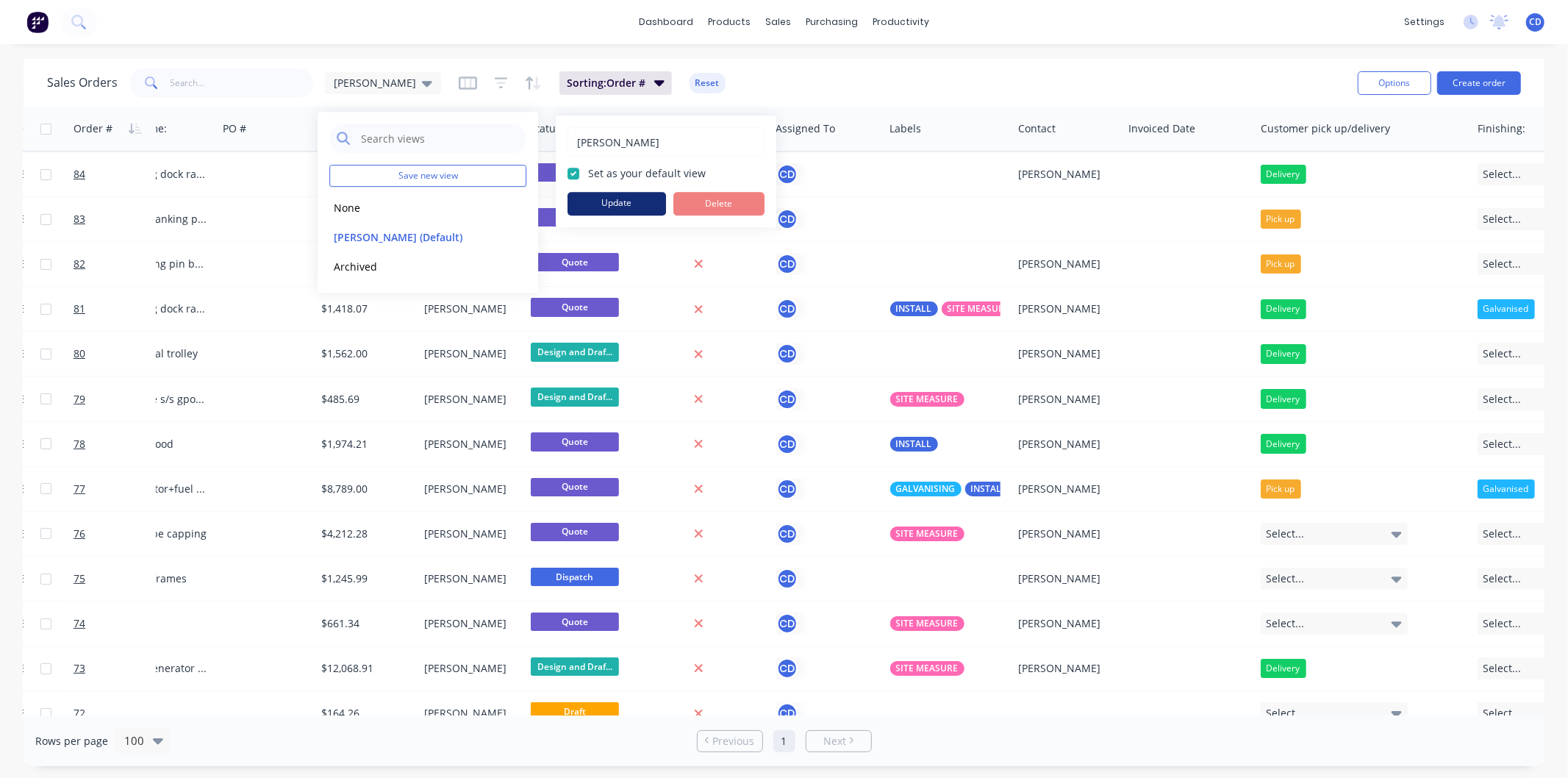
click at [597, 200] on button "Update" at bounding box center [616, 203] width 98 height 23
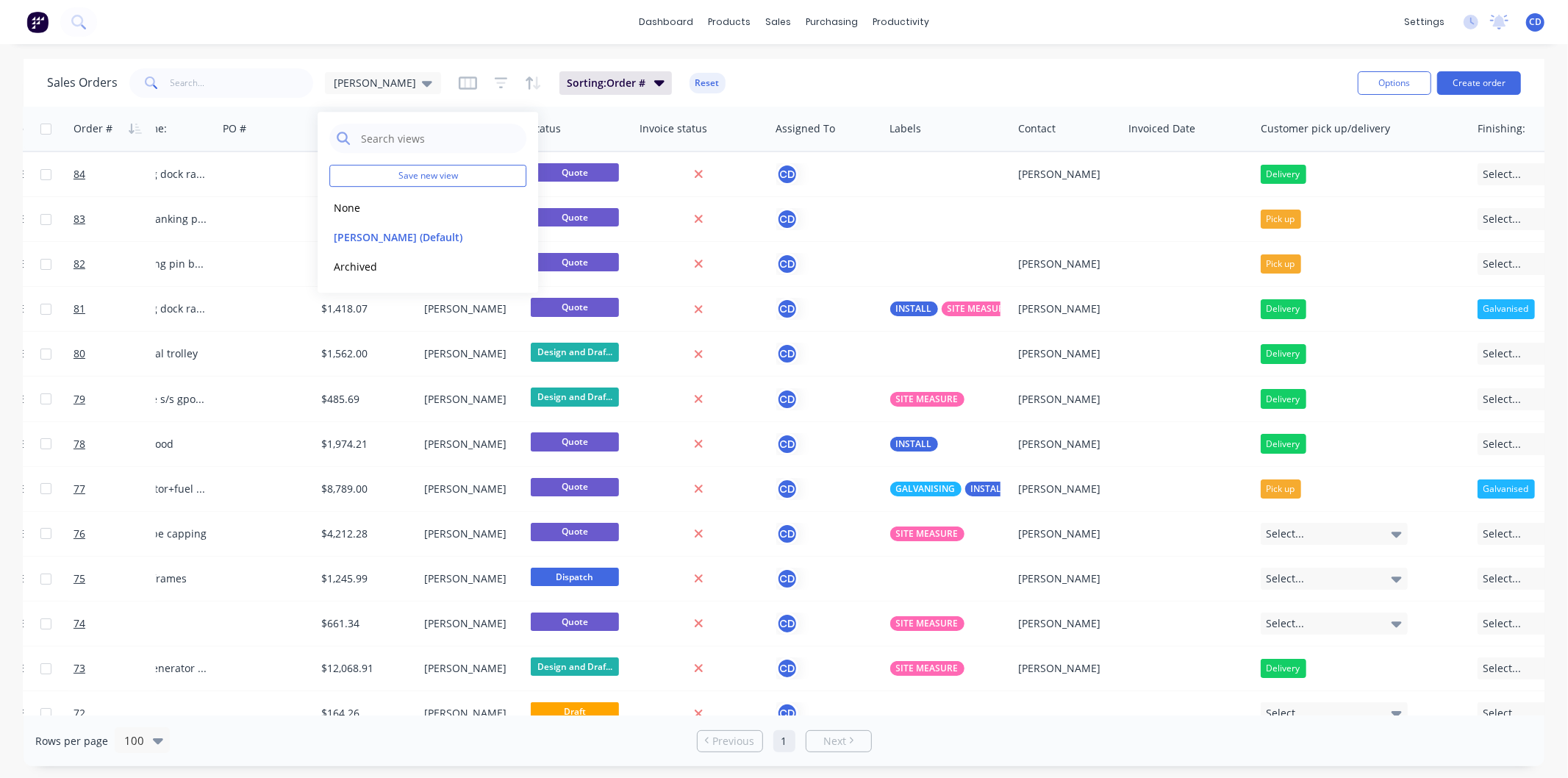
click at [1025, 33] on div "dashboard products sales purchasing productivity dashboard products Product Cat…" at bounding box center [784, 22] width 1568 height 44
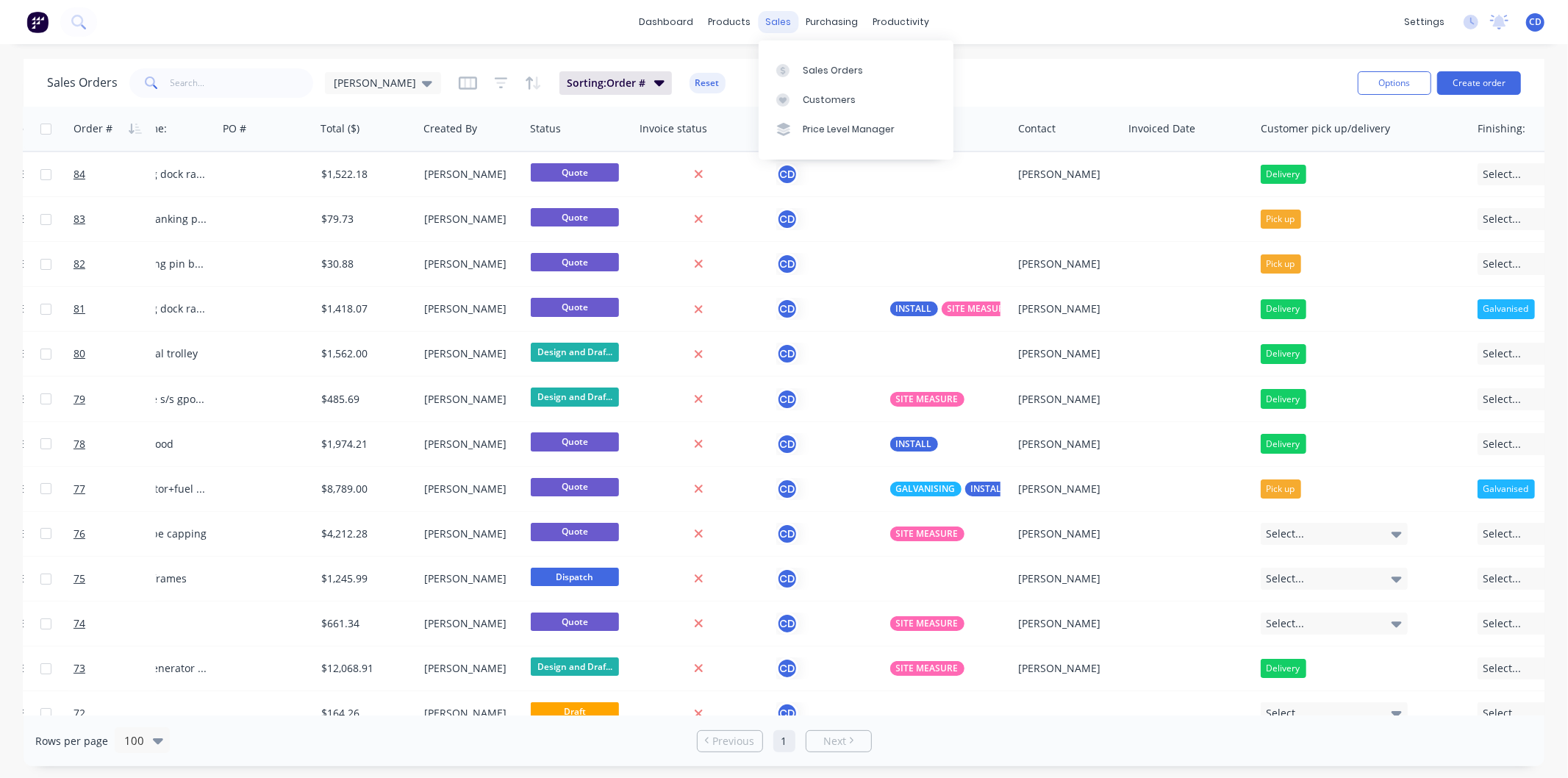
click at [762, 16] on div "sales" at bounding box center [778, 22] width 41 height 22
click at [832, 72] on div "Sales Orders" at bounding box center [833, 70] width 60 height 13
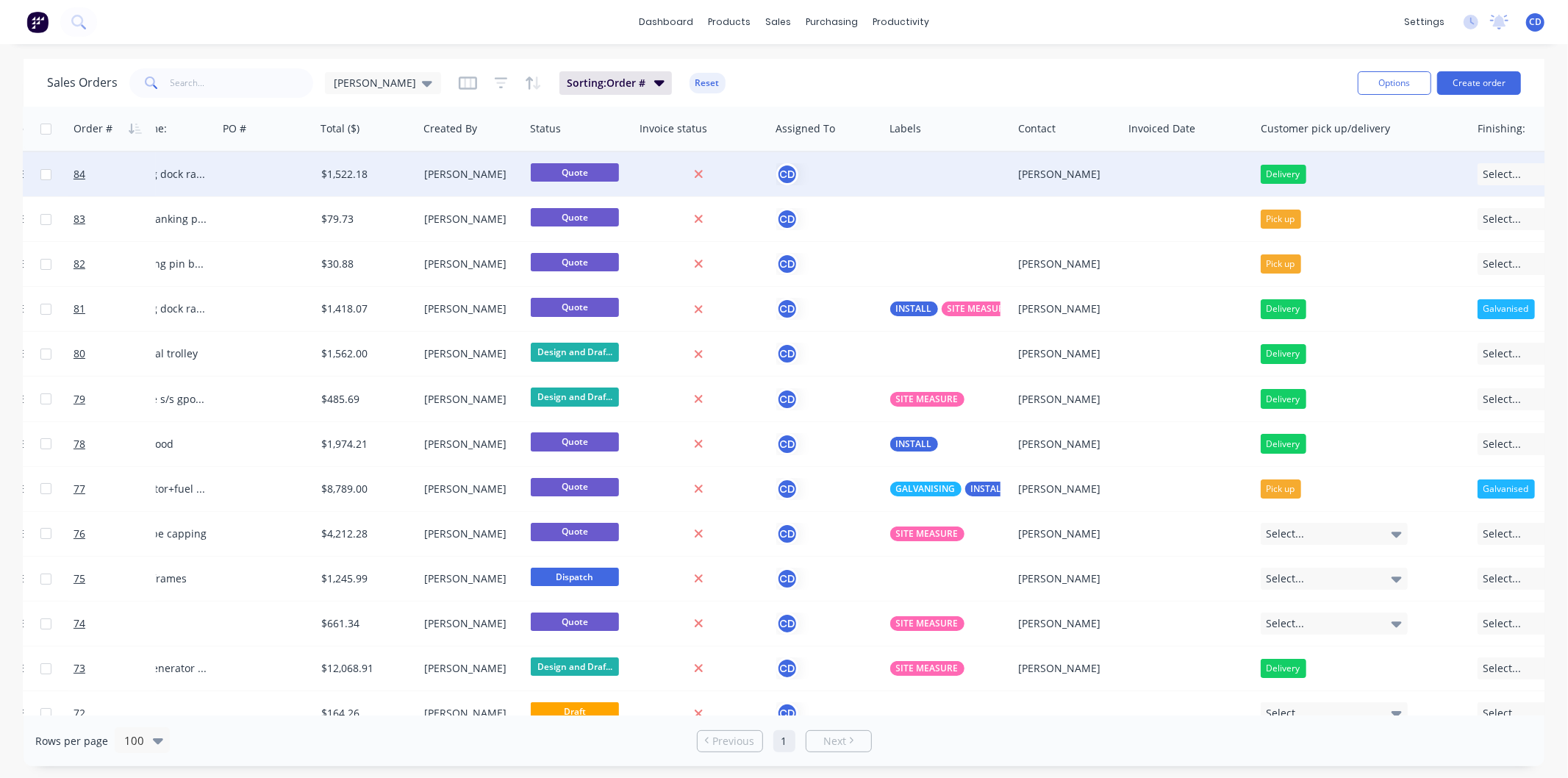
click at [218, 177] on div at bounding box center [266, 174] width 98 height 44
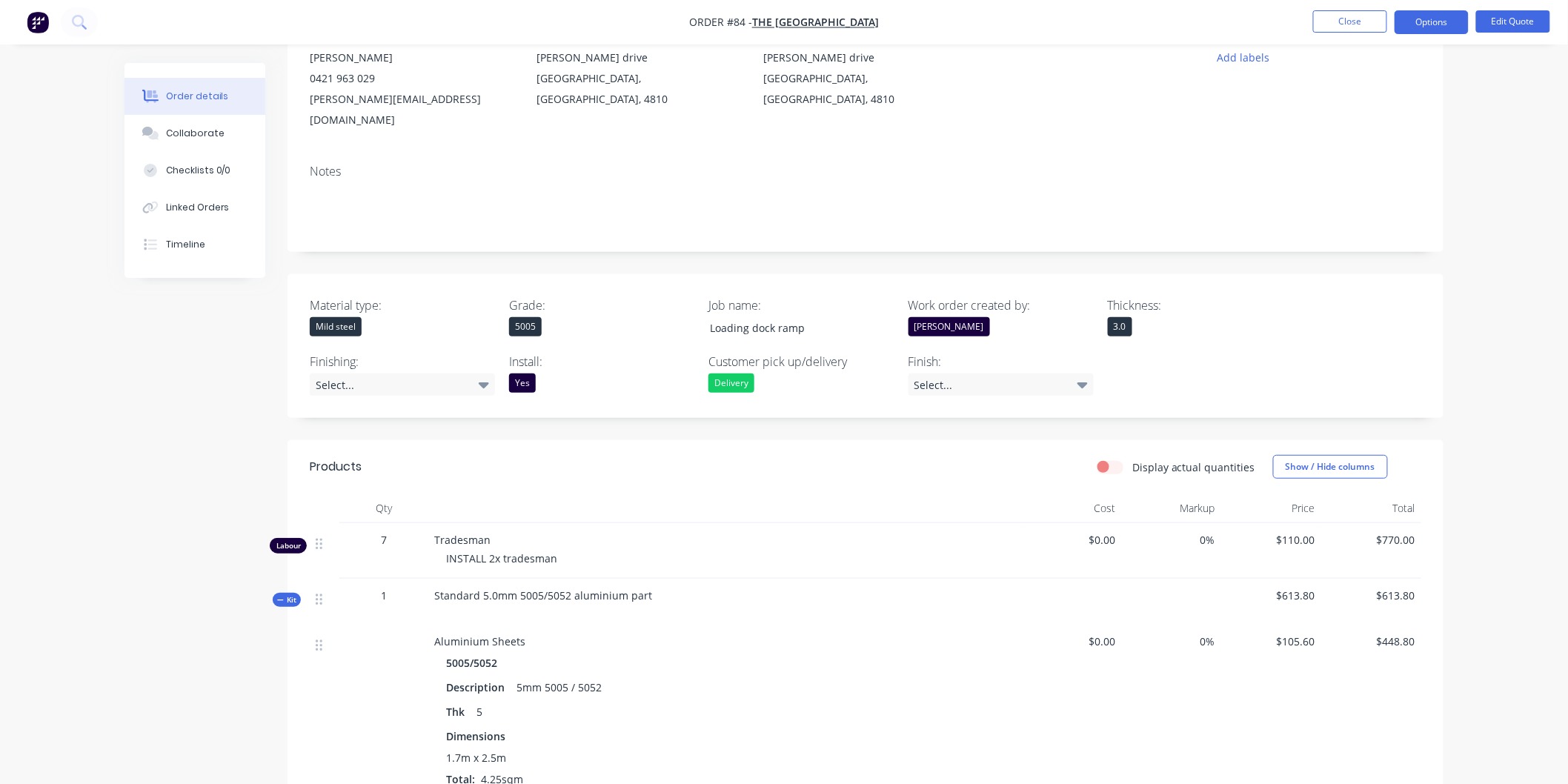
scroll to position [164, 0]
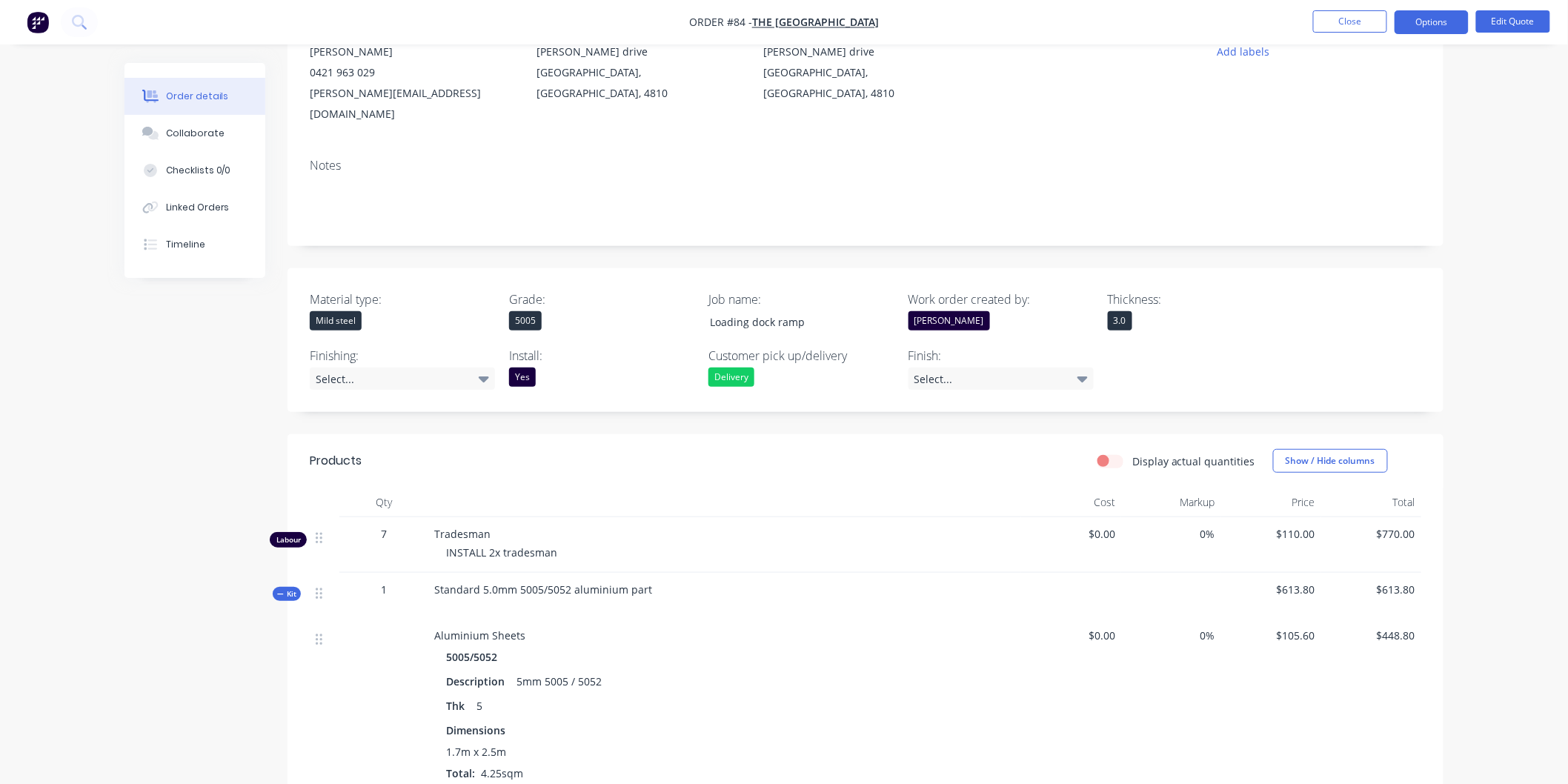
click at [347, 312] on div "Mild steel" at bounding box center [336, 321] width 52 height 19
click at [346, 312] on div "Mild steel" at bounding box center [336, 321] width 52 height 19
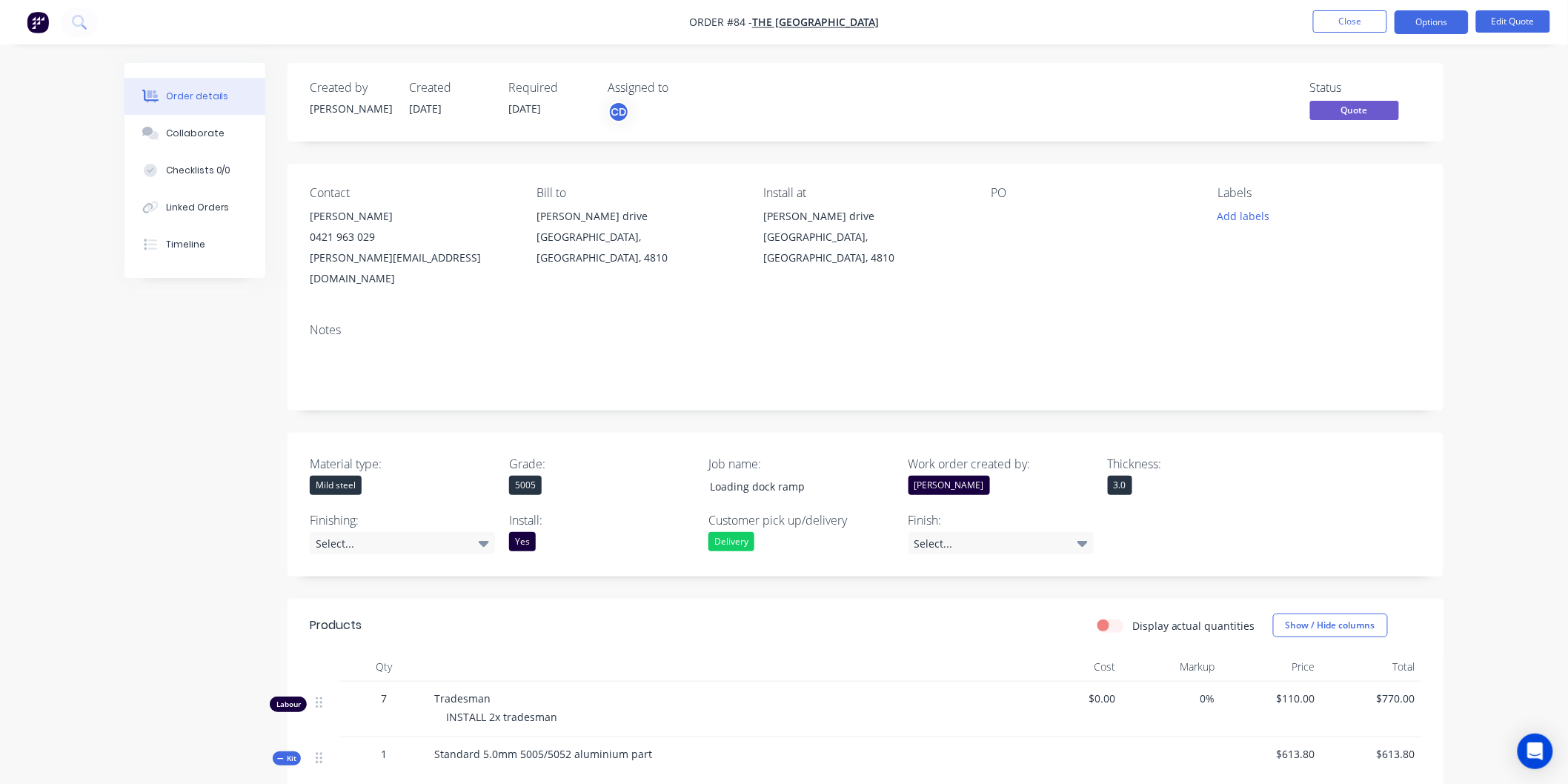
click at [356, 476] on div "Mild steel" at bounding box center [336, 486] width 52 height 19
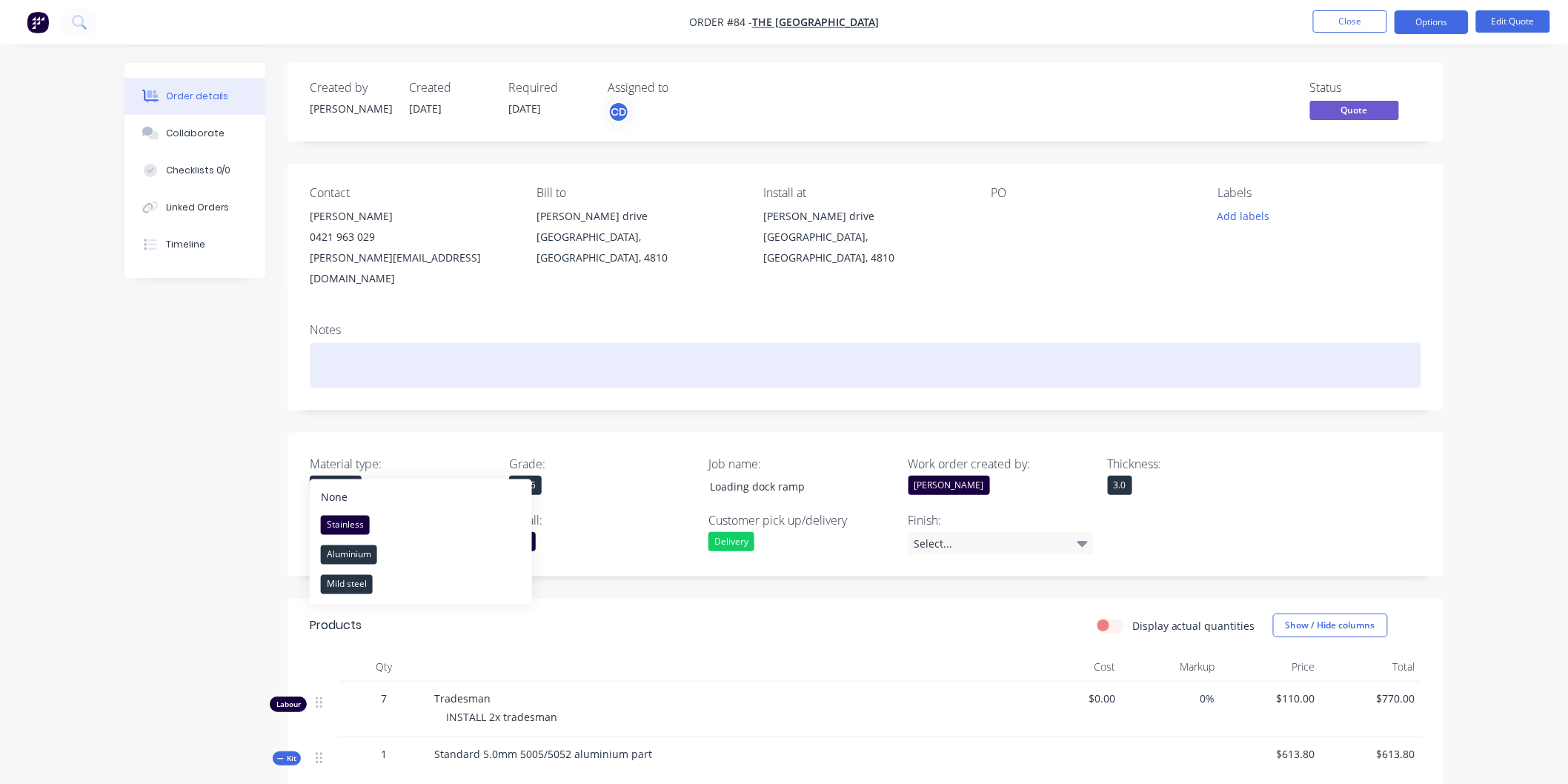
click at [527, 343] on div at bounding box center [865, 365] width 1112 height 45
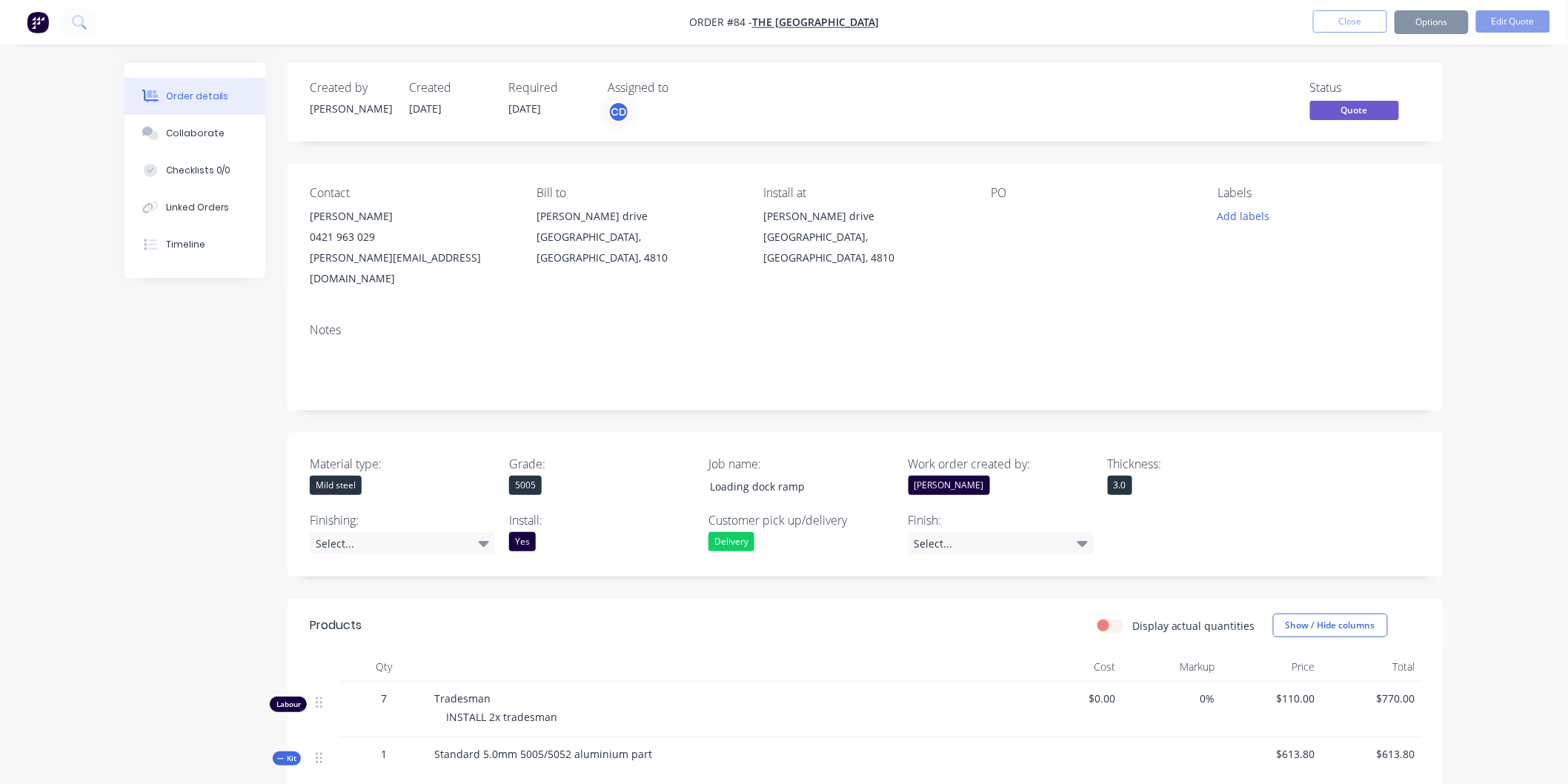
click at [516, 476] on div "5005" at bounding box center [525, 486] width 32 height 19
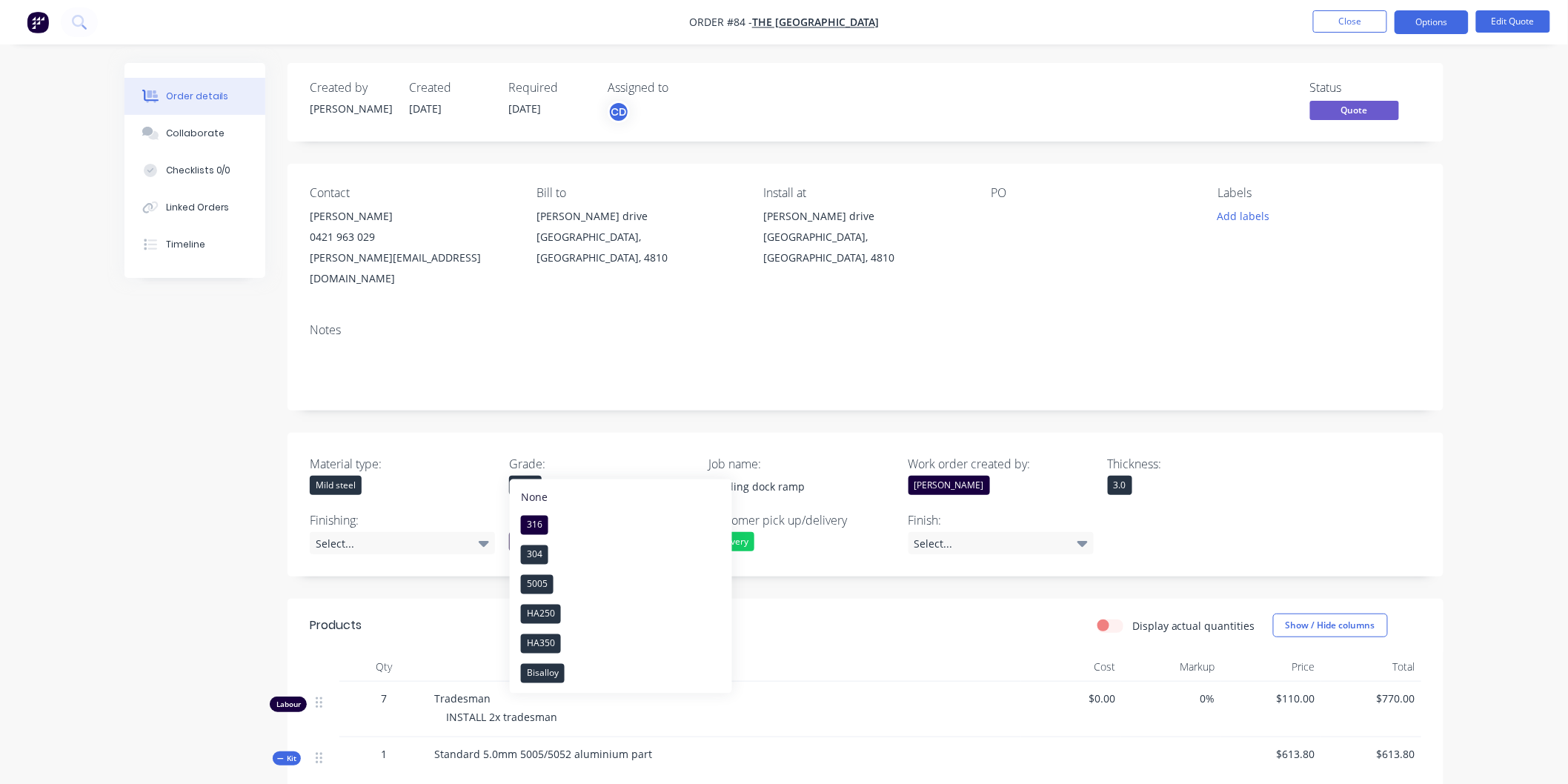
click at [516, 476] on div "5005" at bounding box center [525, 486] width 32 height 19
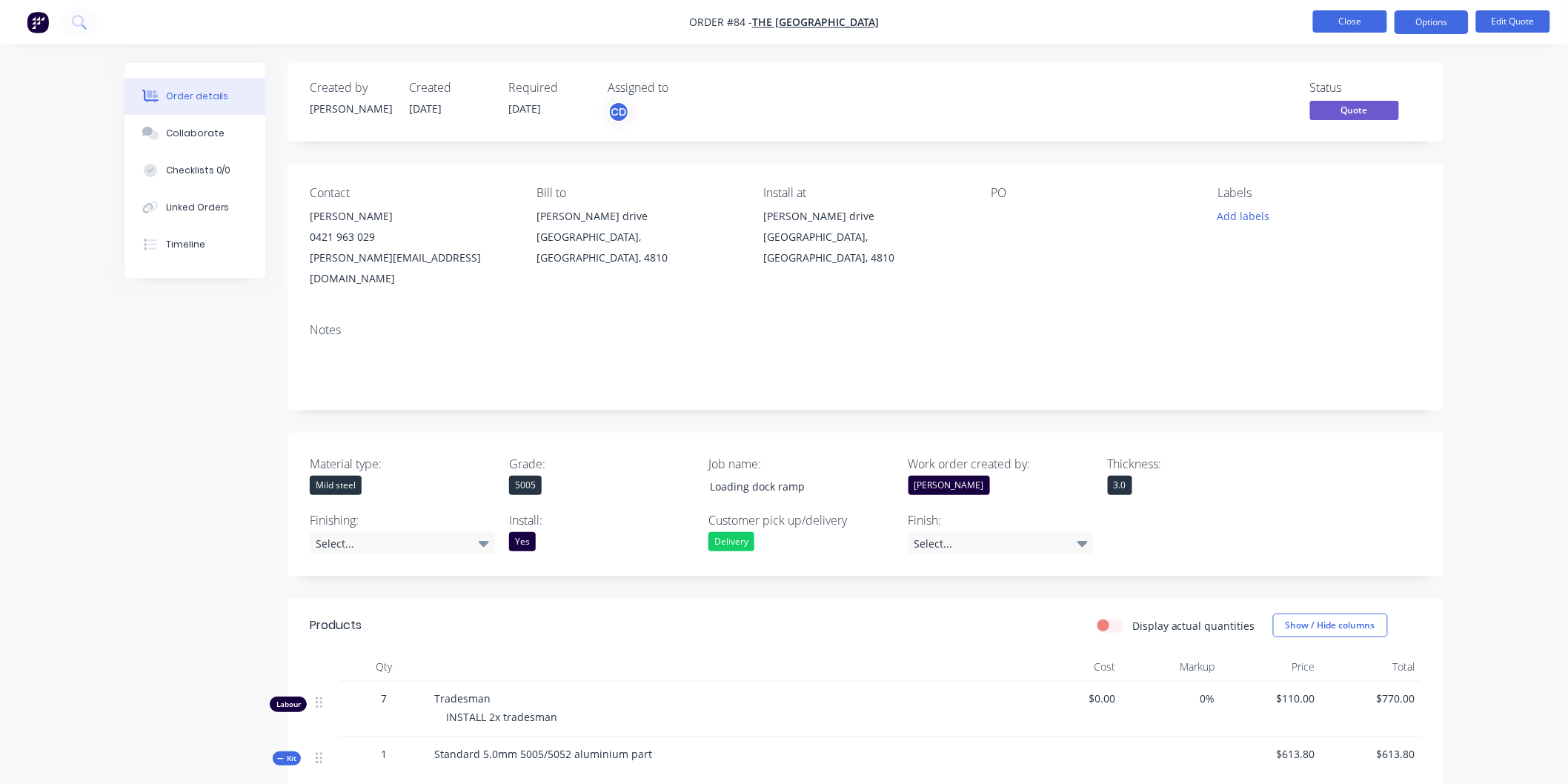
click at [1357, 17] on button "Close" at bounding box center [1349, 22] width 74 height 23
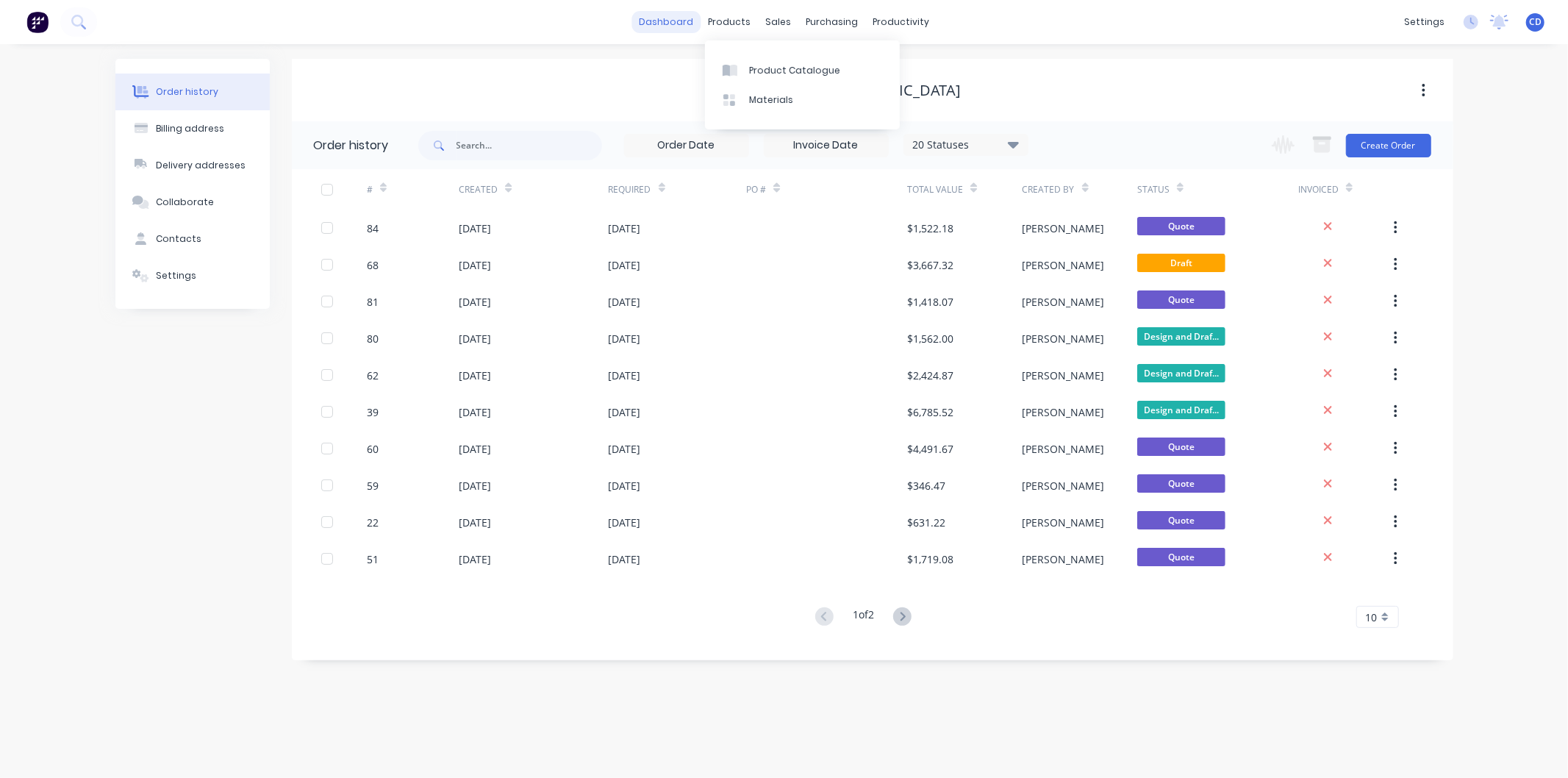
click at [679, 25] on link "dashboard" at bounding box center [666, 22] width 69 height 22
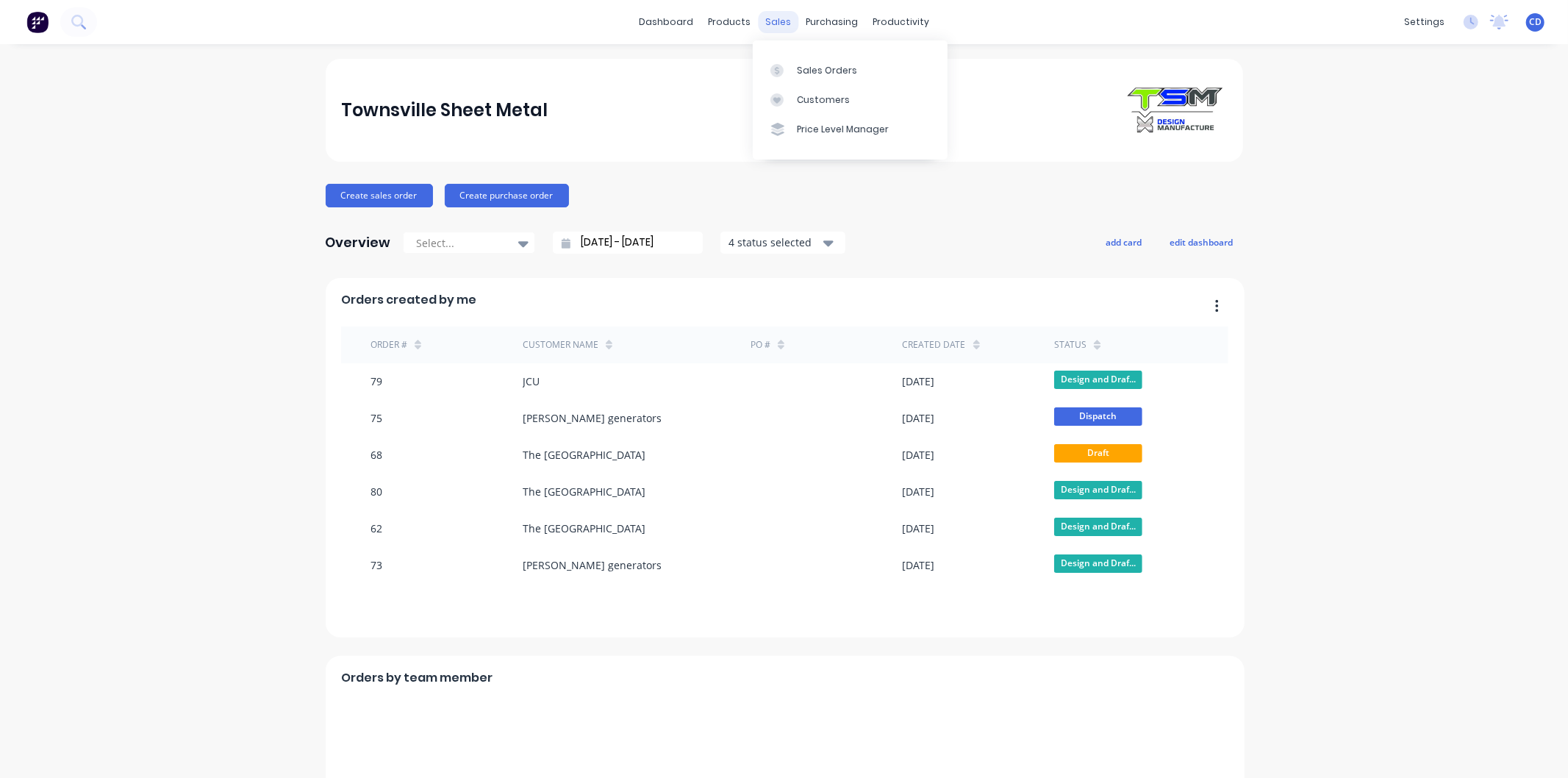
click at [777, 24] on div "sales" at bounding box center [778, 22] width 41 height 22
click at [819, 72] on div "Sales Orders" at bounding box center [827, 70] width 60 height 13
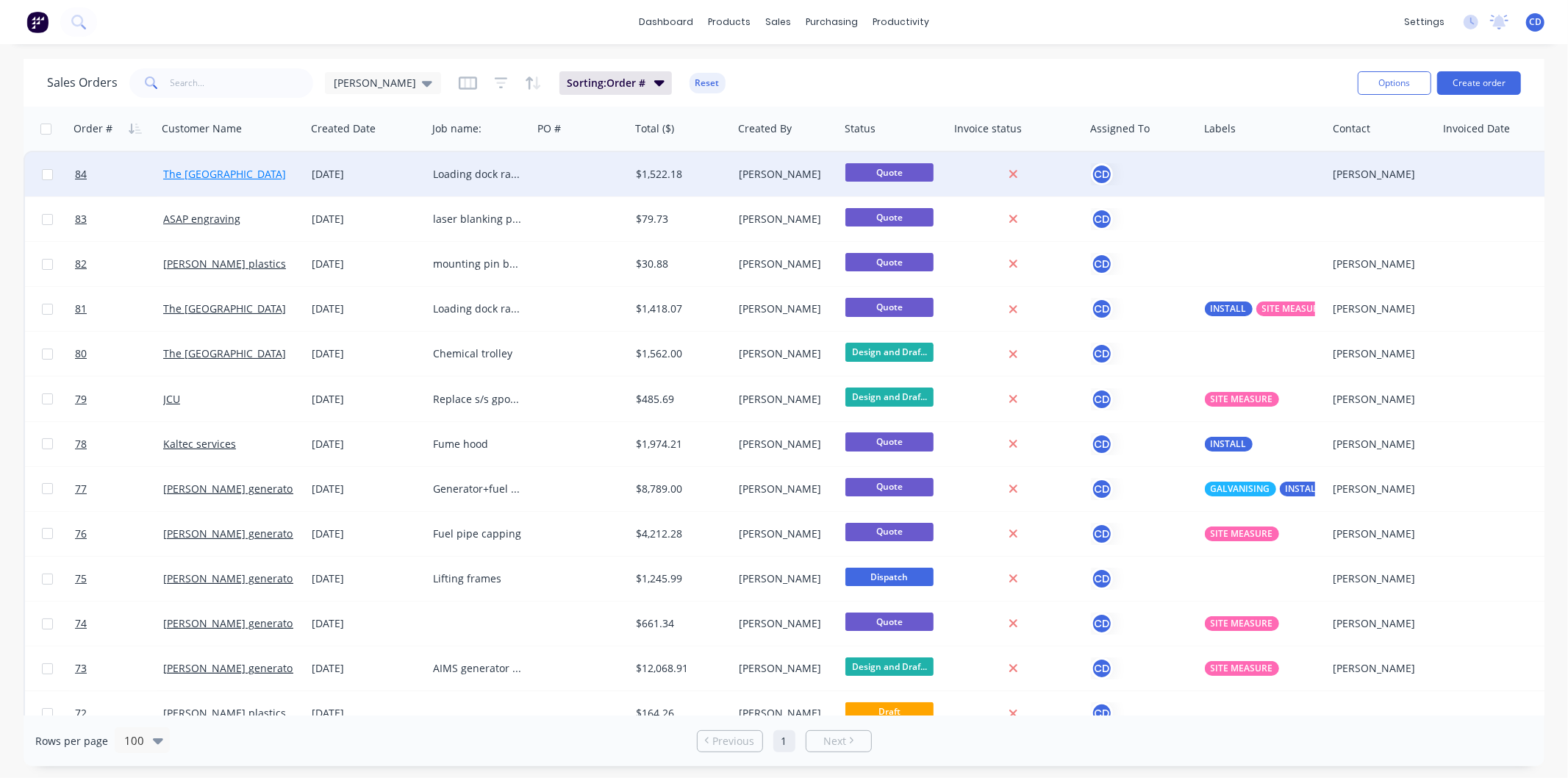
click at [244, 177] on link "The [GEOGRAPHIC_DATA]" at bounding box center [224, 174] width 123 height 14
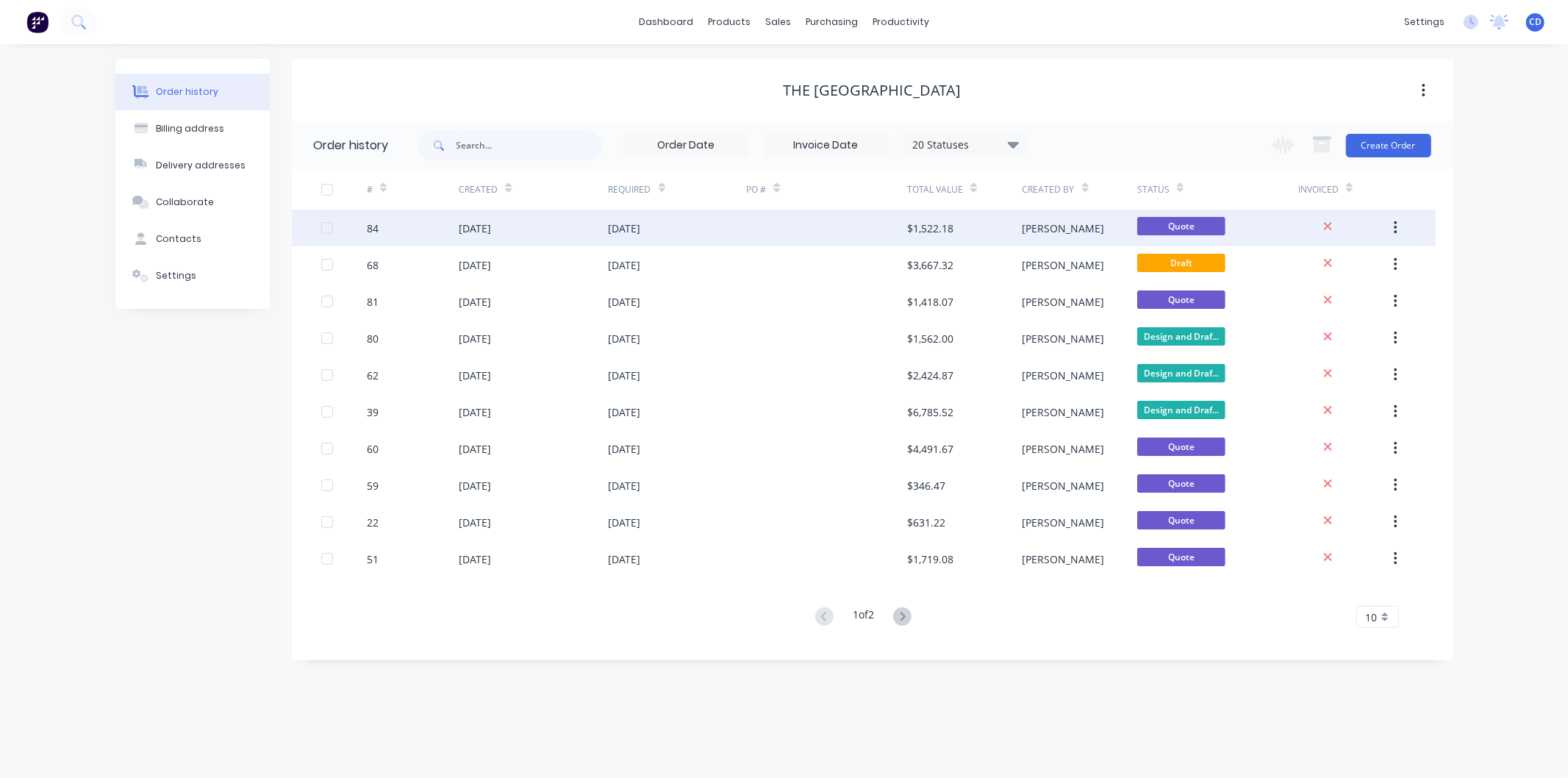
click at [402, 231] on div "84" at bounding box center [413, 228] width 92 height 37
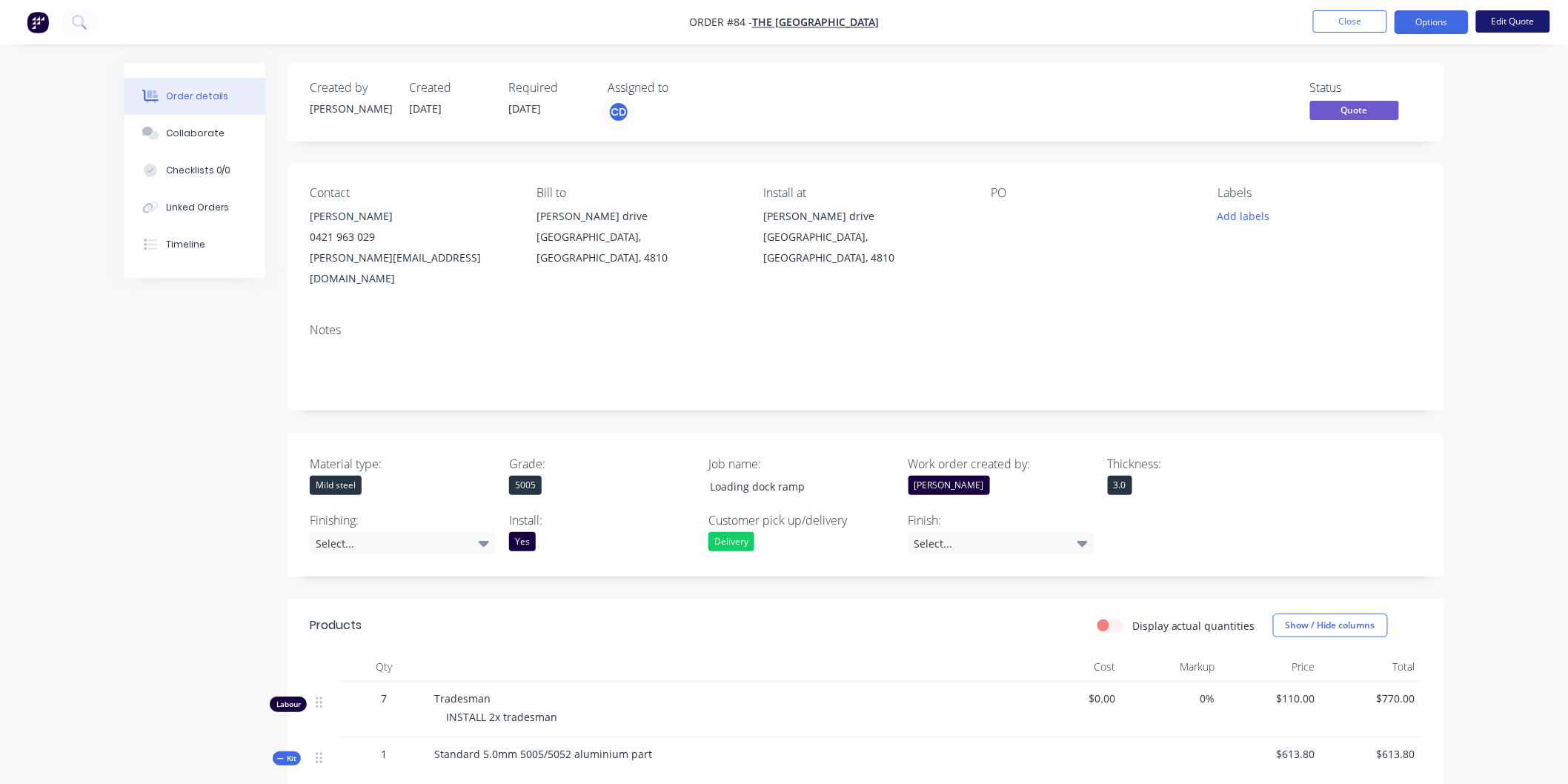
click at [1516, 17] on button "Edit Quote" at bounding box center [1513, 22] width 74 height 23
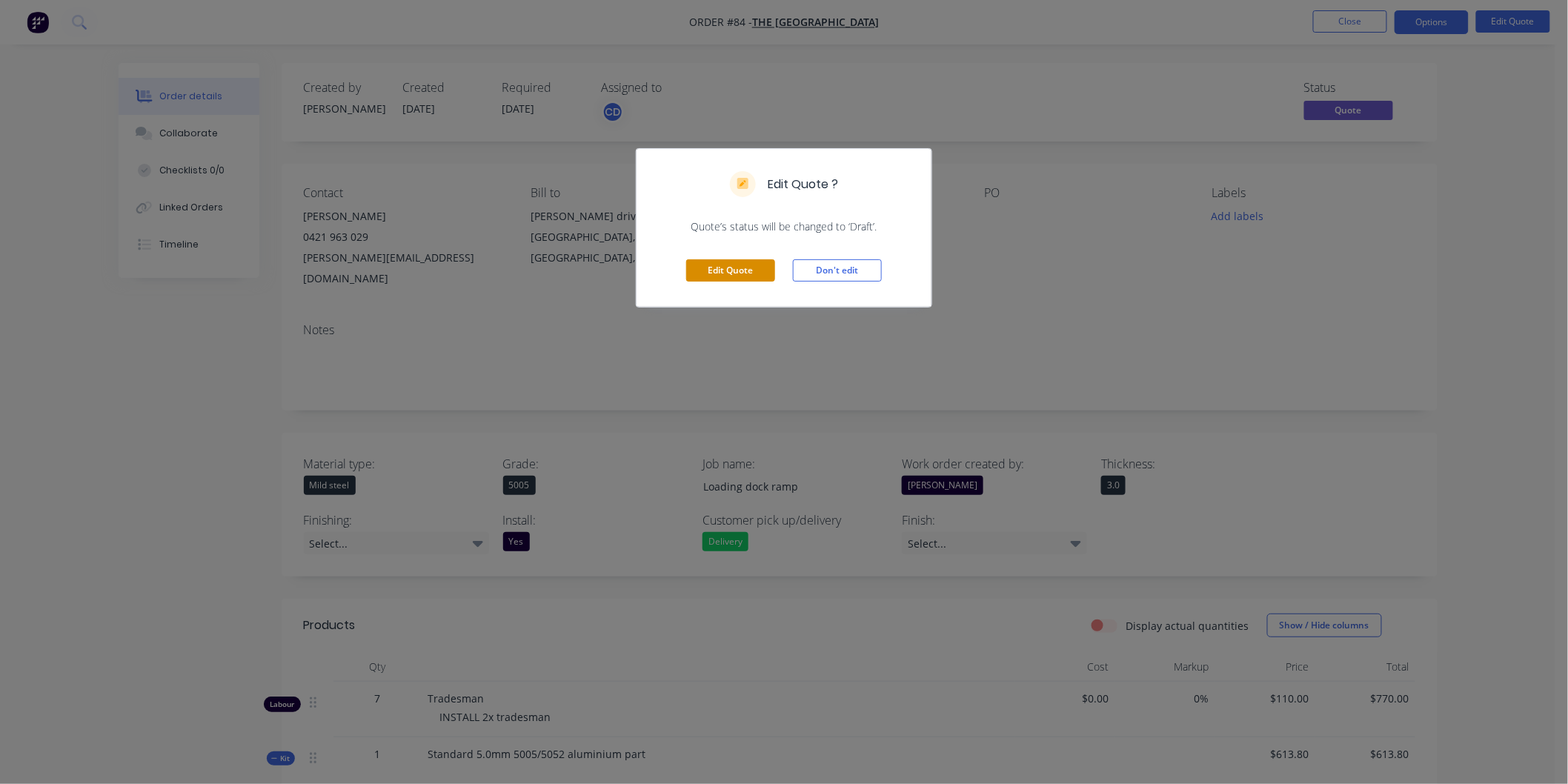
click at [730, 281] on button "Edit Quote" at bounding box center [730, 271] width 89 height 23
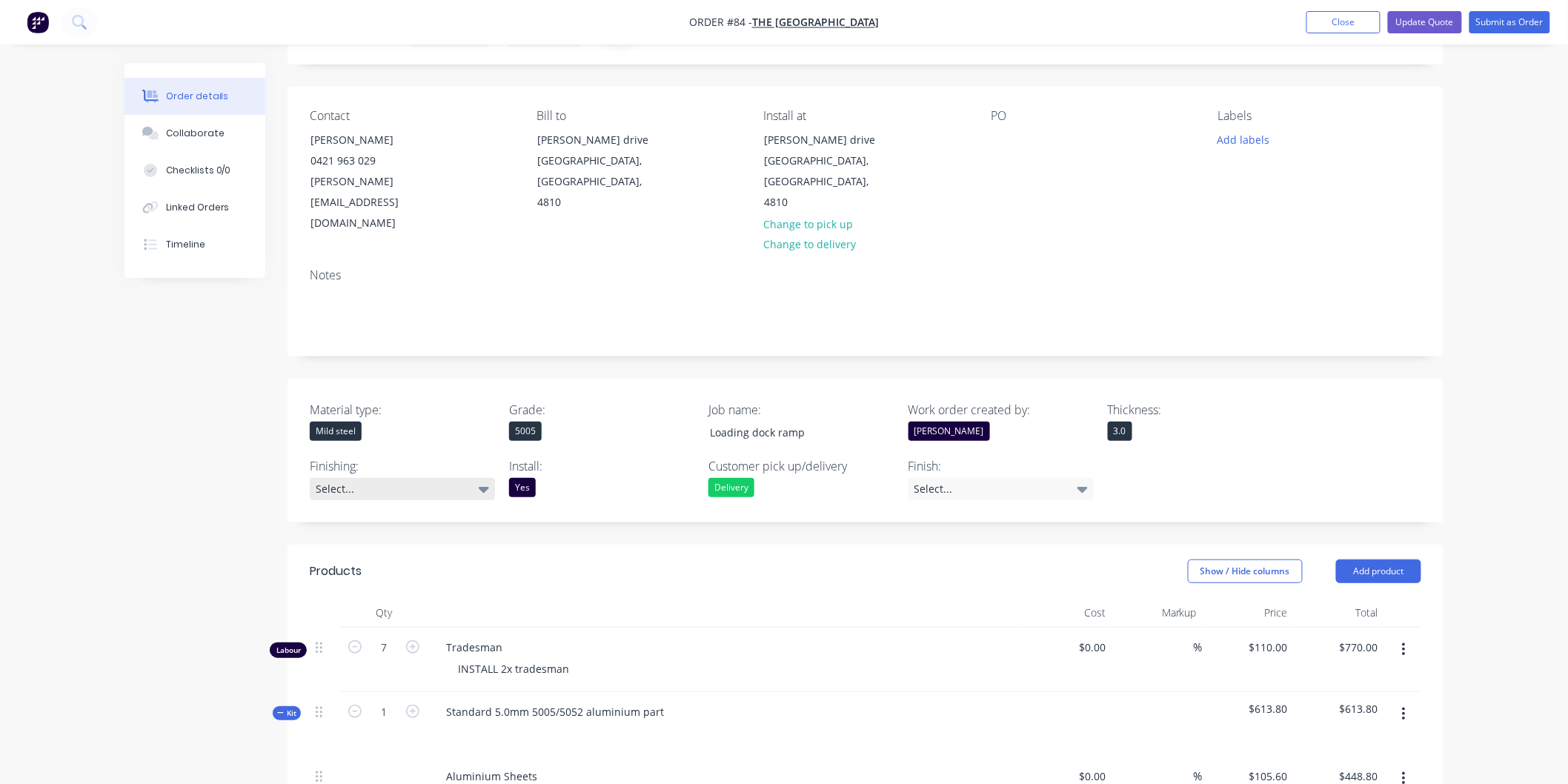
scroll to position [82, 0]
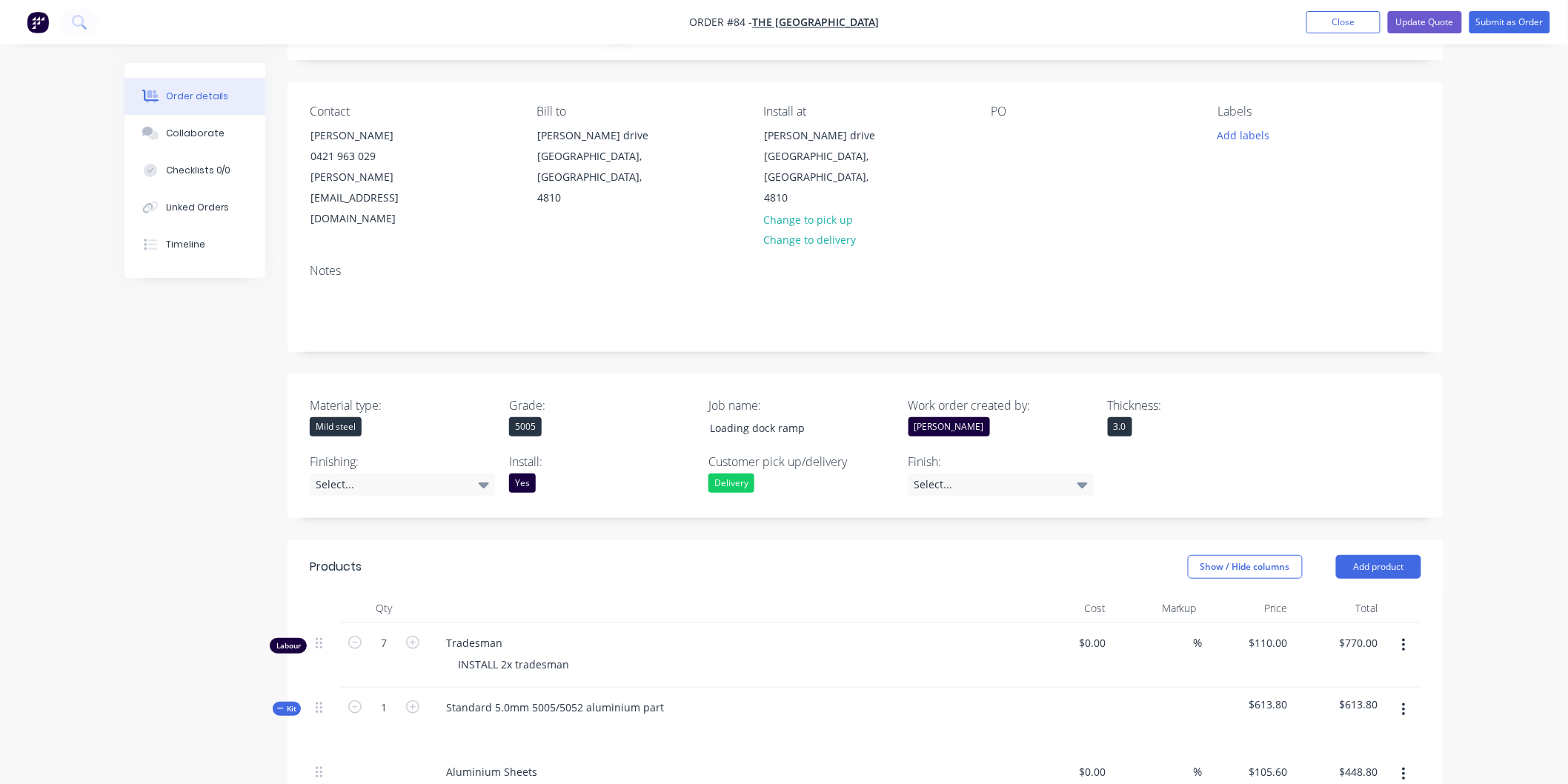
click at [394, 417] on div "Mild steel" at bounding box center [402, 426] width 185 height 19
click at [358, 417] on div "Mild steel" at bounding box center [336, 426] width 52 height 19
click at [591, 417] on div "5005" at bounding box center [602, 426] width 185 height 19
click at [396, 473] on div "Select..." at bounding box center [402, 485] width 185 height 23
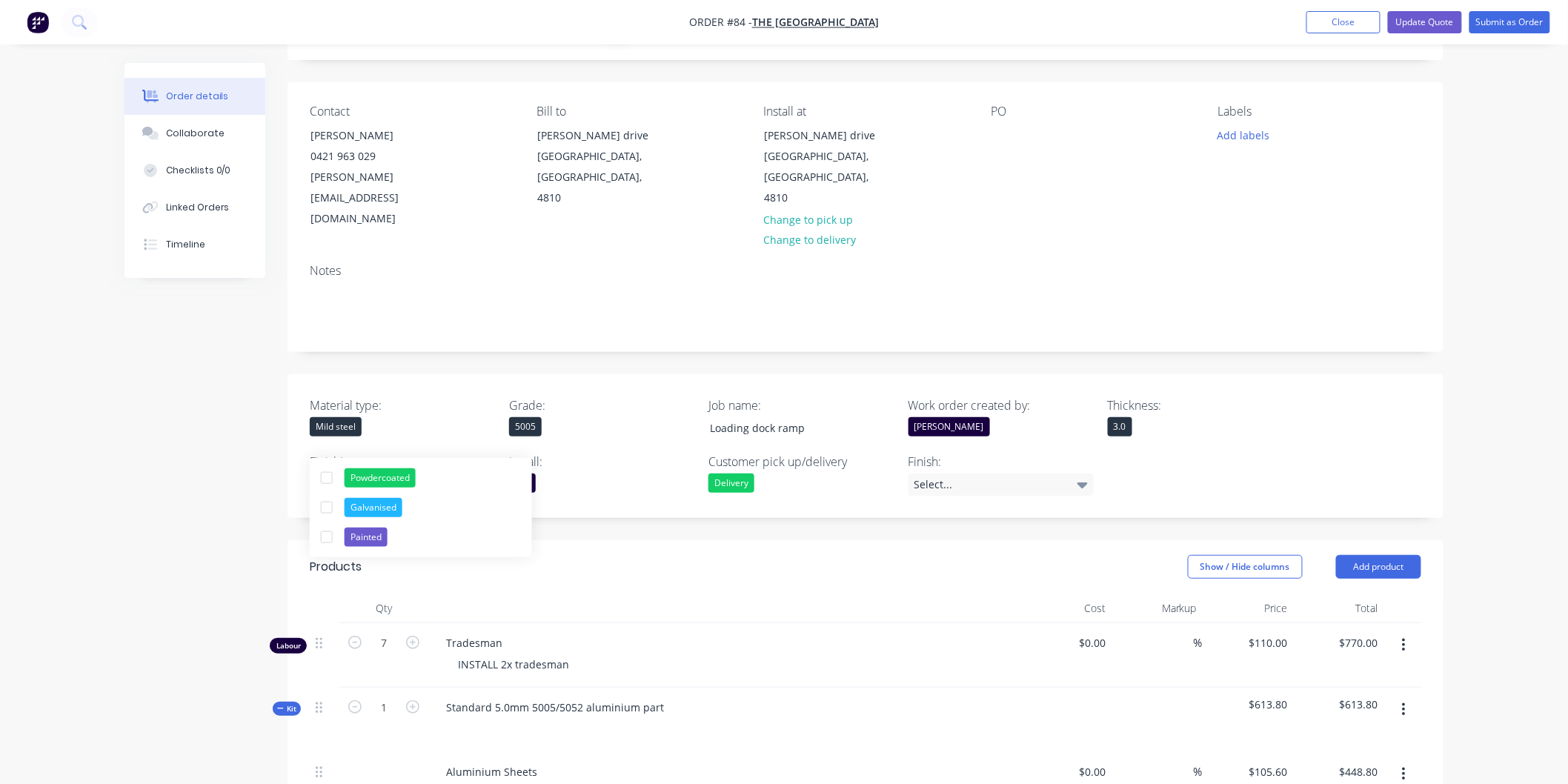
click at [396, 473] on div "Select..." at bounding box center [402, 485] width 185 height 23
click at [353, 417] on div "Mild steel" at bounding box center [336, 426] width 52 height 19
click at [1368, 17] on button "Close" at bounding box center [1343, 23] width 74 height 23
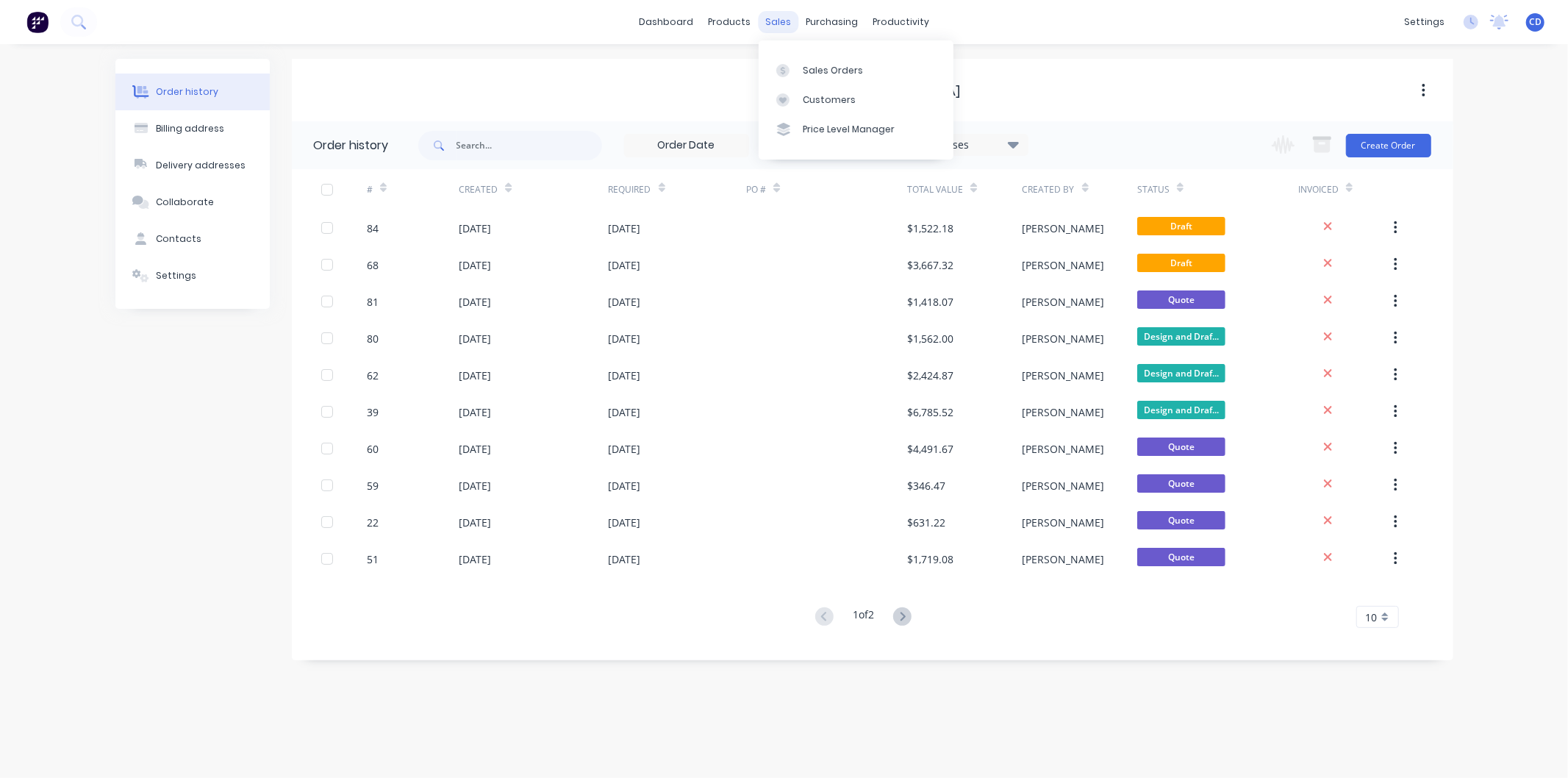
click at [778, 23] on div "sales" at bounding box center [778, 22] width 41 height 22
click at [841, 69] on div "Sales Orders" at bounding box center [833, 70] width 60 height 13
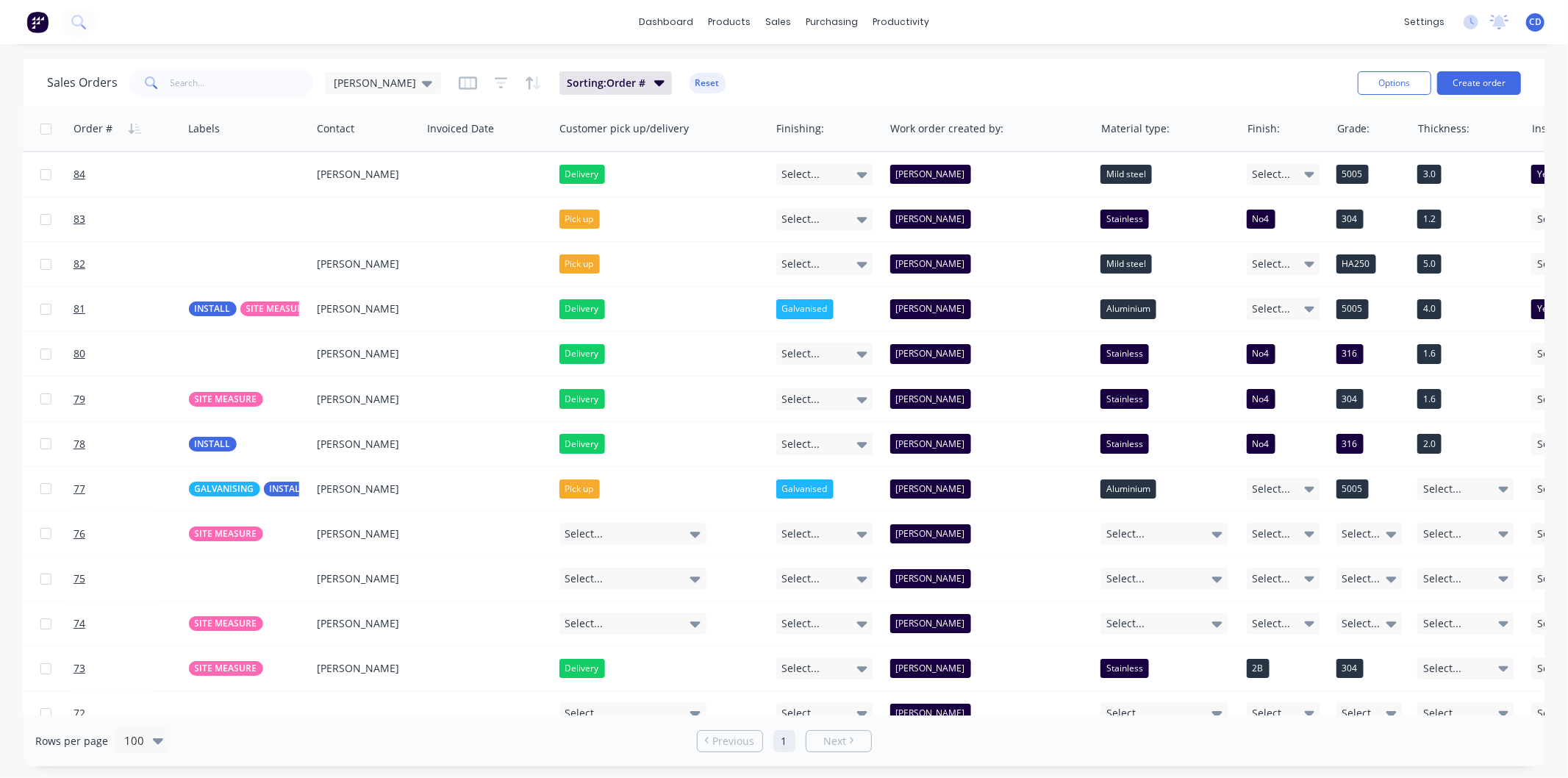
scroll to position [0, 1027]
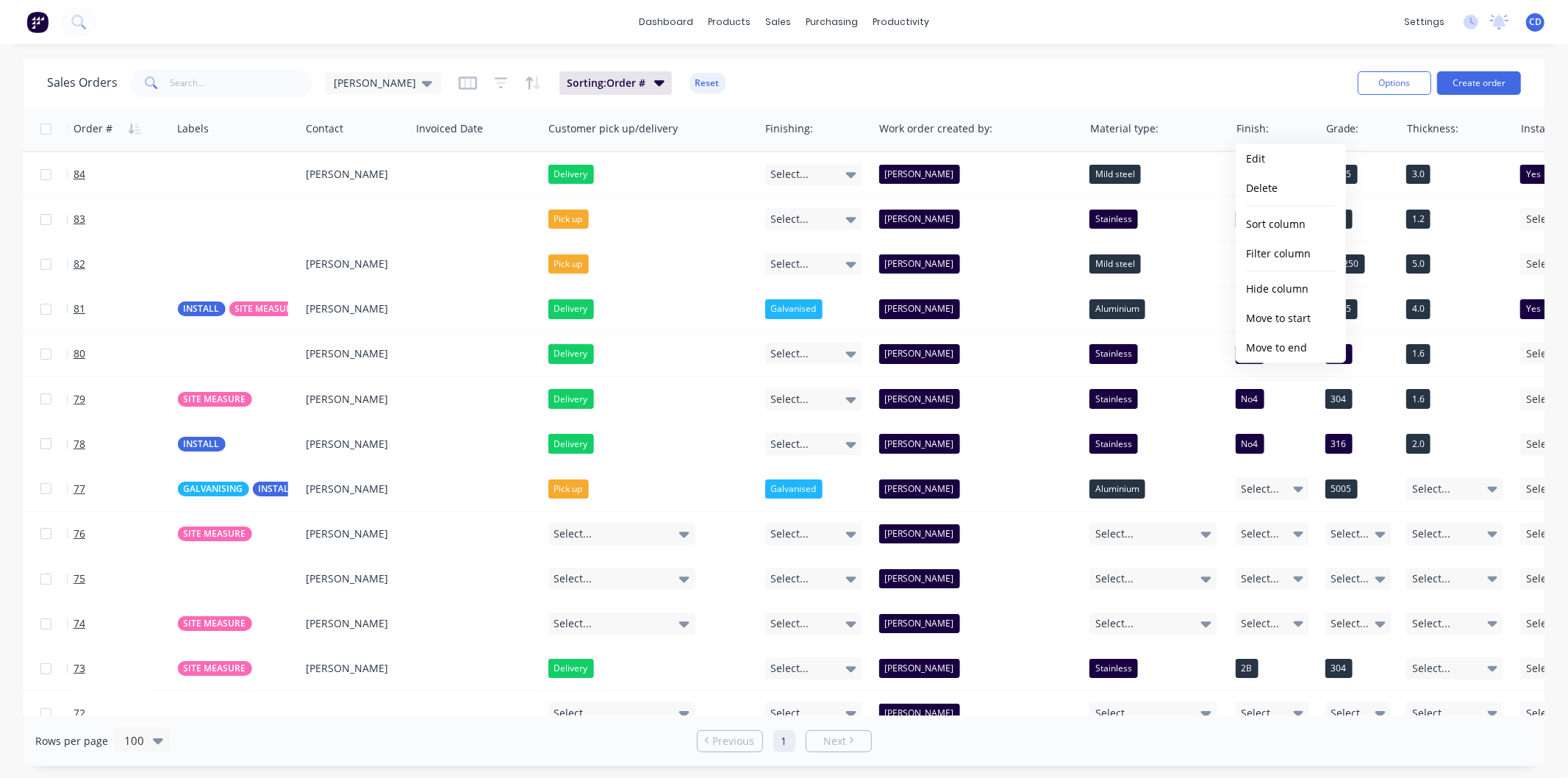
click at [1230, 100] on div "Sales Orders [PERSON_NAME]: Order # Reset" at bounding box center [696, 83] width 1299 height 36
click at [1267, 159] on button "Edit" at bounding box center [1291, 159] width 111 height 29
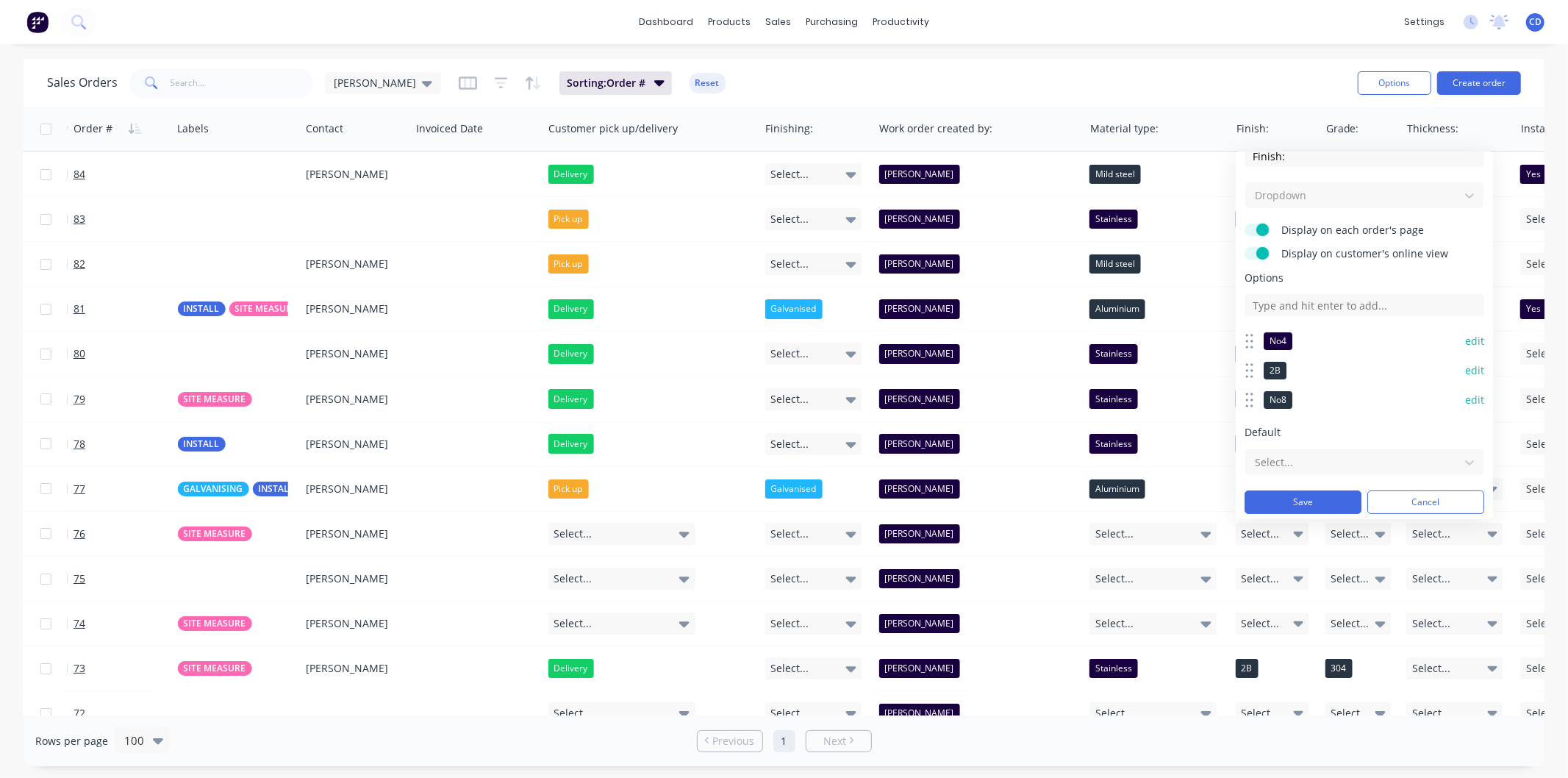
scroll to position [19, 0]
click at [1199, 81] on div "Sales Orders [PERSON_NAME]: Order # Reset" at bounding box center [696, 83] width 1299 height 36
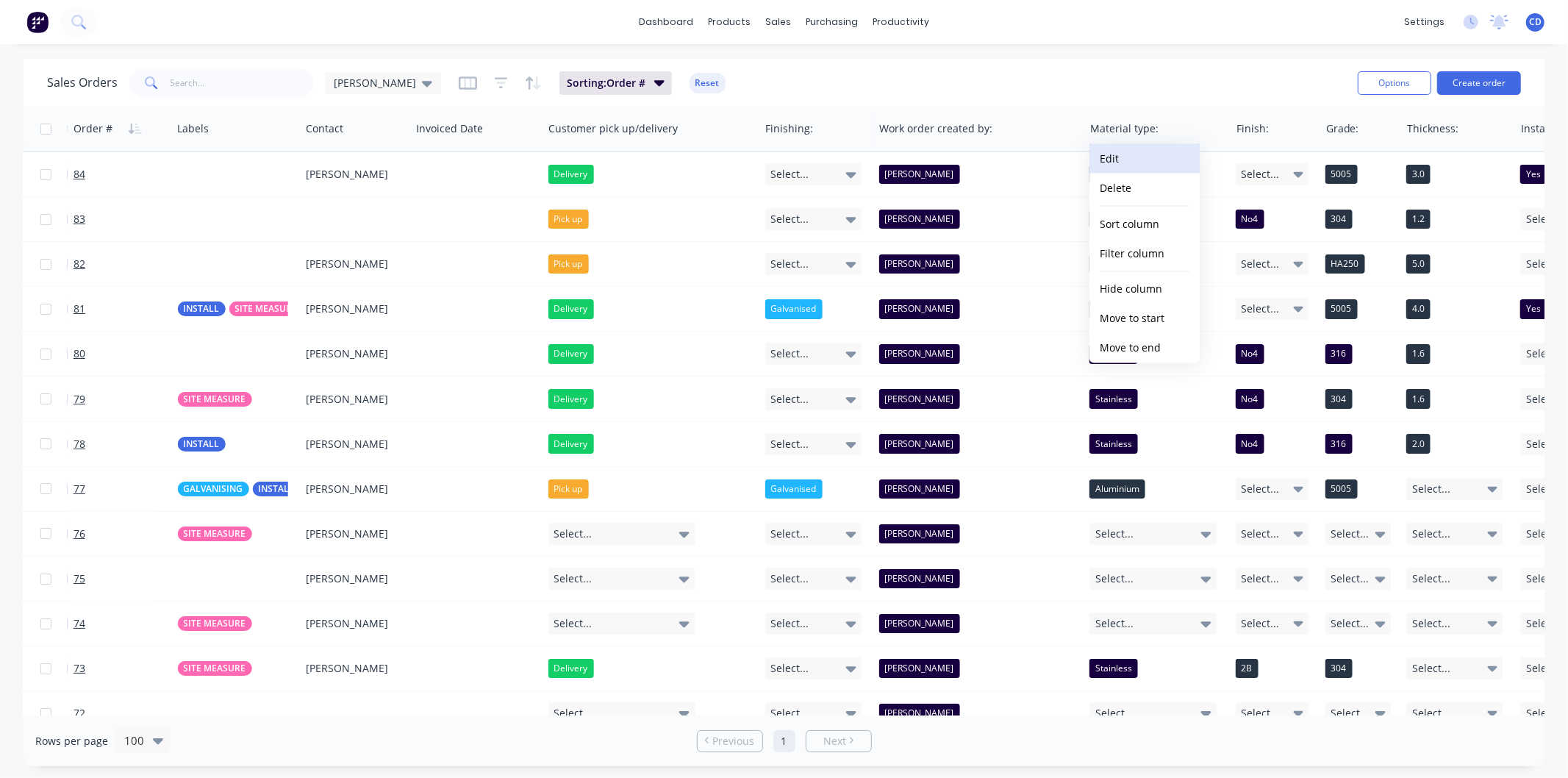
click at [1135, 163] on button "Edit" at bounding box center [1145, 159] width 111 height 29
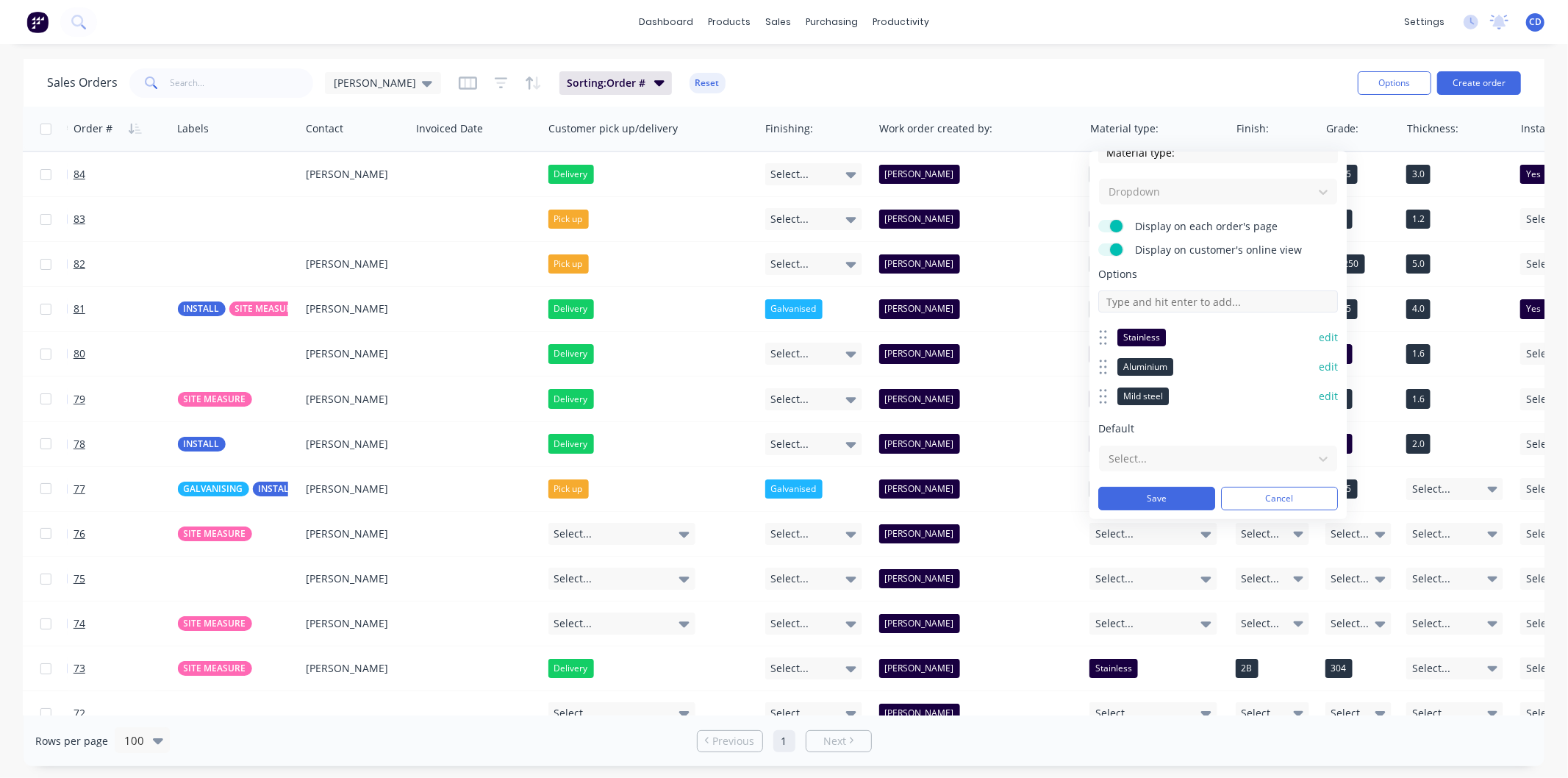
click at [1160, 301] on input at bounding box center [1218, 301] width 240 height 22
type input "Galvanised"
click at [1318, 421] on button "edit" at bounding box center [1328, 425] width 19 height 15
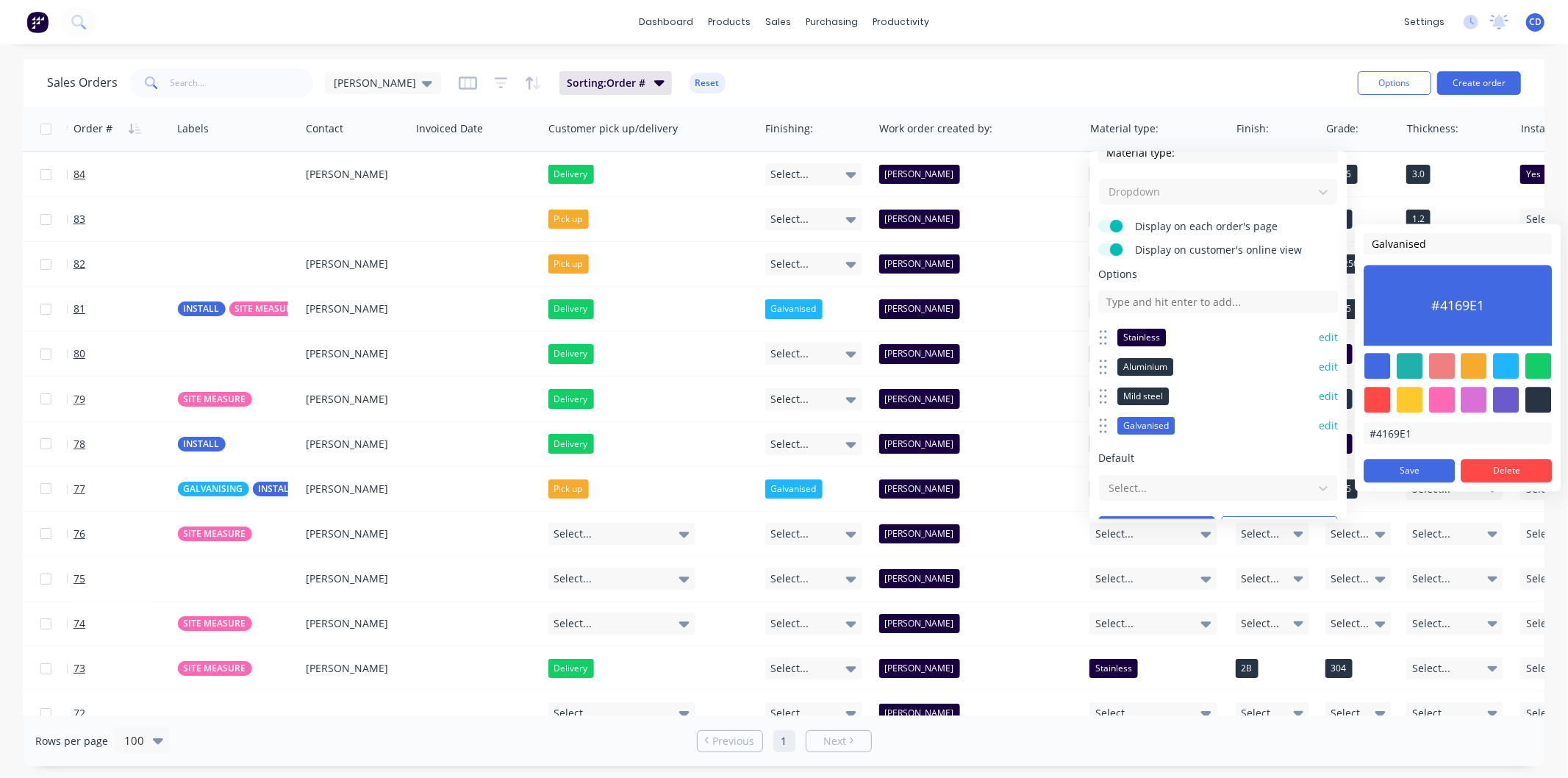
click at [1536, 406] on div at bounding box center [1538, 400] width 26 height 26
type input "#273444"
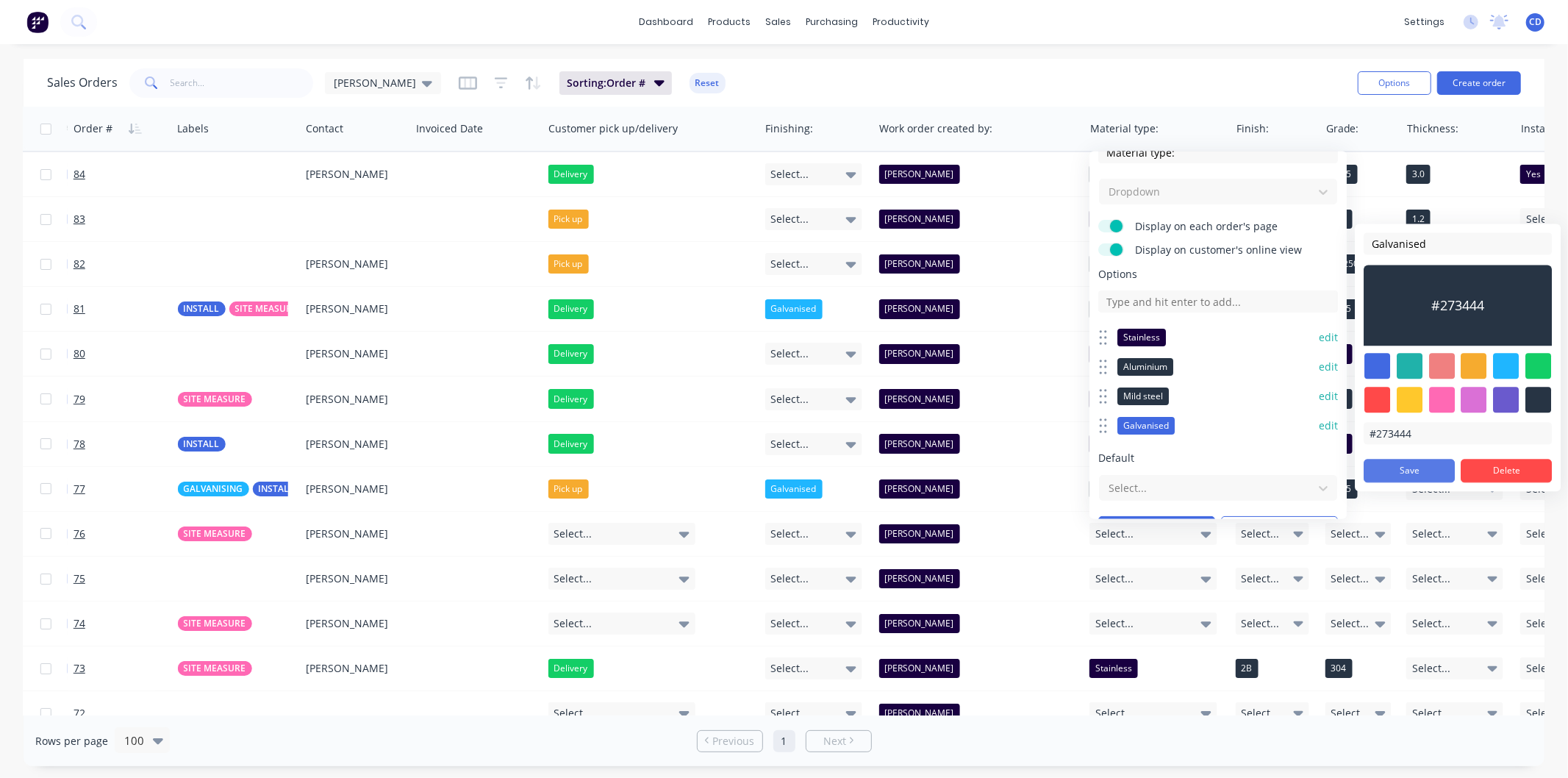
click at [1421, 472] on button "Save" at bounding box center [1409, 470] width 92 height 23
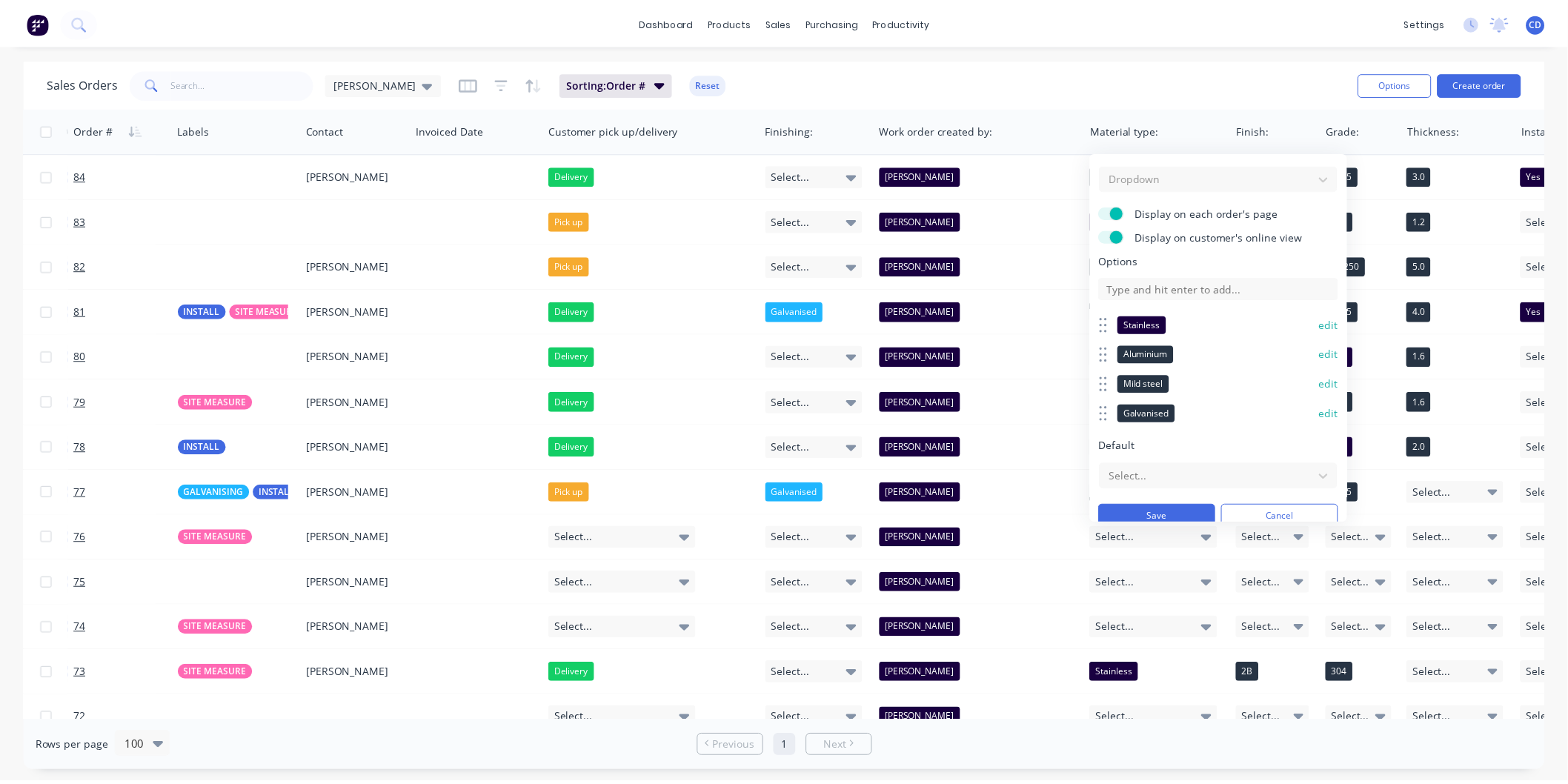
scroll to position [49, 0]
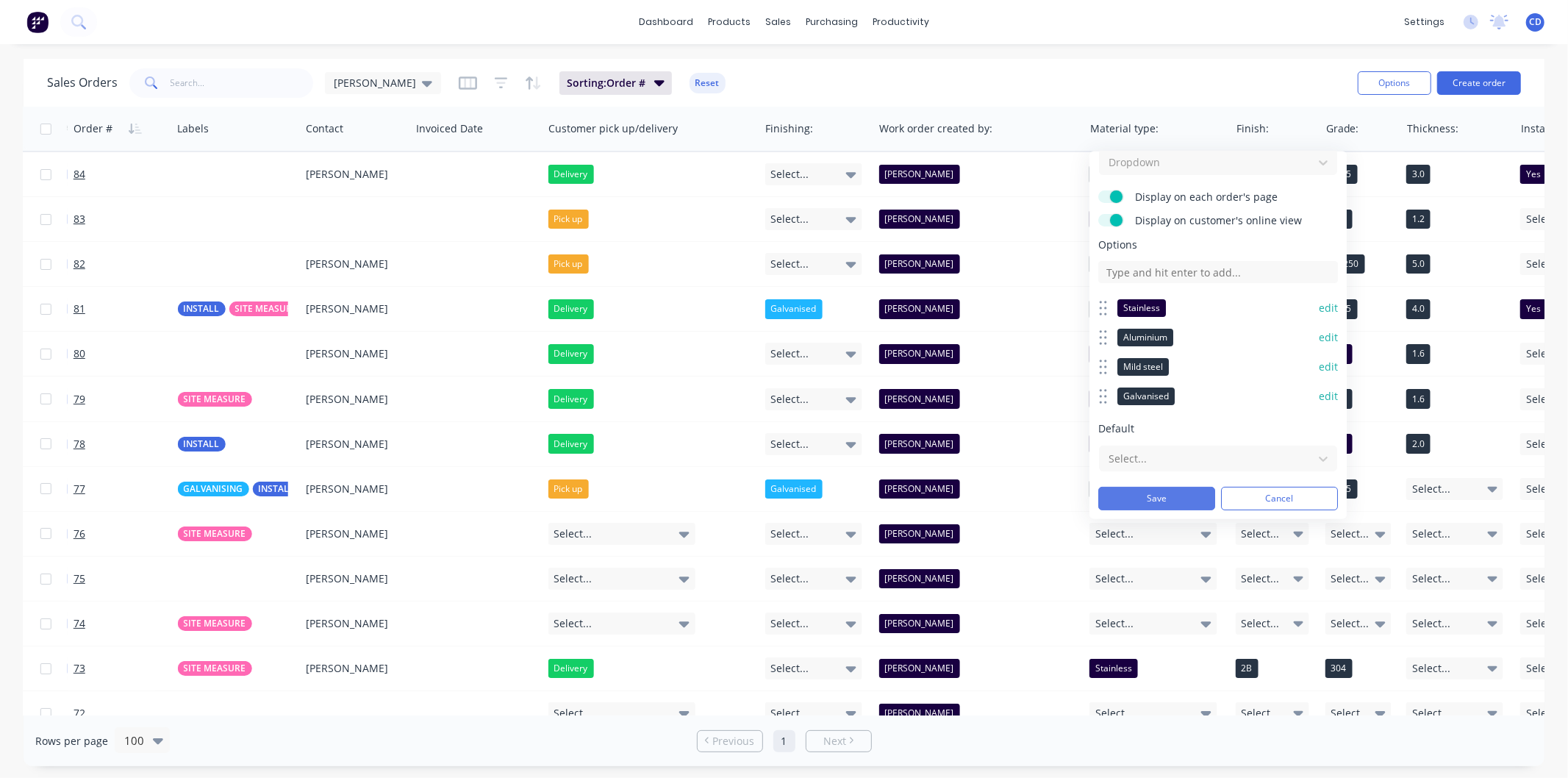
click at [1156, 497] on button "Save" at bounding box center [1156, 498] width 117 height 23
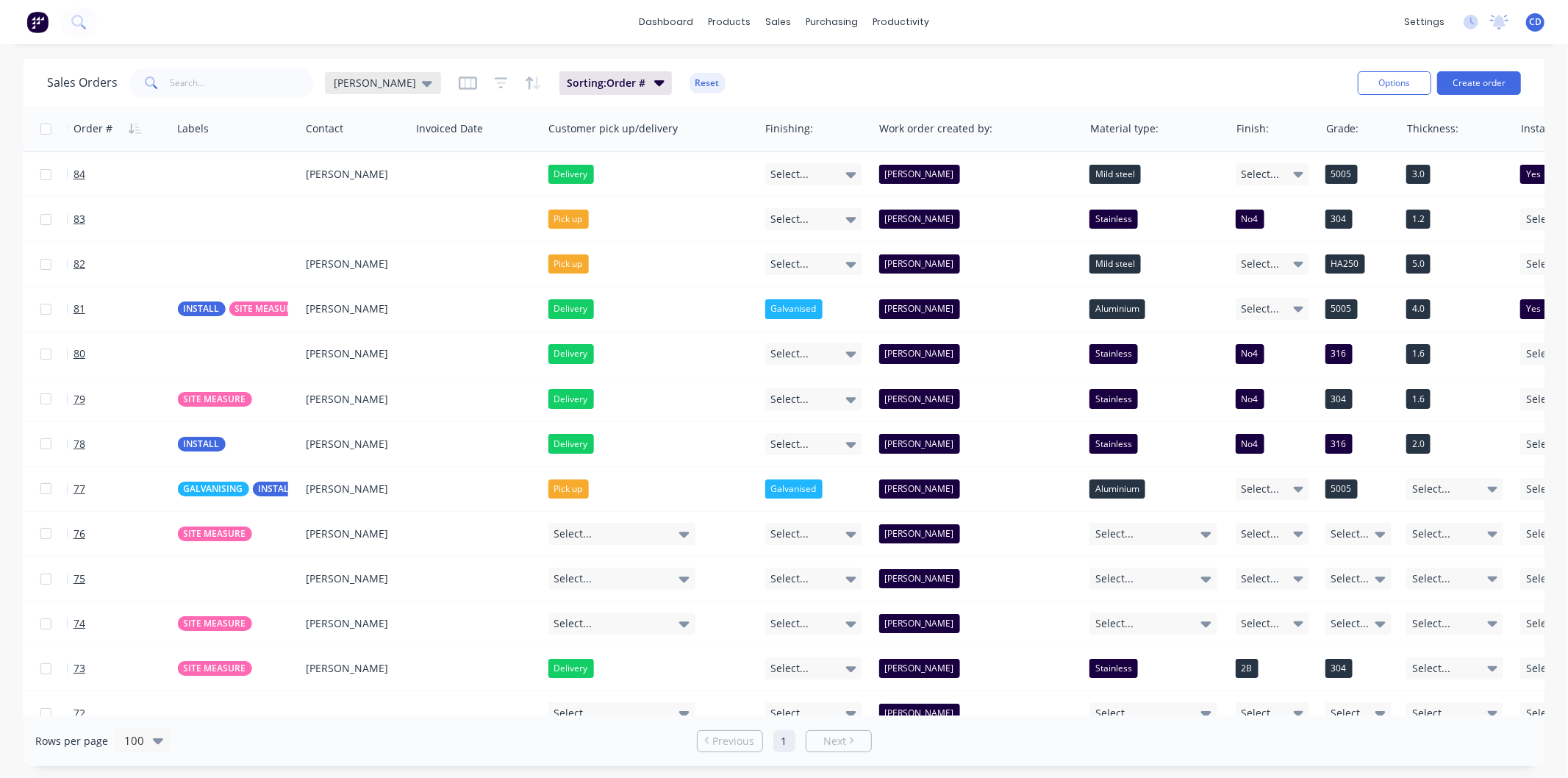
click at [422, 88] on icon at bounding box center [427, 83] width 10 height 16
click at [1050, 23] on div "dashboard products sales purchasing productivity dashboard products Product Cat…" at bounding box center [784, 22] width 1568 height 44
click at [782, 16] on div "sales" at bounding box center [778, 22] width 41 height 22
click at [811, 74] on div "Sales Orders" at bounding box center [833, 70] width 60 height 13
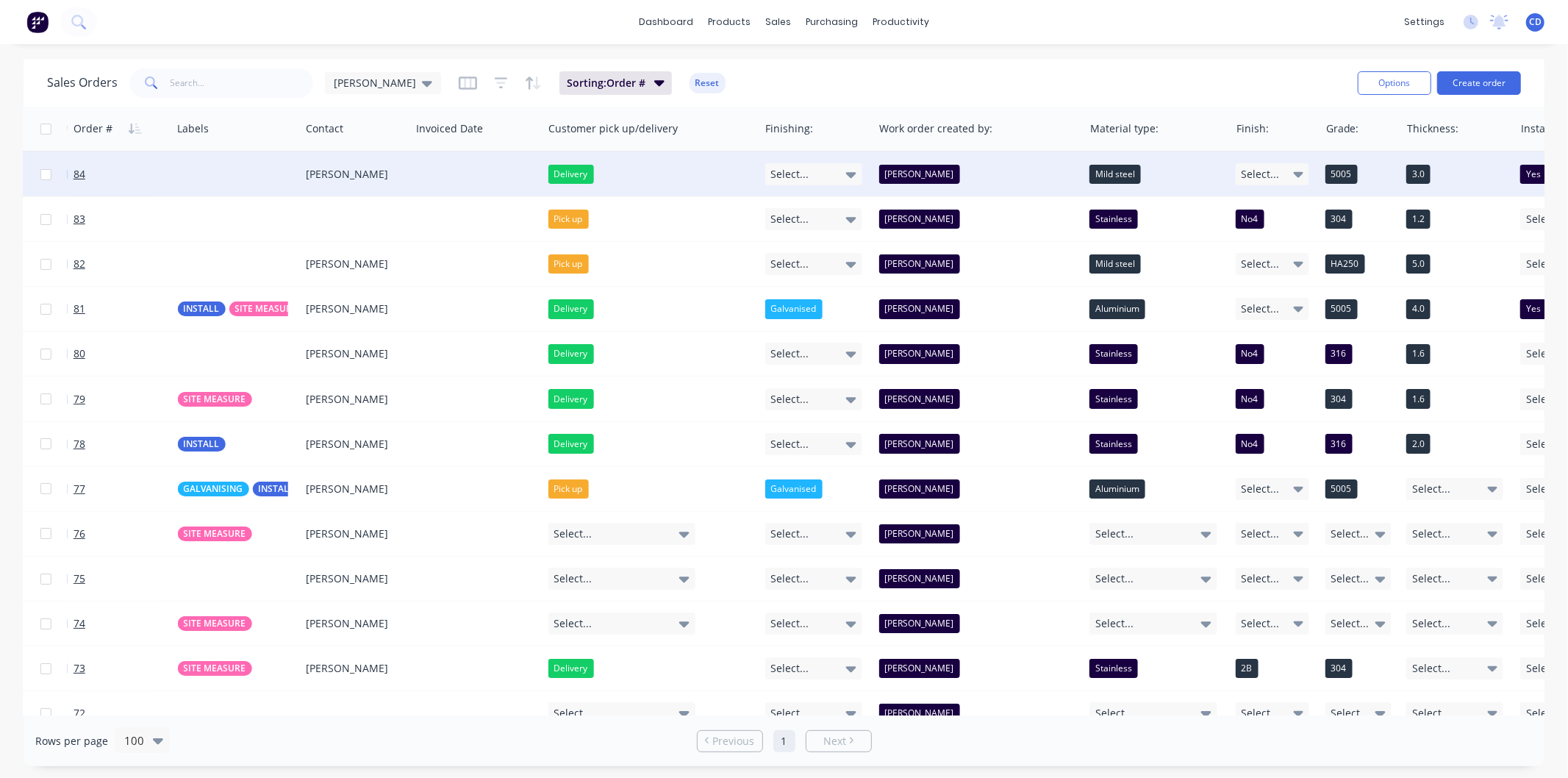
click at [233, 186] on div at bounding box center [236, 174] width 129 height 44
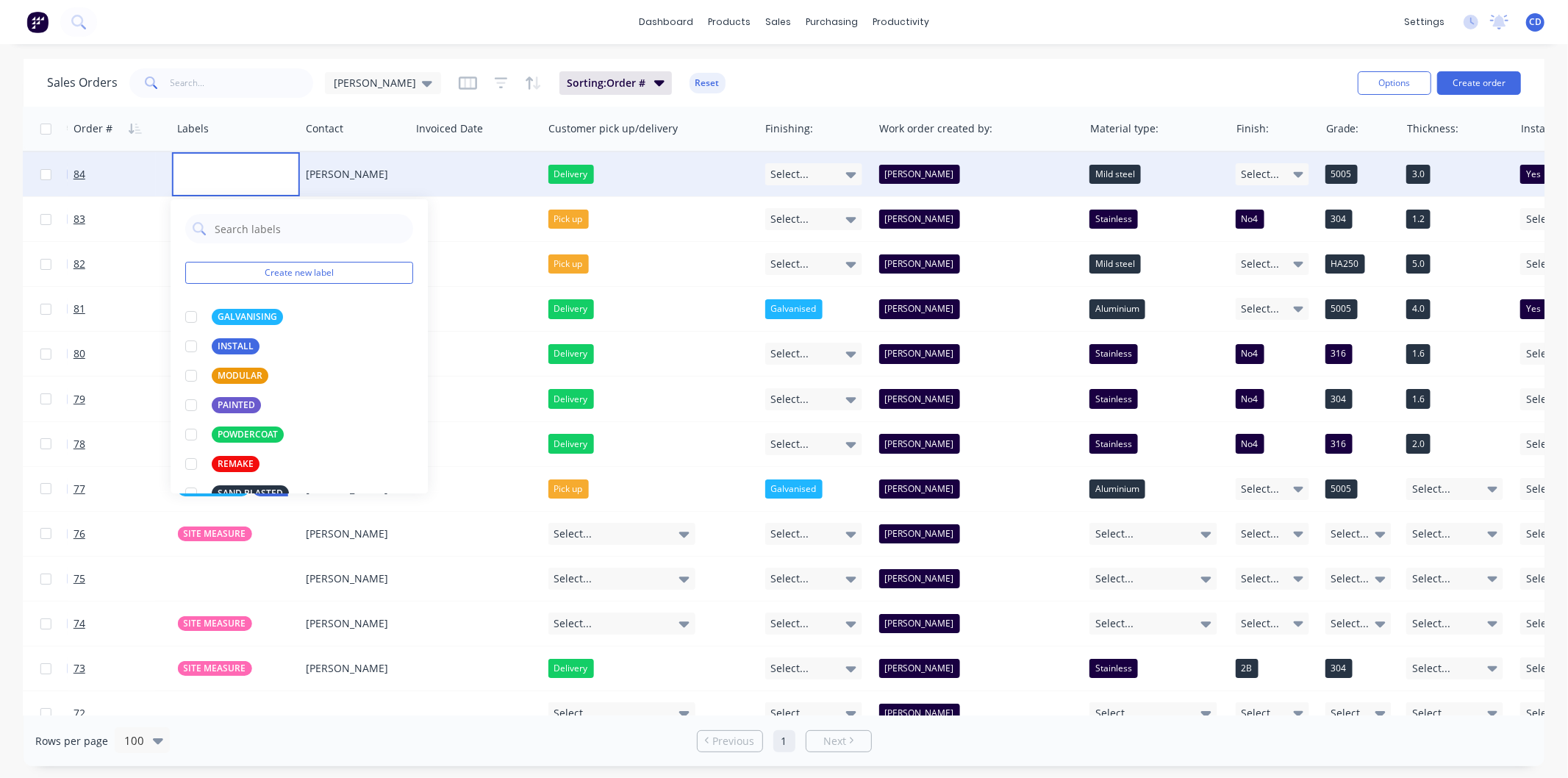
click at [66, 178] on div at bounding box center [45, 174] width 44 height 44
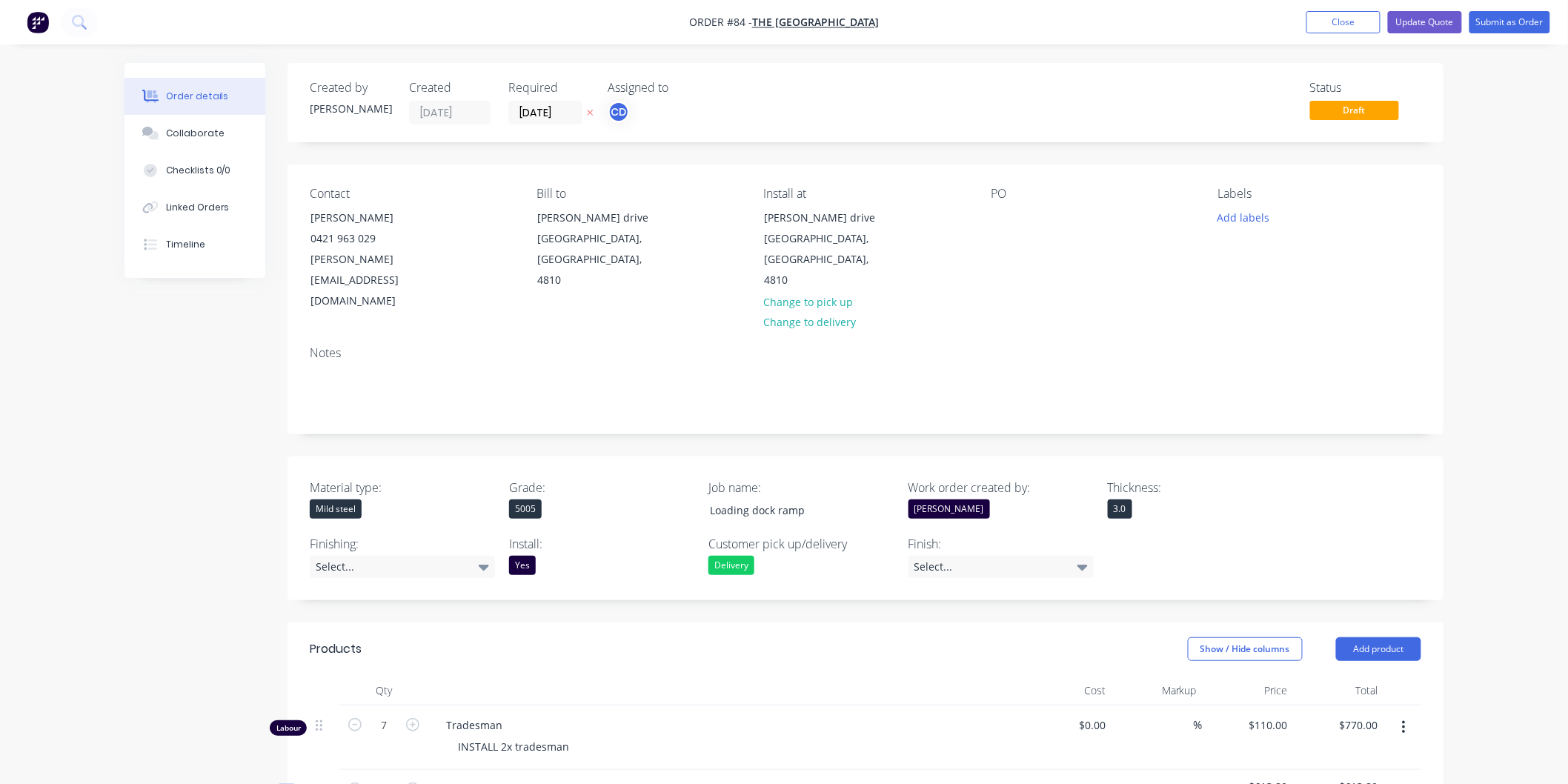
click at [361, 499] on div "Mild steel" at bounding box center [402, 509] width 185 height 19
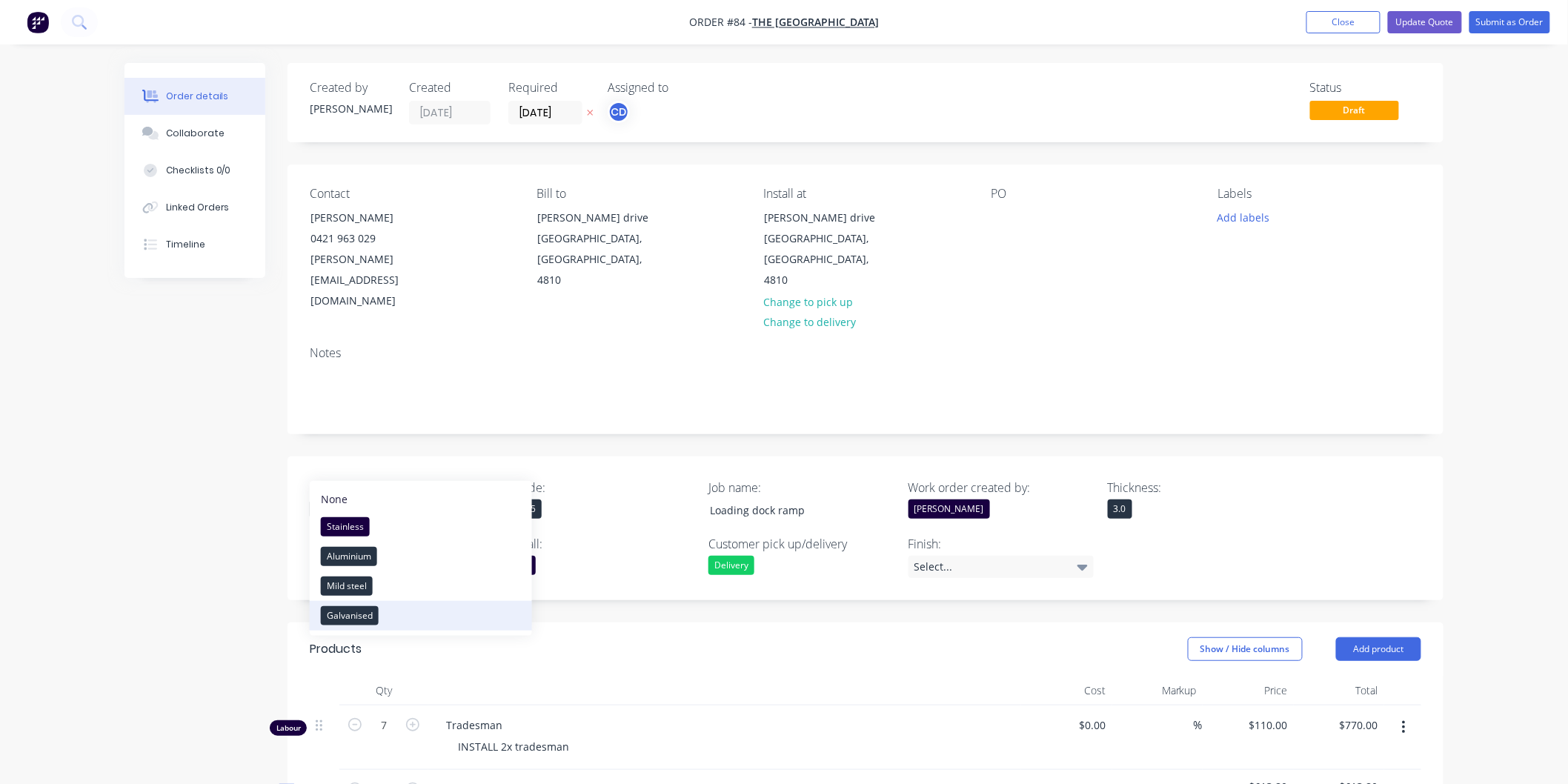
click at [350, 615] on div "Galvanised" at bounding box center [350, 615] width 57 height 19
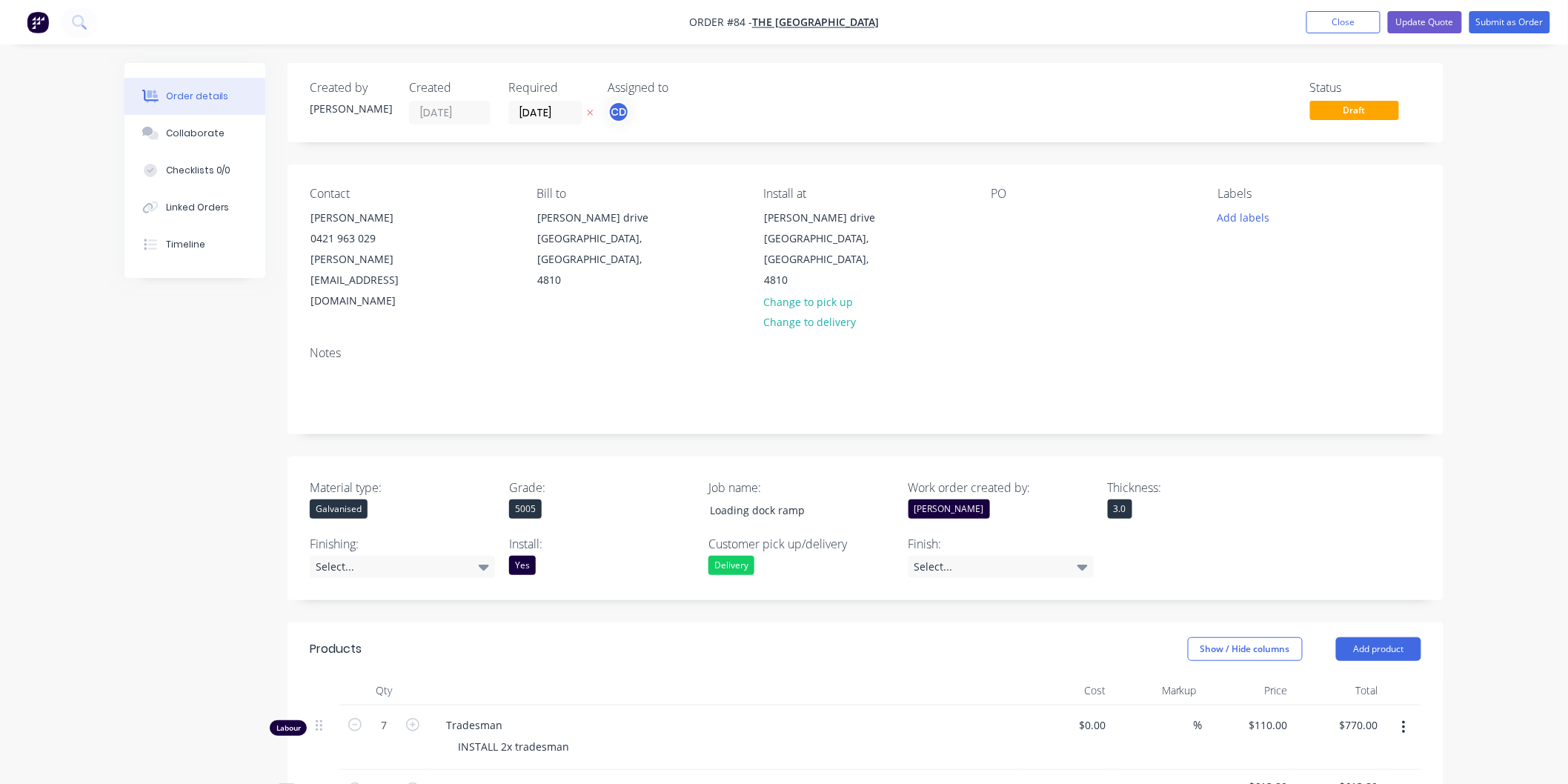
click at [512, 375] on div "Notes" at bounding box center [865, 384] width 1156 height 99
click at [537, 499] on div "5005" at bounding box center [525, 509] width 32 height 19
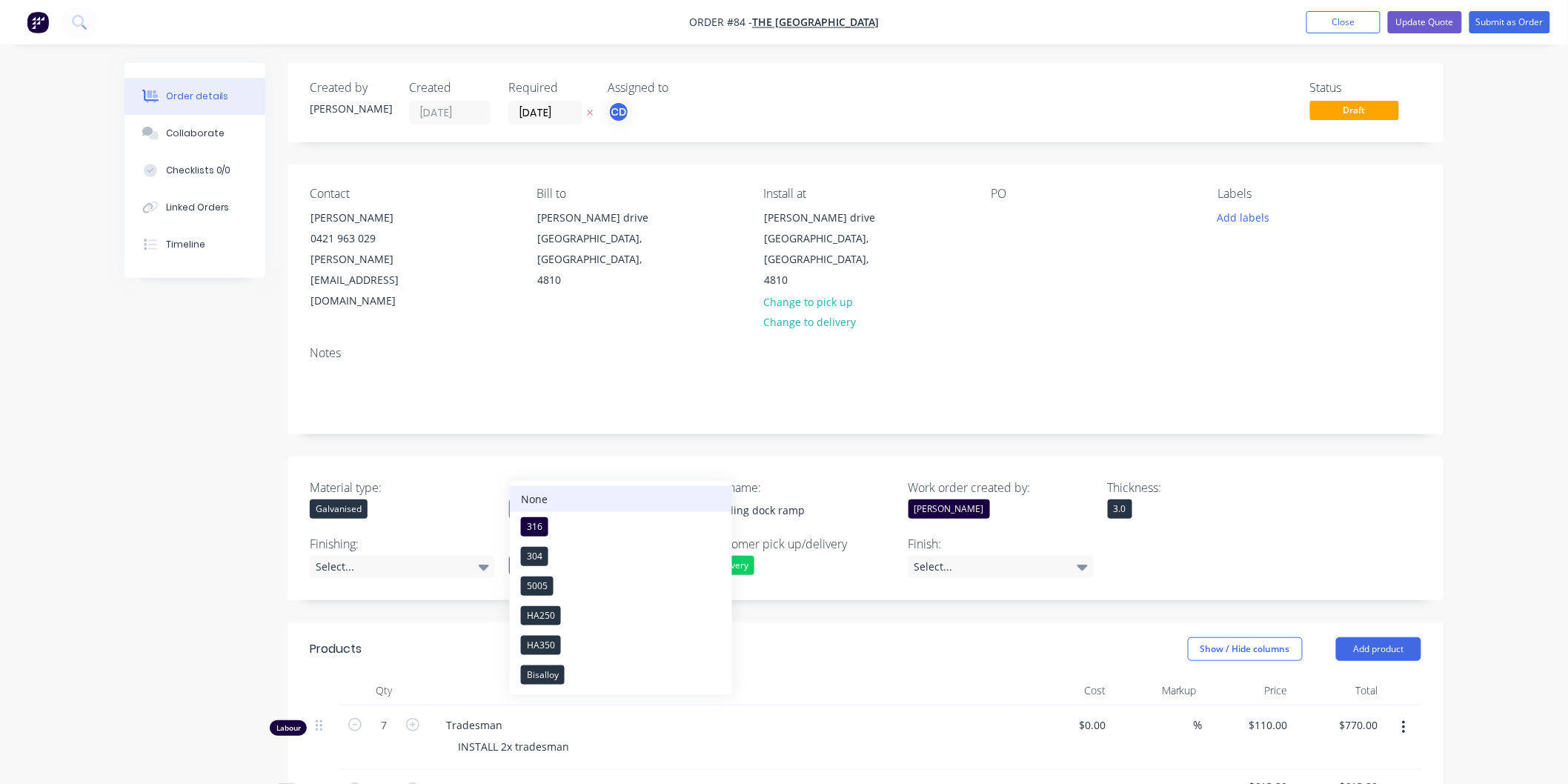
click at [546, 497] on div "None" at bounding box center [534, 499] width 27 height 16
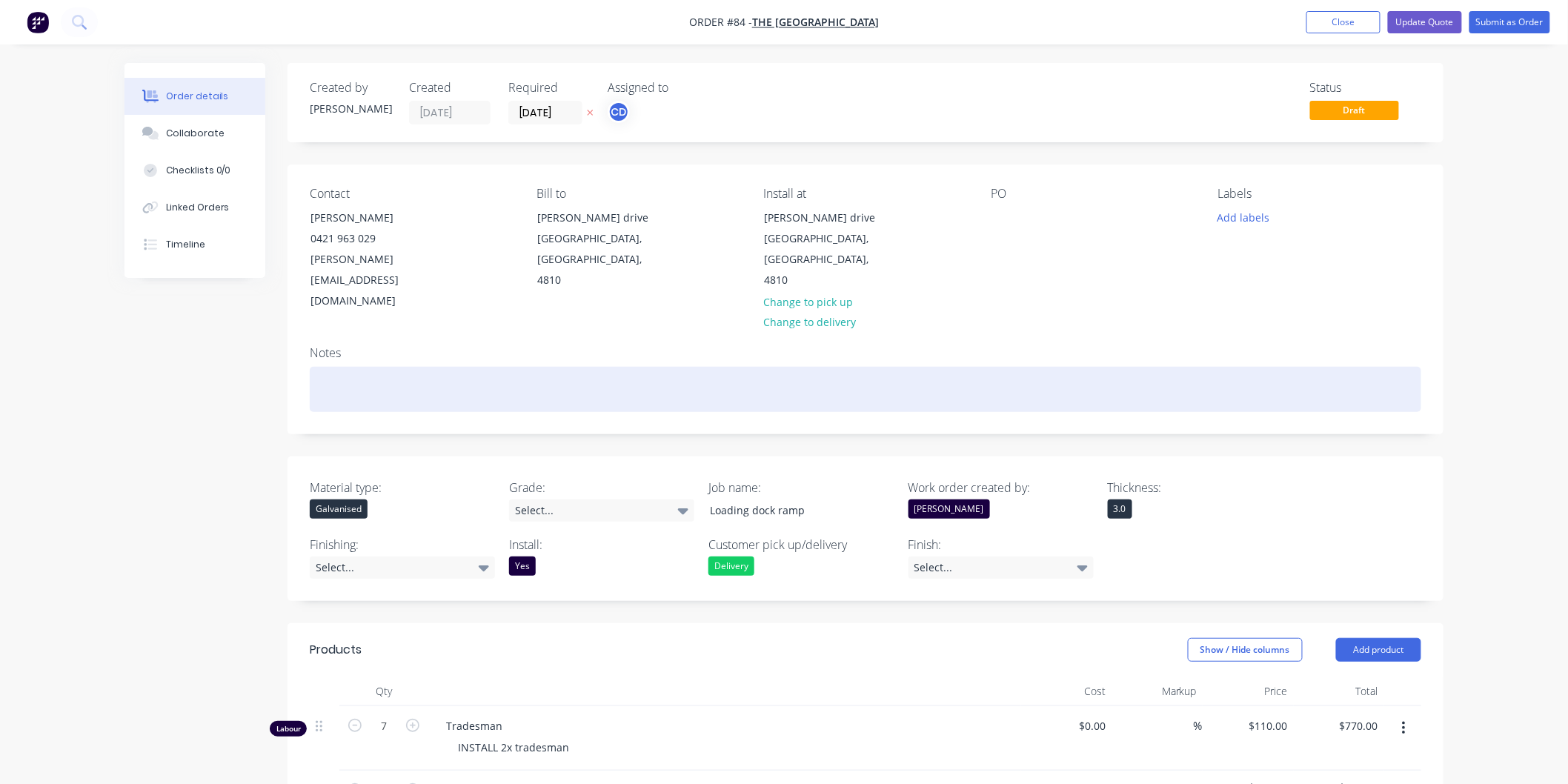
click at [616, 366] on div at bounding box center [865, 389] width 1112 height 45
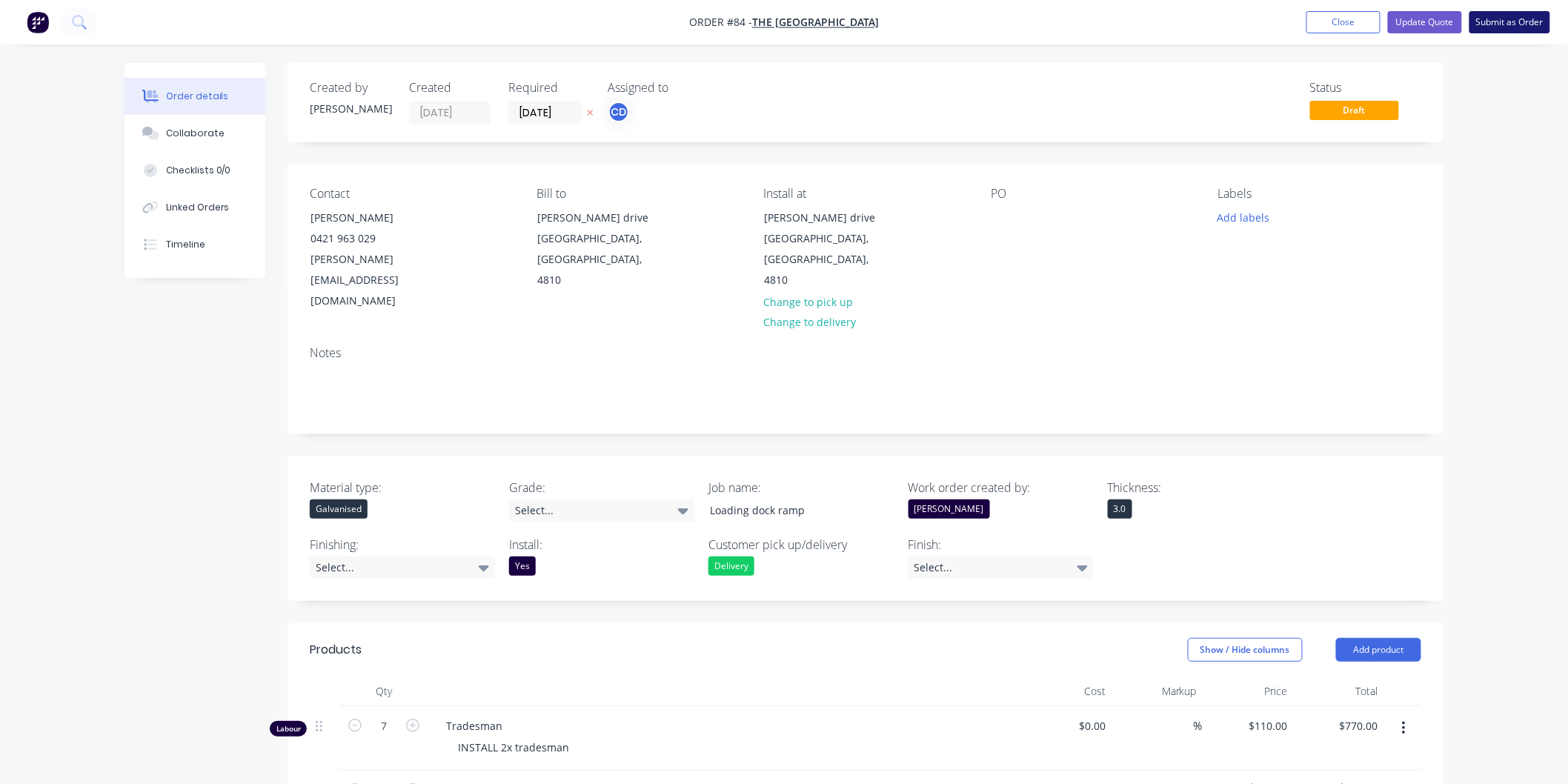
click at [1506, 21] on button "Submit as Order" at bounding box center [1510, 23] width 81 height 23
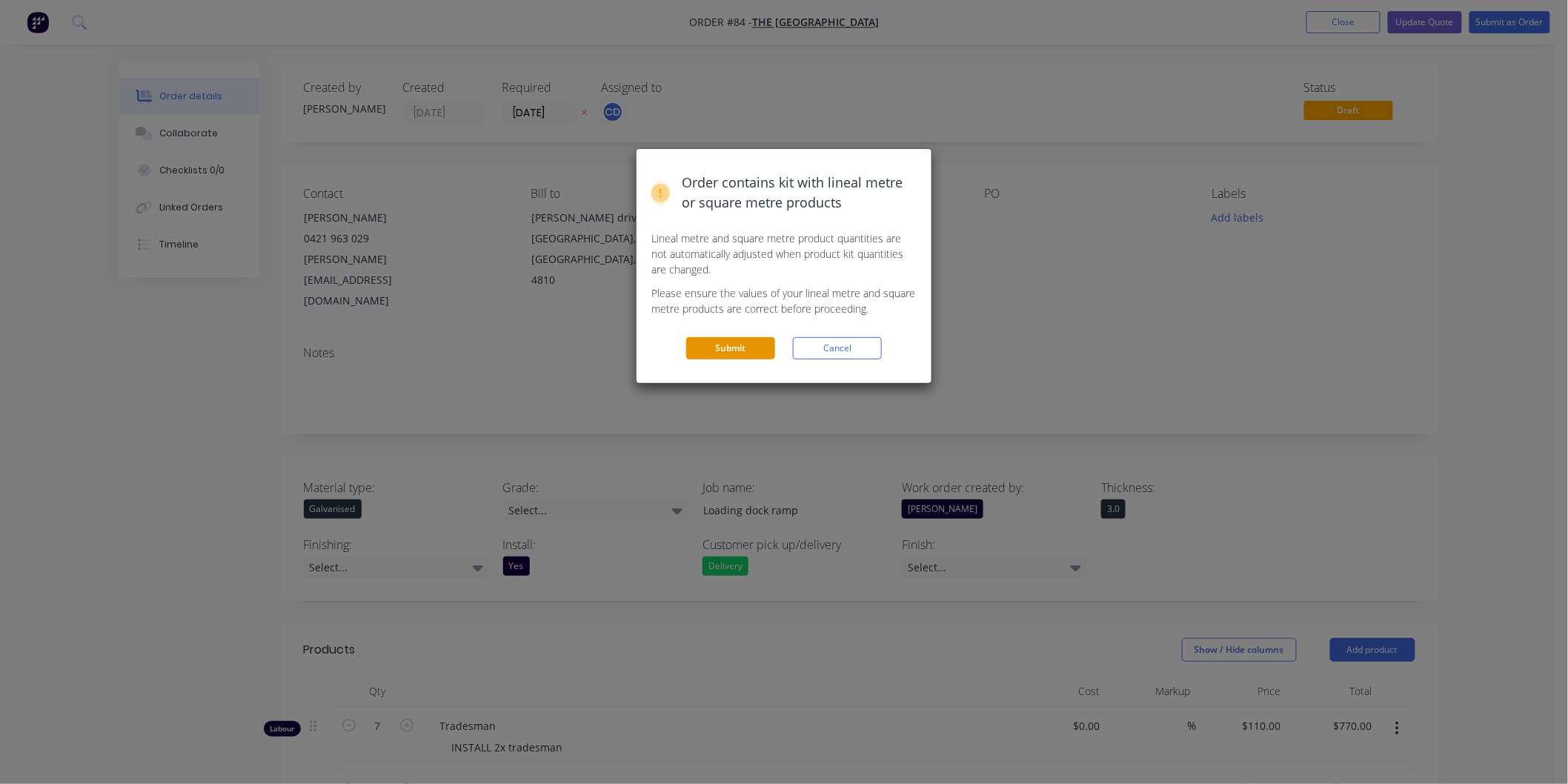
click at [730, 350] on button "Submit" at bounding box center [730, 348] width 89 height 23
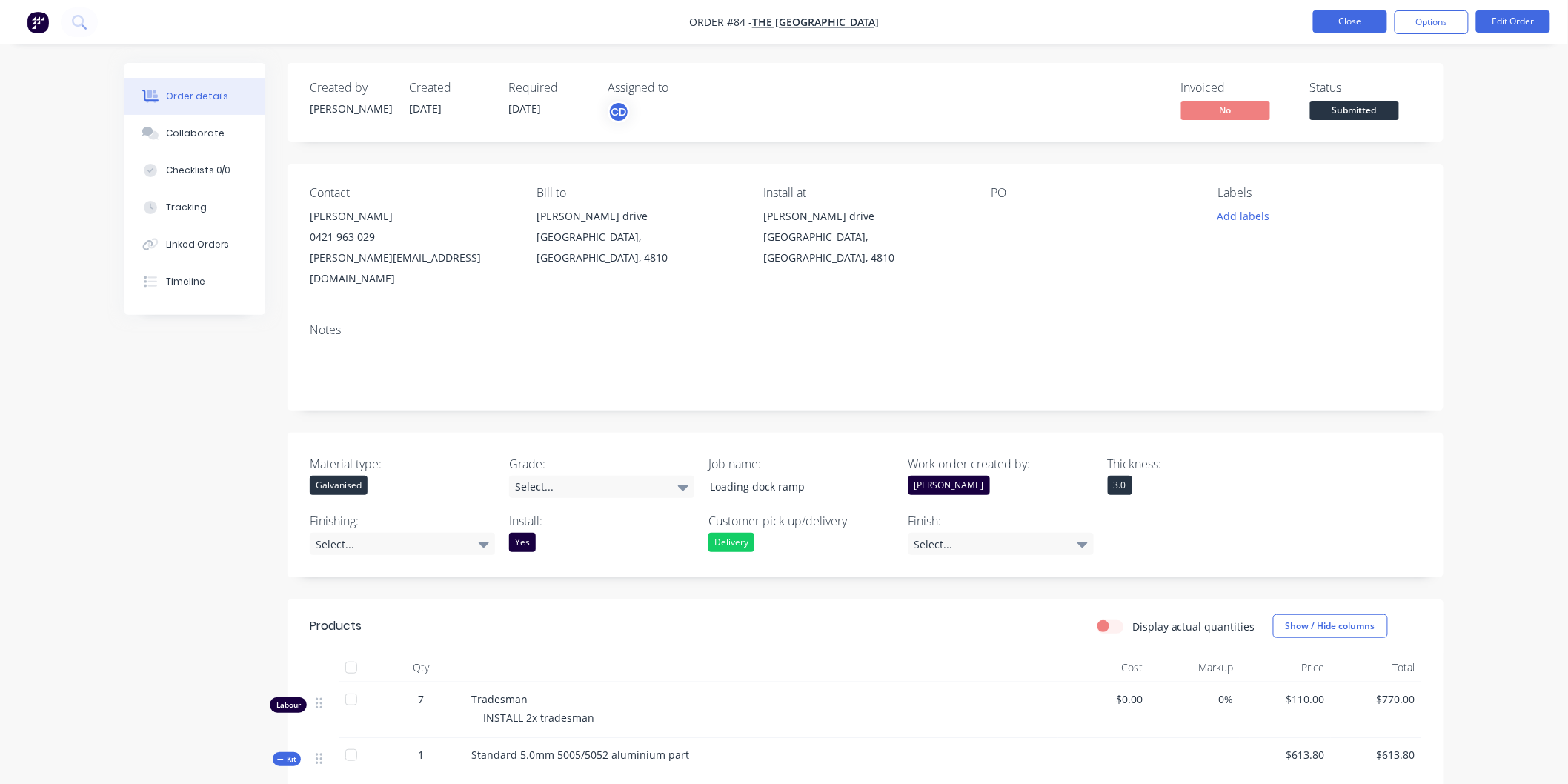
click at [1343, 20] on button "Close" at bounding box center [1349, 22] width 74 height 23
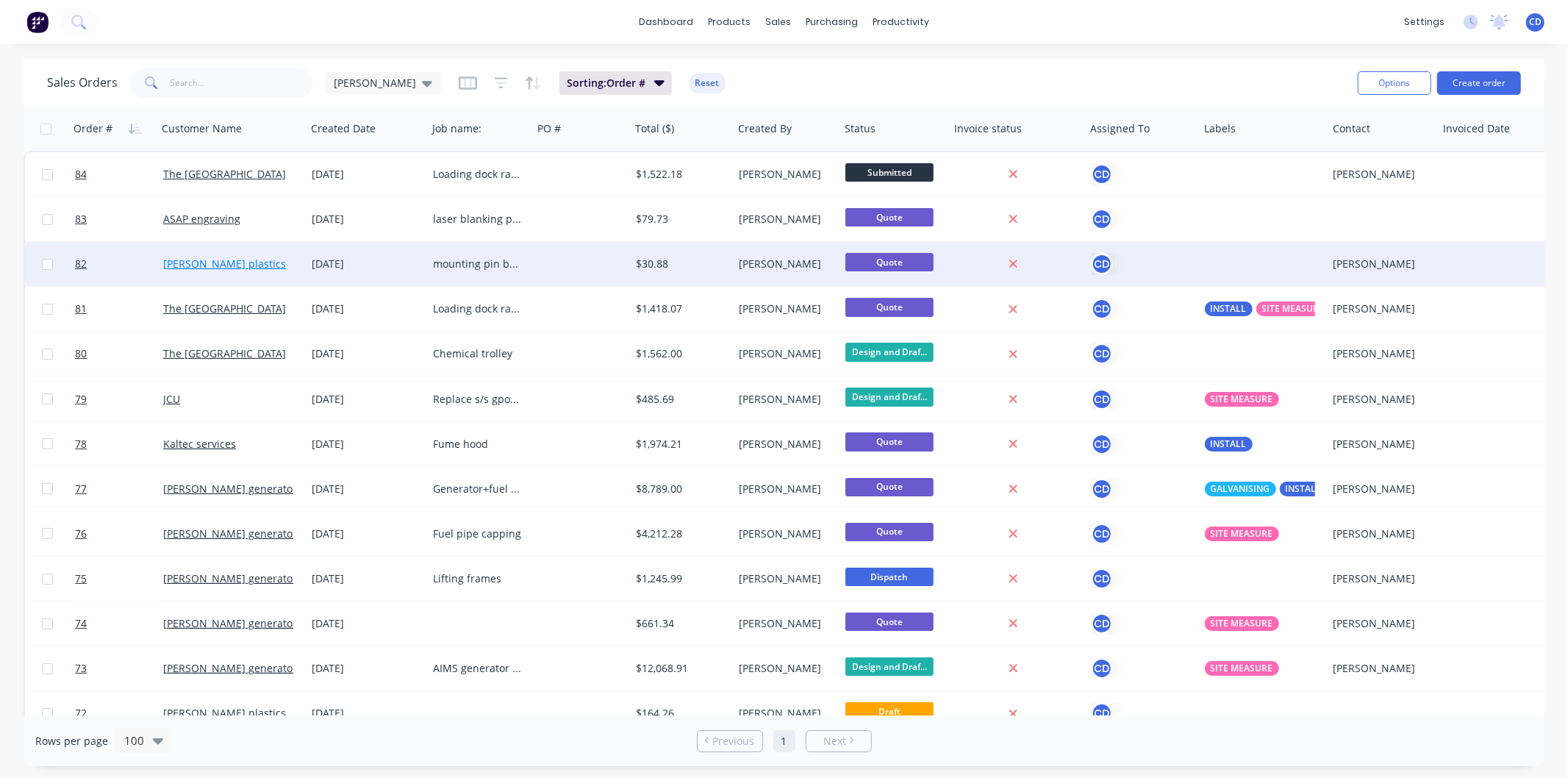
click at [228, 267] on link "[PERSON_NAME] plastics" at bounding box center [224, 263] width 123 height 14
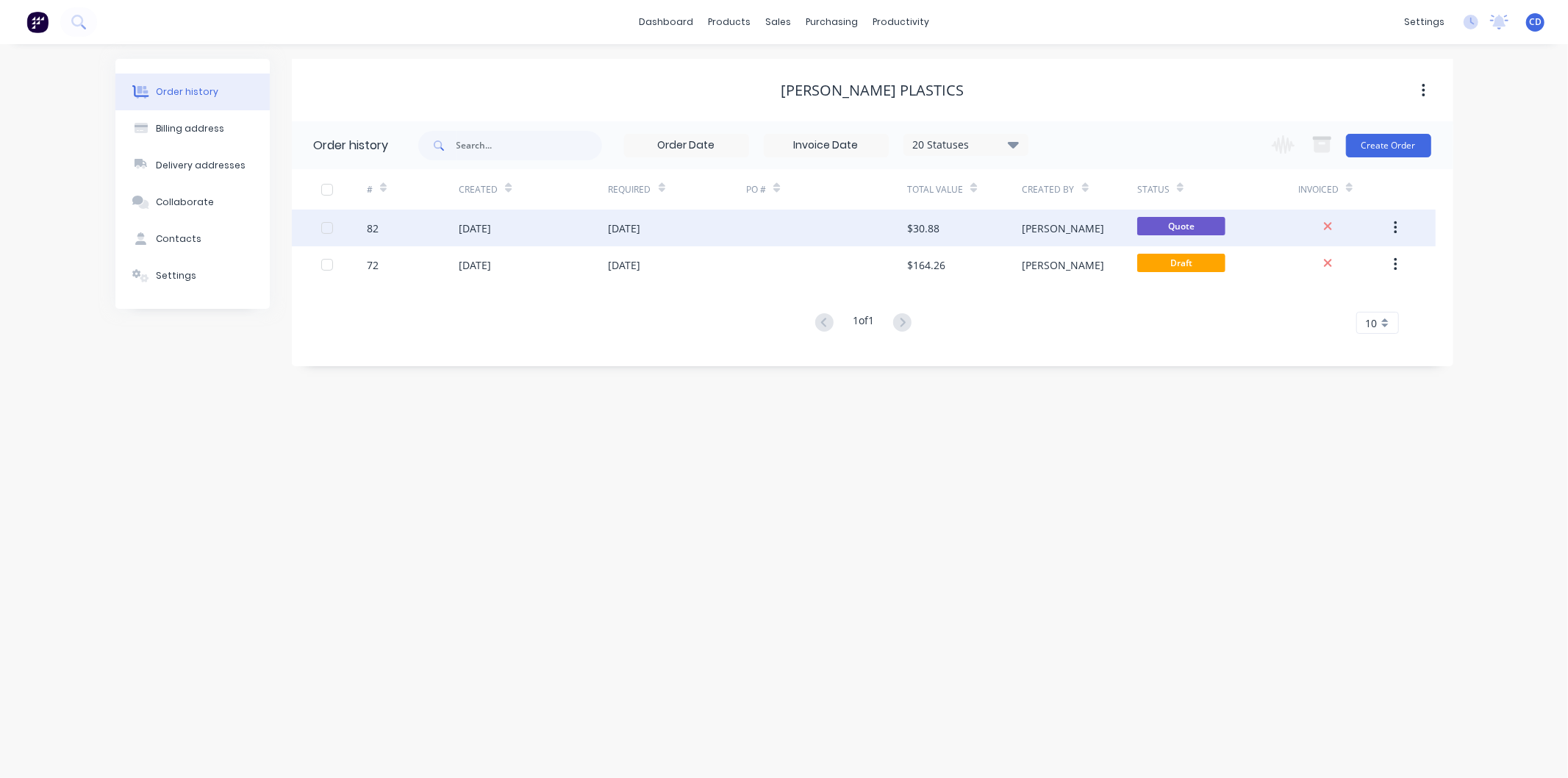
click at [451, 218] on div "82" at bounding box center [413, 228] width 92 height 37
